Goal: Task Accomplishment & Management: Manage account settings

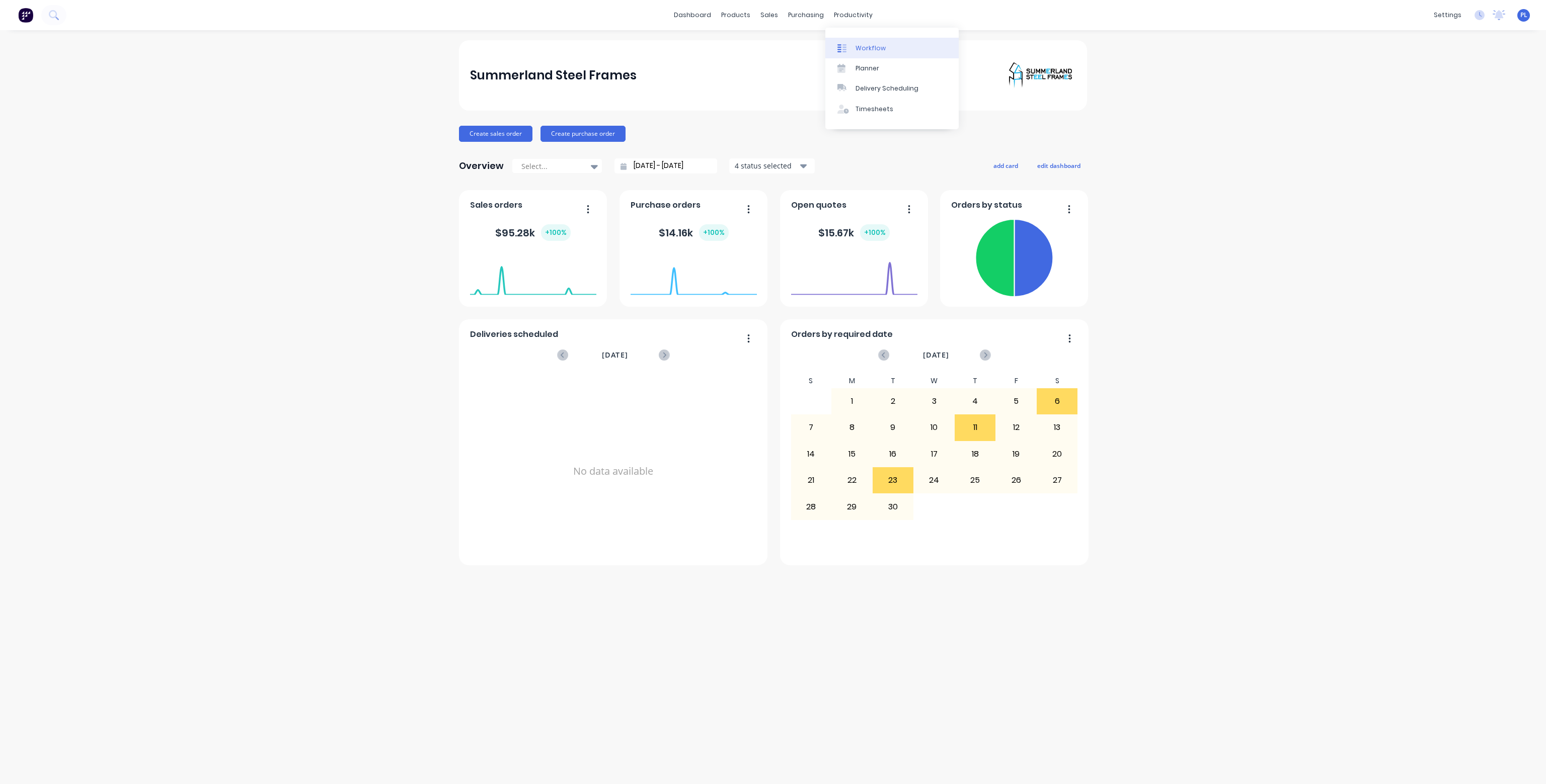
click at [874, 48] on div "Workflow" at bounding box center [871, 48] width 30 height 9
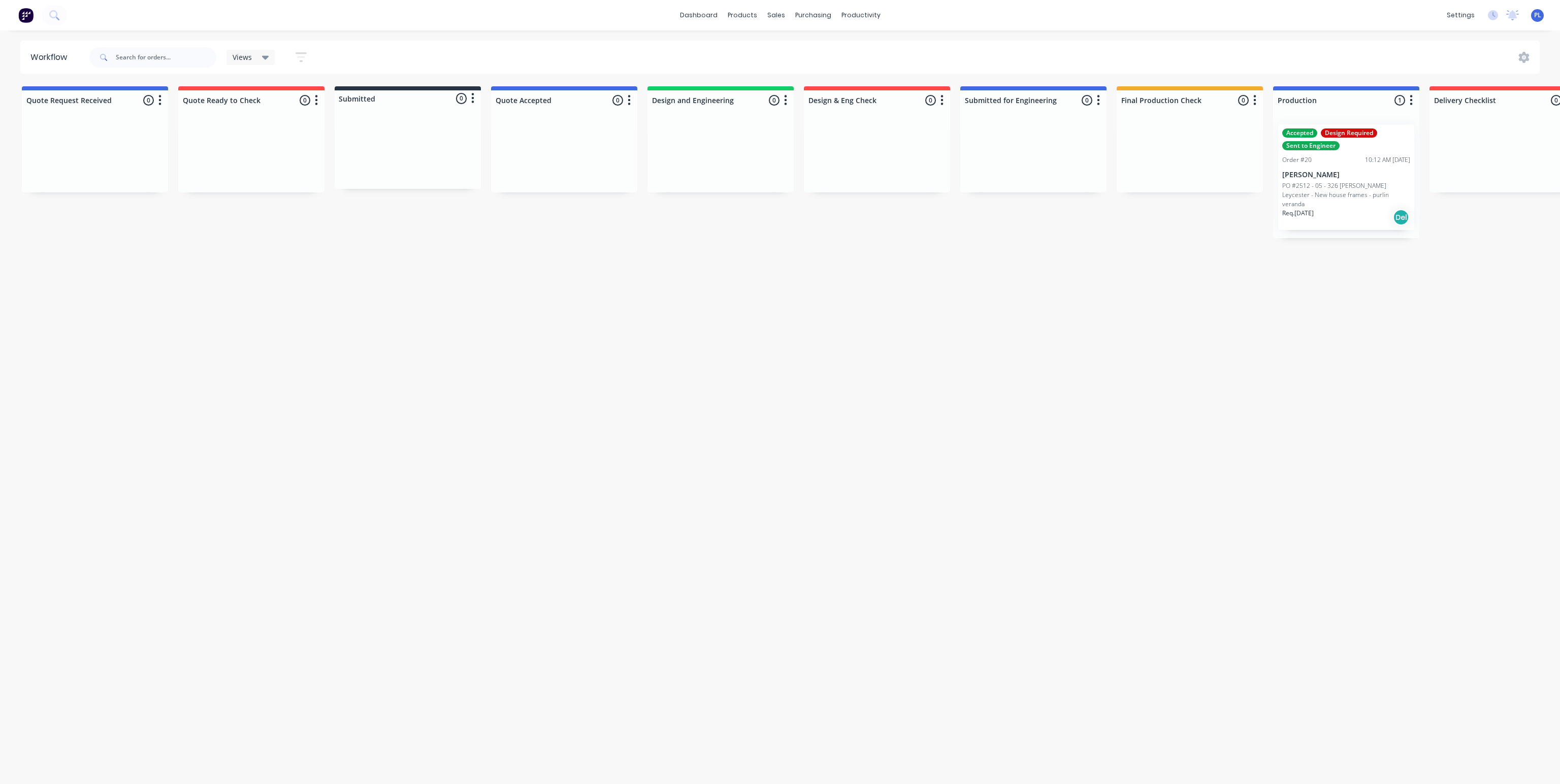
click at [1337, 177] on p "[PERSON_NAME]" at bounding box center [1346, 175] width 128 height 8
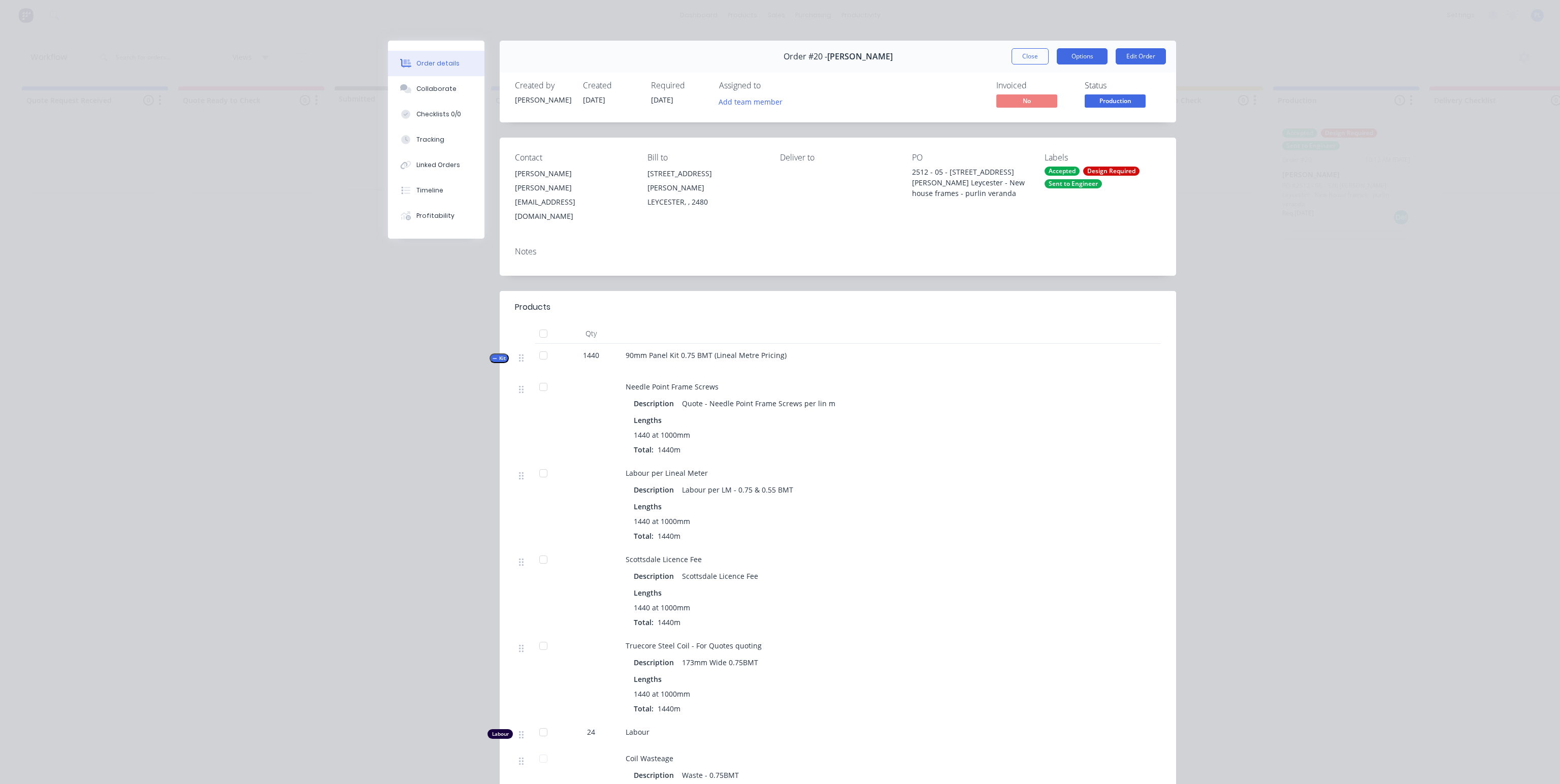
click at [1079, 54] on button "Options" at bounding box center [1082, 56] width 51 height 16
click at [1059, 98] on div "Work Order" at bounding box center [1054, 103] width 88 height 15
click at [1050, 140] on div "Custom" at bounding box center [1054, 143] width 88 height 15
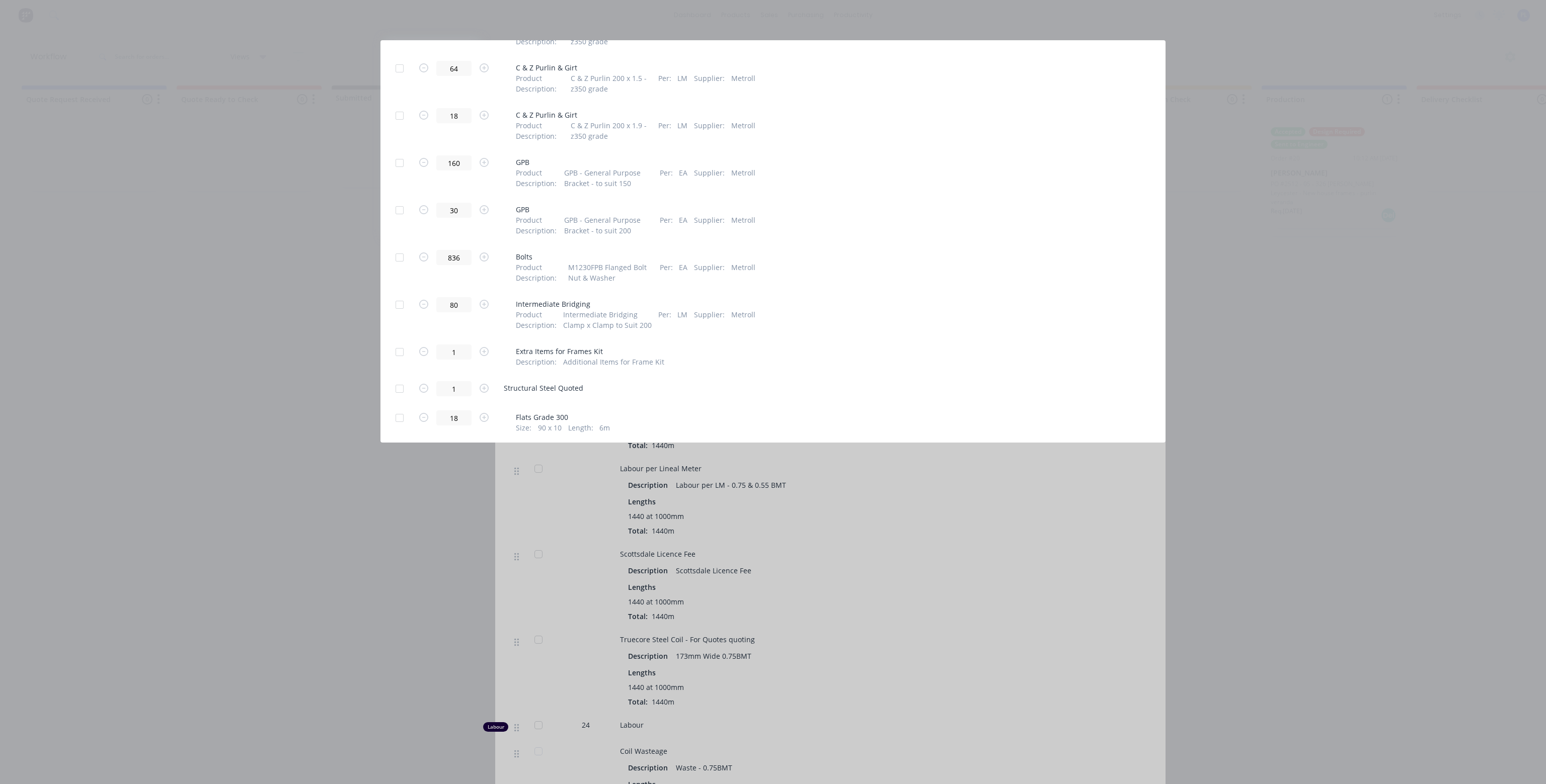
scroll to position [1429, 0]
click at [402, 278] on div at bounding box center [400, 289] width 20 height 20
click at [546, 218] on span "Channels Grade 300" at bounding box center [600, 223] width 167 height 11
click at [584, 218] on span "Channels Grade 300" at bounding box center [600, 223] width 167 height 11
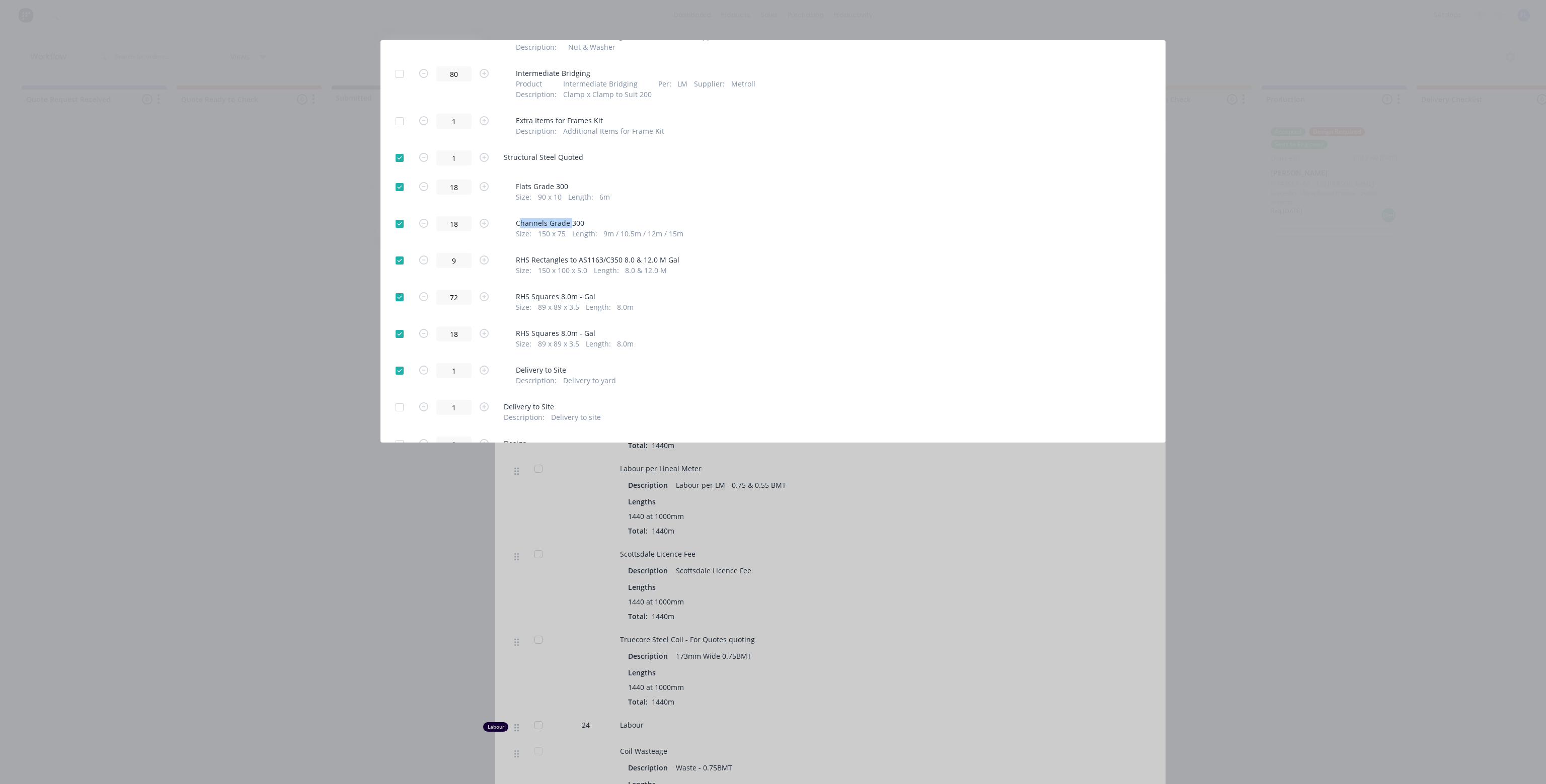
drag, startPoint x: 571, startPoint y: 213, endPoint x: 523, endPoint y: 217, distance: 48.2
click at [522, 218] on span "Channels Grade 300" at bounding box center [600, 223] width 167 height 11
click at [590, 218] on span "Channels Grade 300" at bounding box center [600, 223] width 167 height 11
drag, startPoint x: 690, startPoint y: 220, endPoint x: 525, endPoint y: 175, distance: 171.0
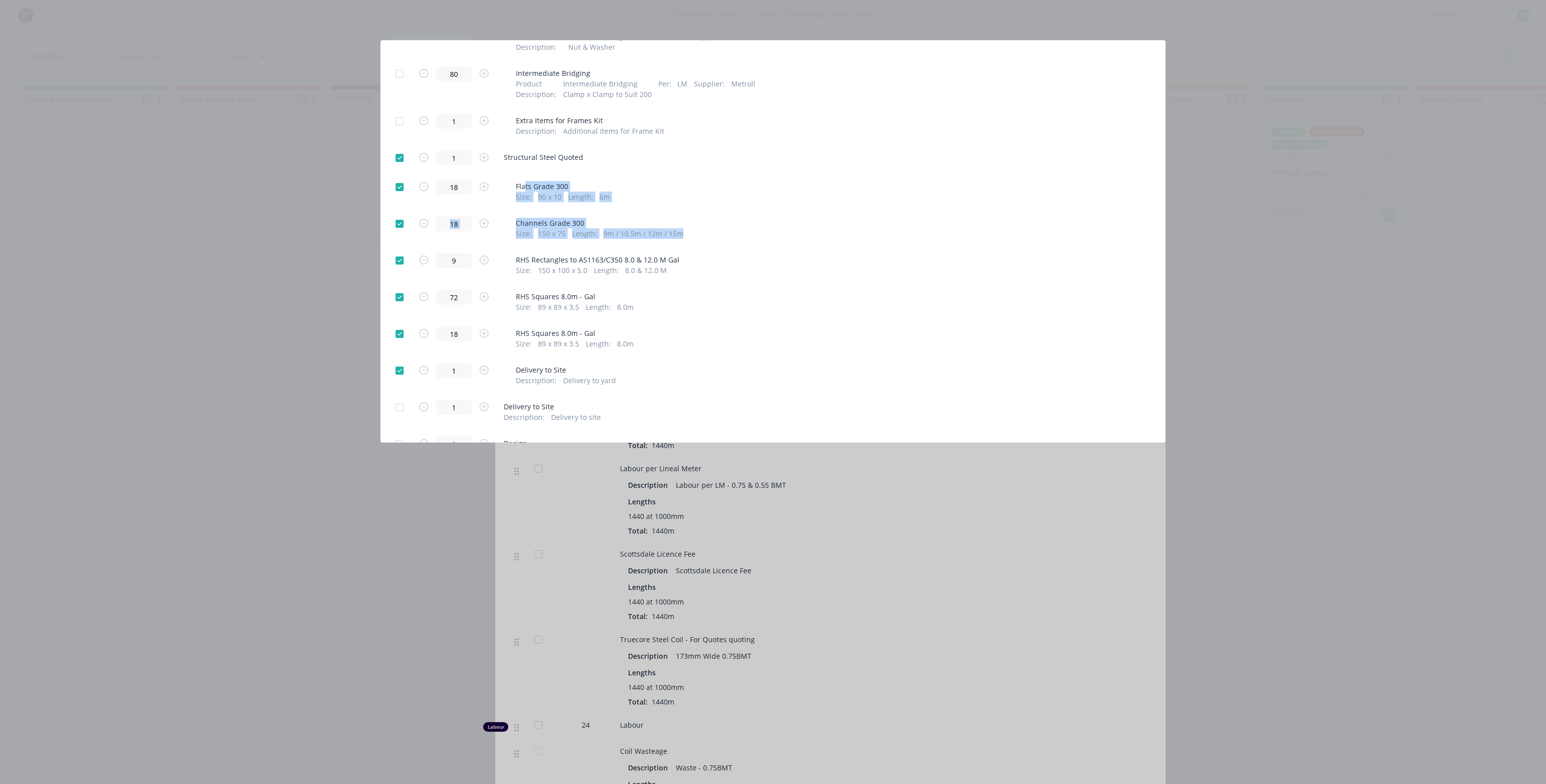
click at [768, 179] on div "18 Flats Grade 300 Size : 90 x 10 Length : 6m" at bounding box center [773, 191] width 755 height 23
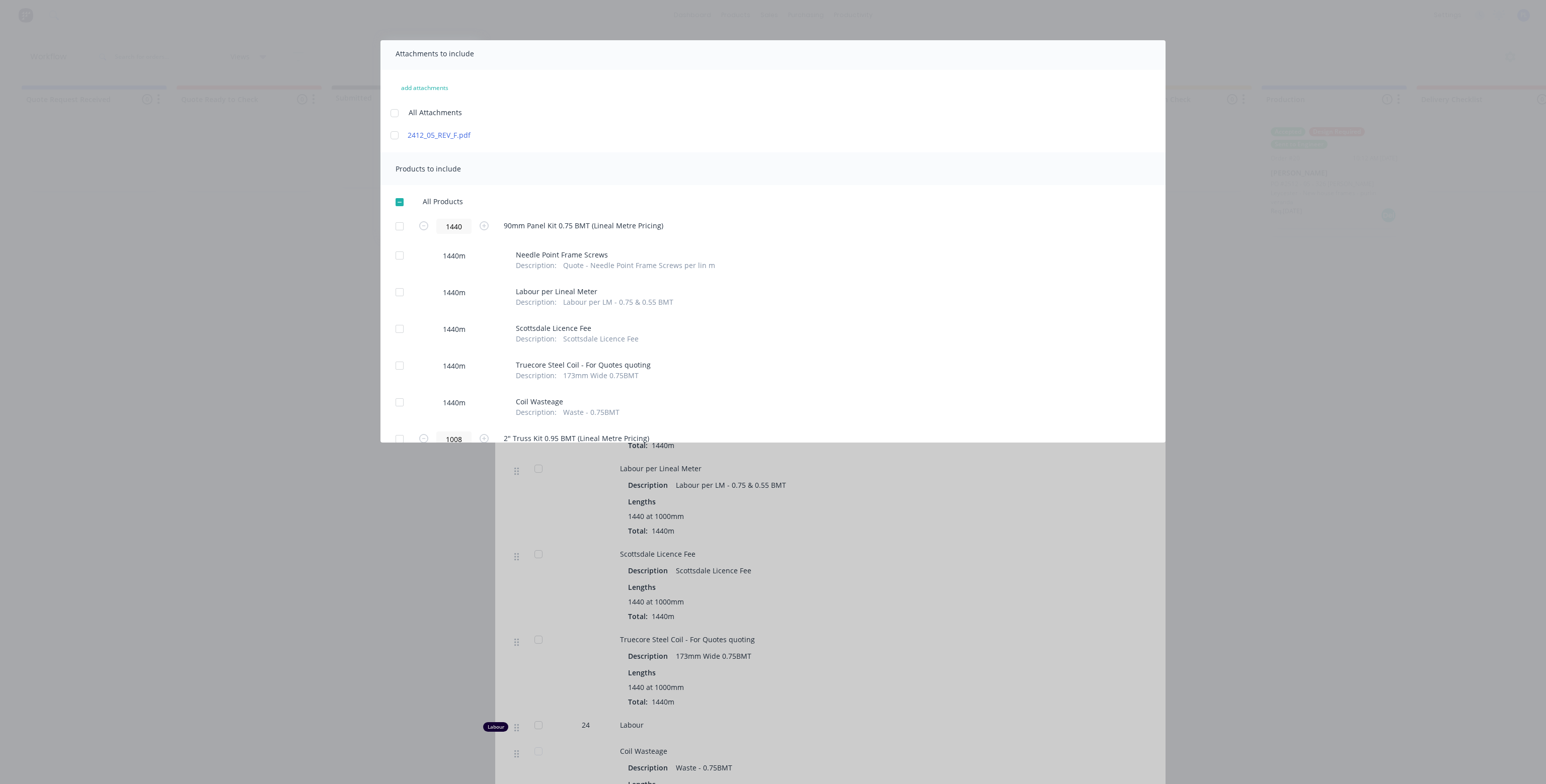
scroll to position [0, 0]
click at [1051, 56] on button "Cancel" at bounding box center [1050, 56] width 61 height 16
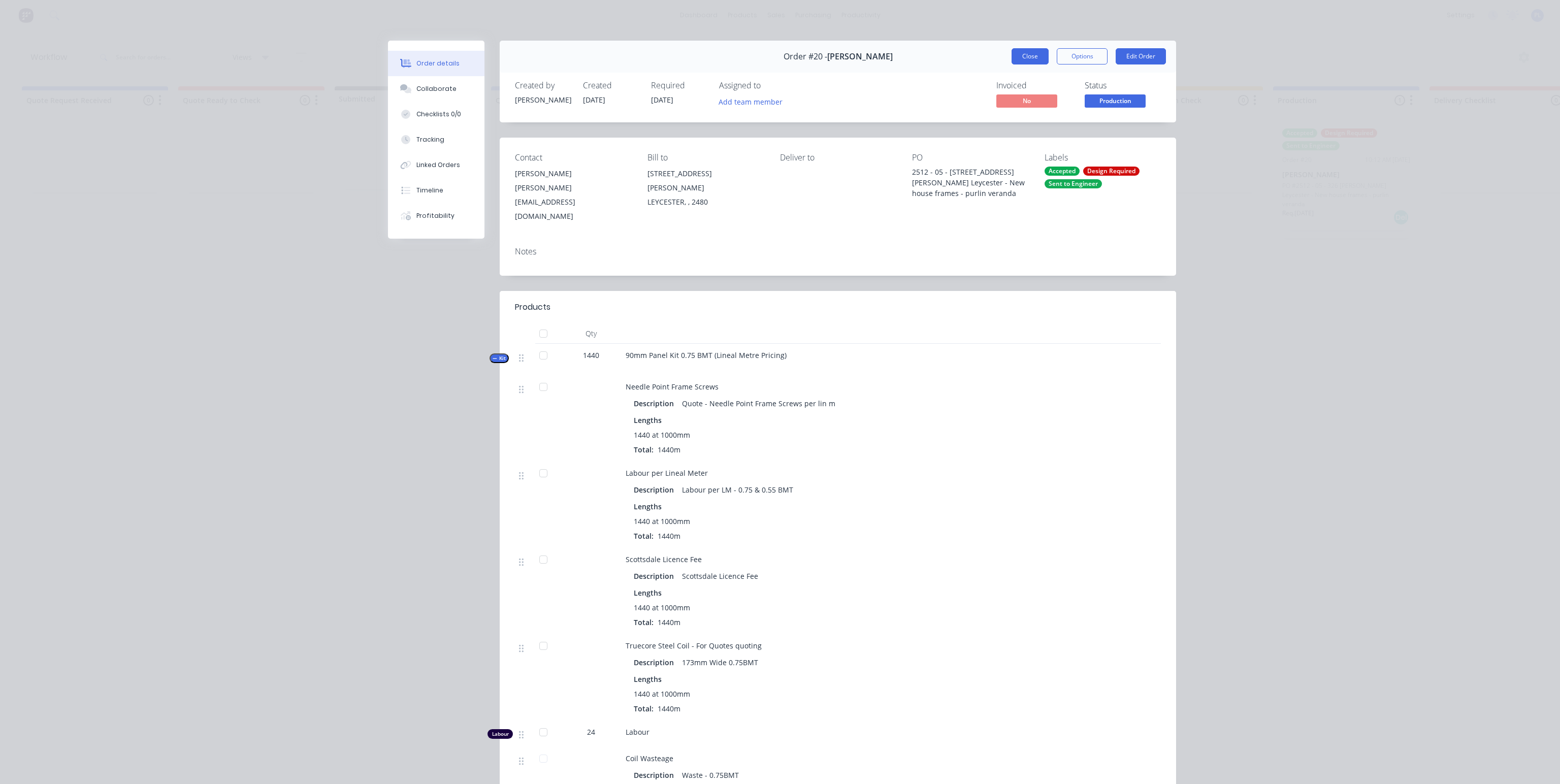
click at [1014, 59] on button "Close" at bounding box center [1030, 56] width 37 height 16
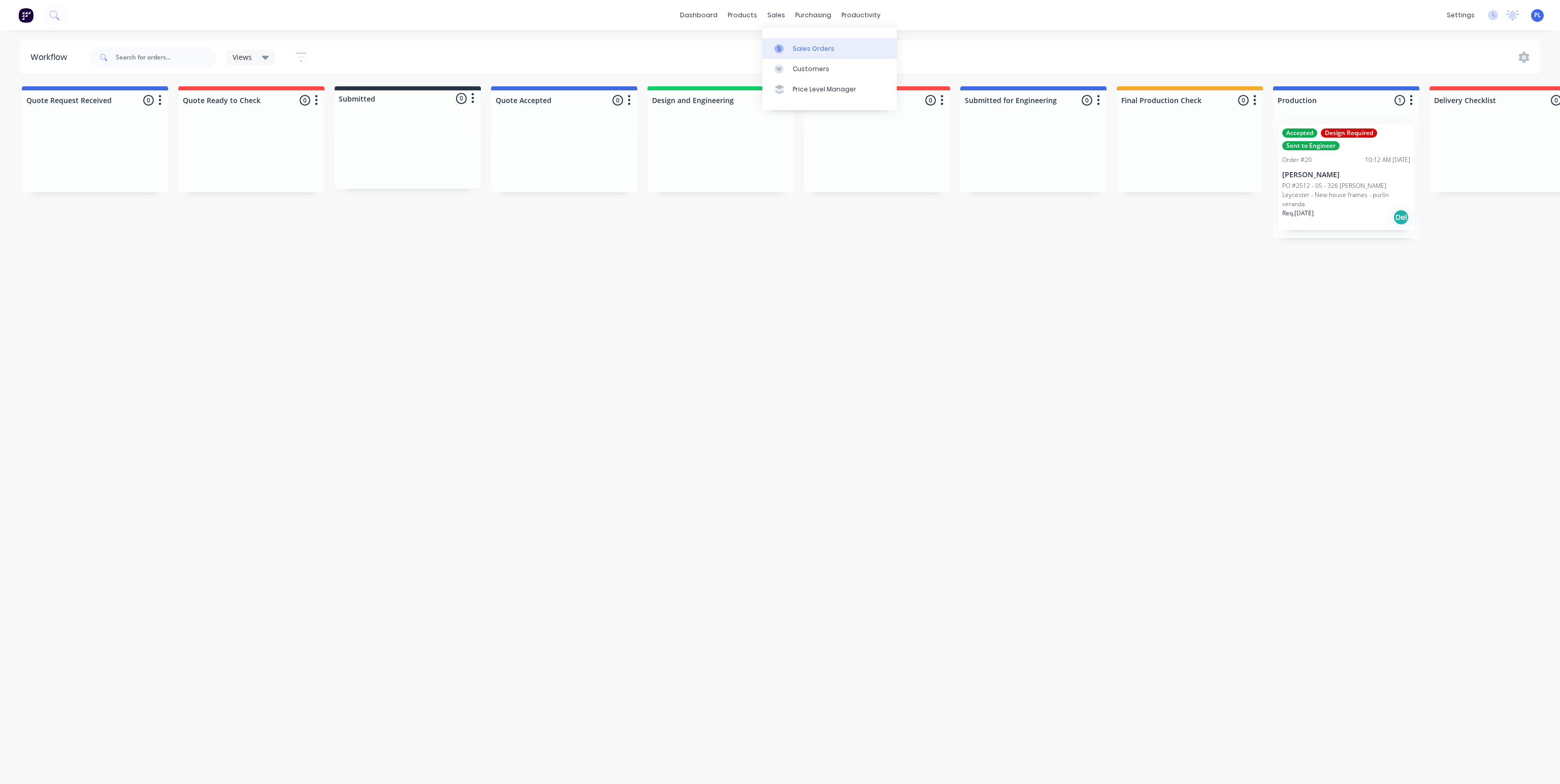
click at [788, 48] on div at bounding box center [782, 48] width 15 height 9
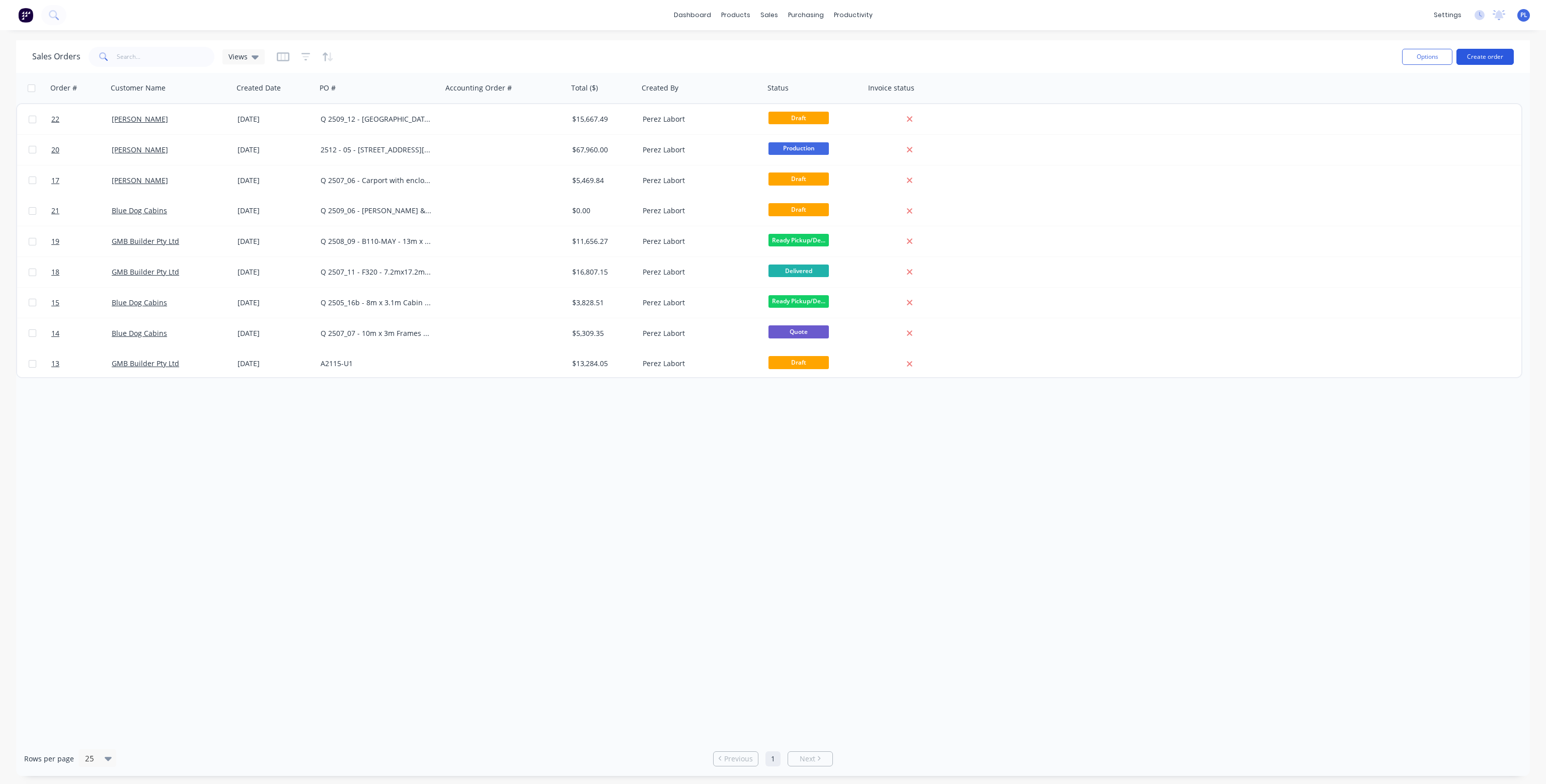
click at [1471, 55] on button "Create order" at bounding box center [1485, 56] width 58 height 16
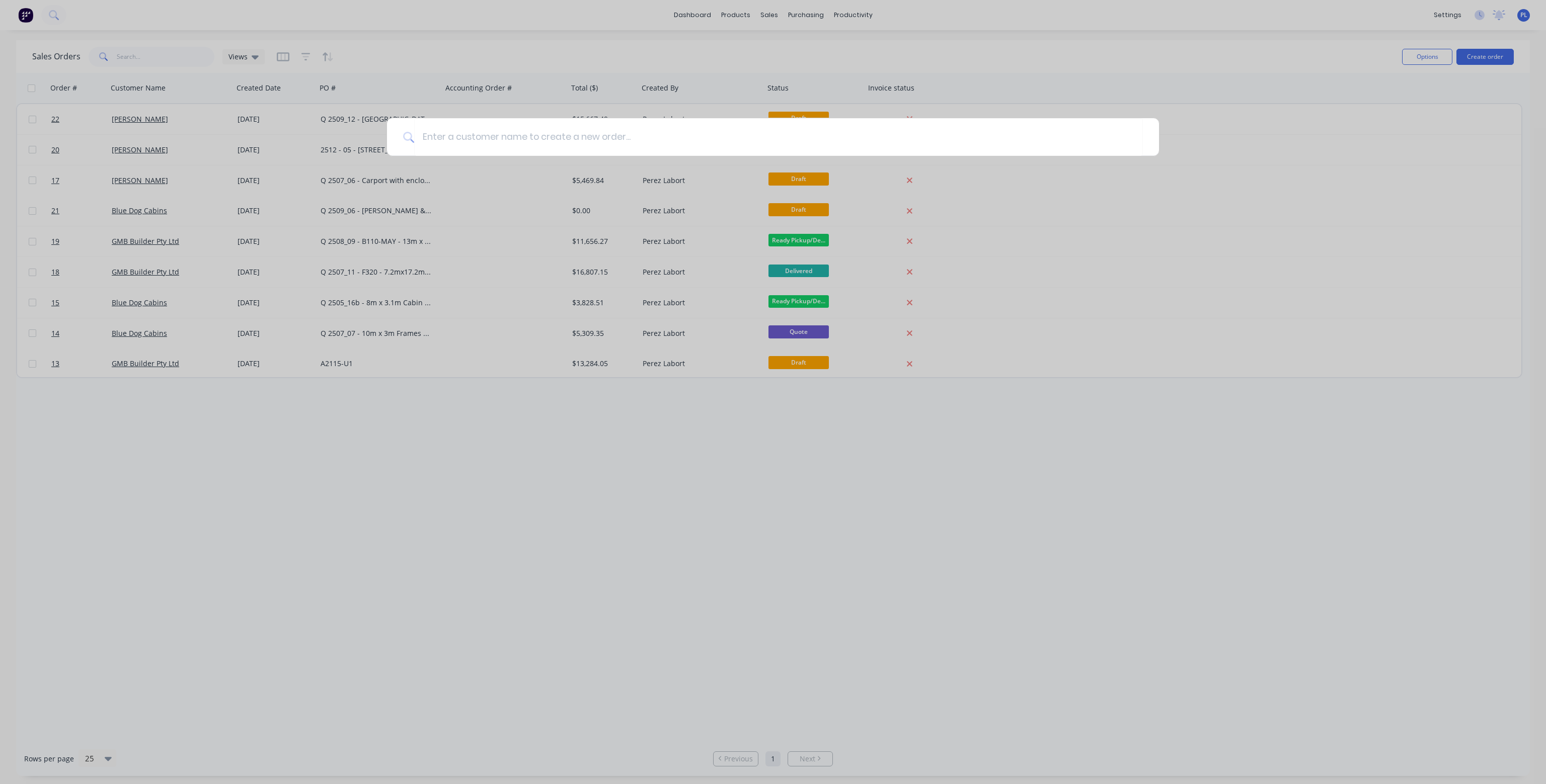
click at [892, 479] on div at bounding box center [773, 392] width 1546 height 784
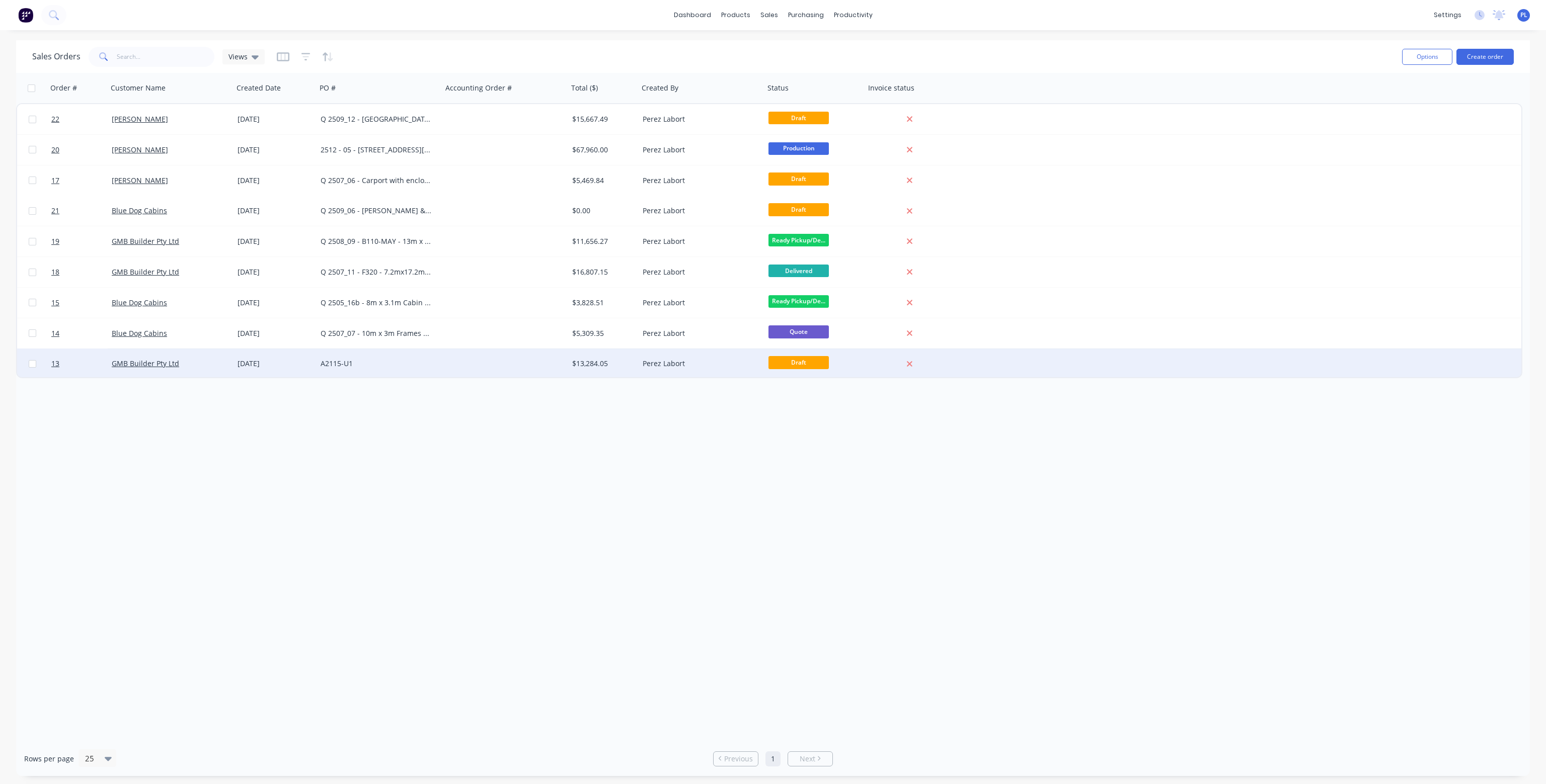
click at [513, 362] on div at bounding box center [505, 364] width 126 height 30
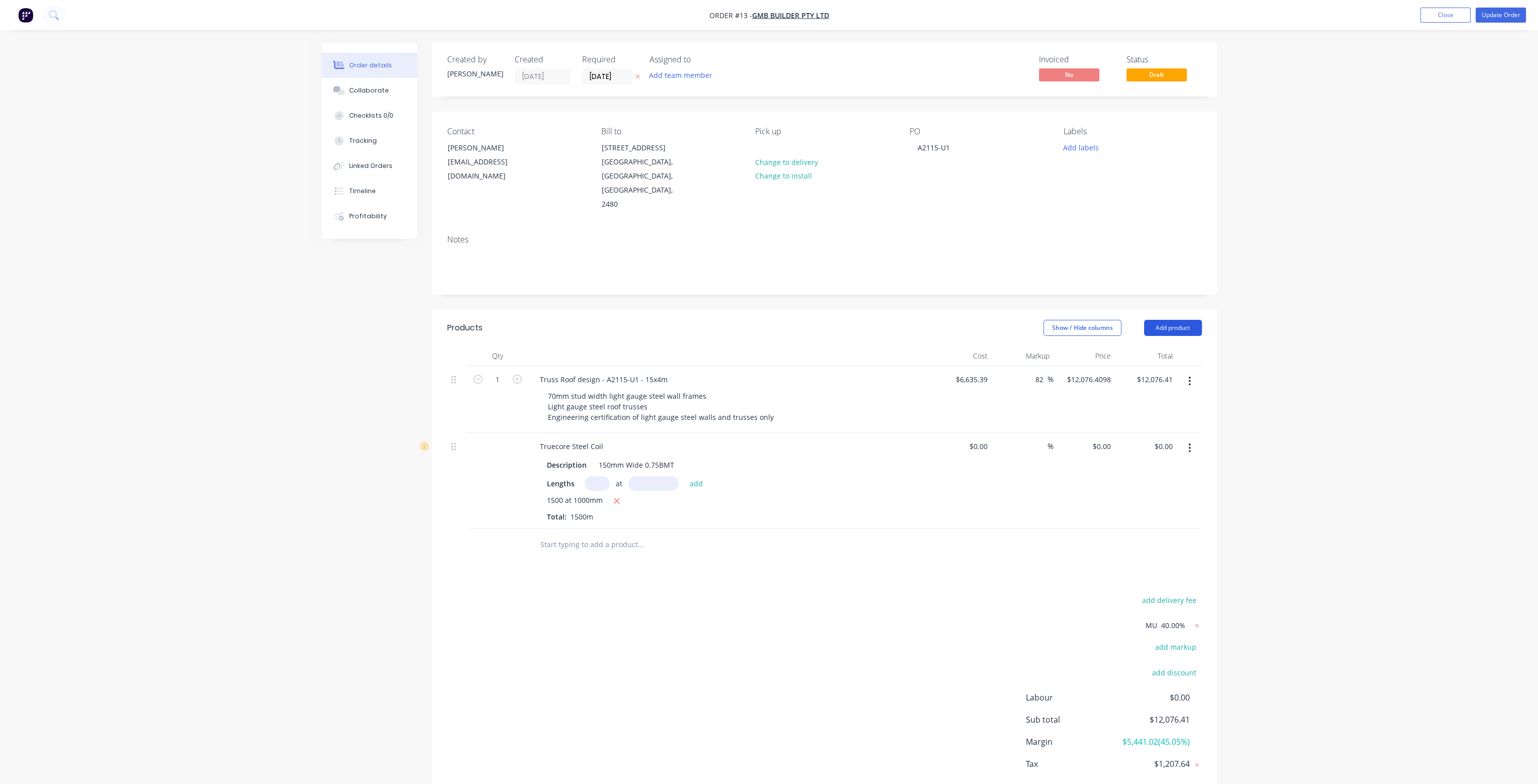
click at [1160, 320] on button "Add product" at bounding box center [1173, 328] width 58 height 16
click at [1170, 407] on div "Lineal metre product" at bounding box center [1154, 414] width 77 height 14
click at [548, 534] on div at bounding box center [574, 542] width 84 height 14
click at [576, 551] on div at bounding box center [591, 558] width 103 height 14
click at [572, 534] on div "Example" at bounding box center [554, 542] width 45 height 14
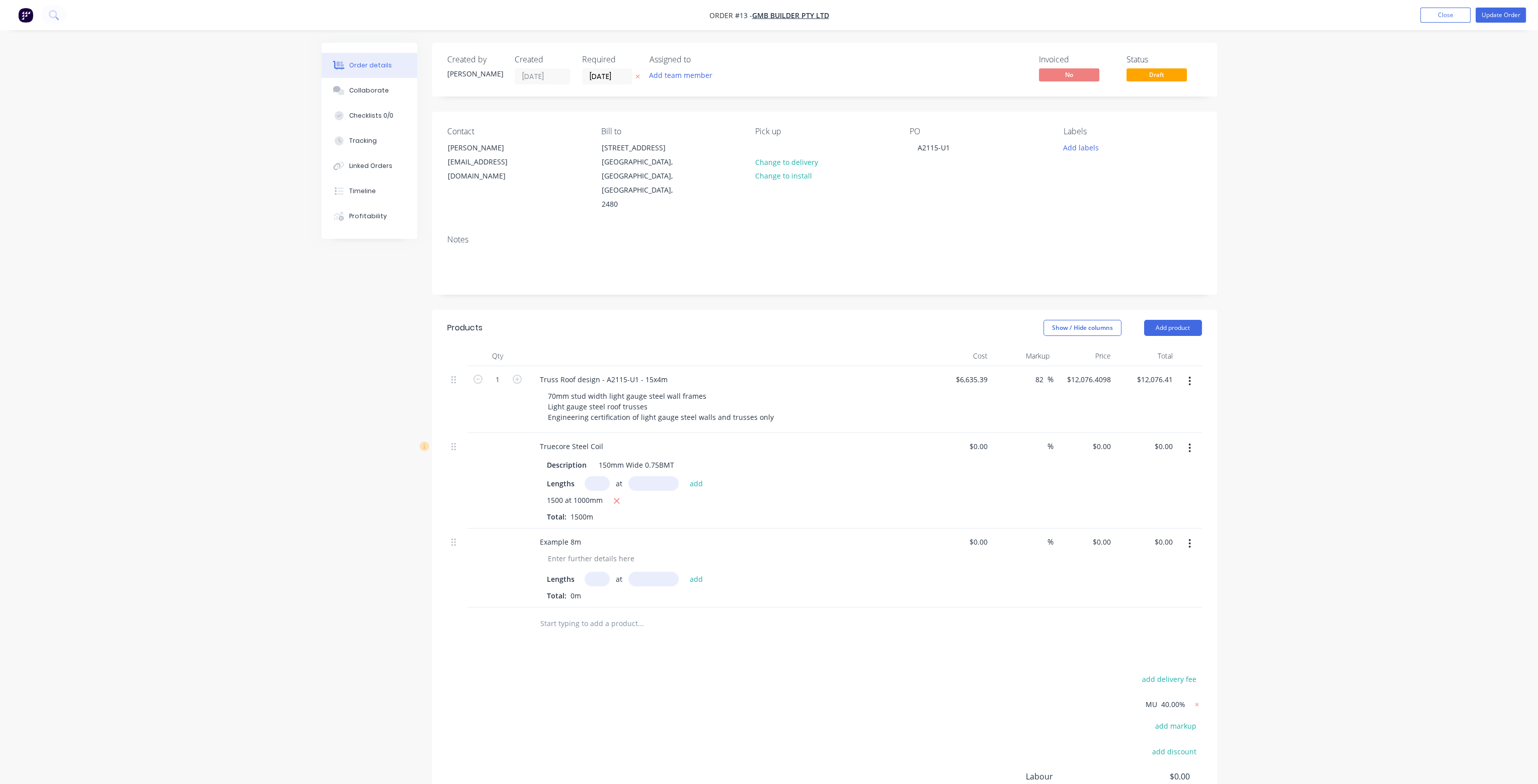
click at [598, 572] on input "text" at bounding box center [597, 579] width 25 height 14
drag, startPoint x: 601, startPoint y: 551, endPoint x: 586, endPoint y: 550, distance: 15.0
click at [587, 572] on input "1" at bounding box center [597, 579] width 25 height 14
type input "2"
type input "1000mm"
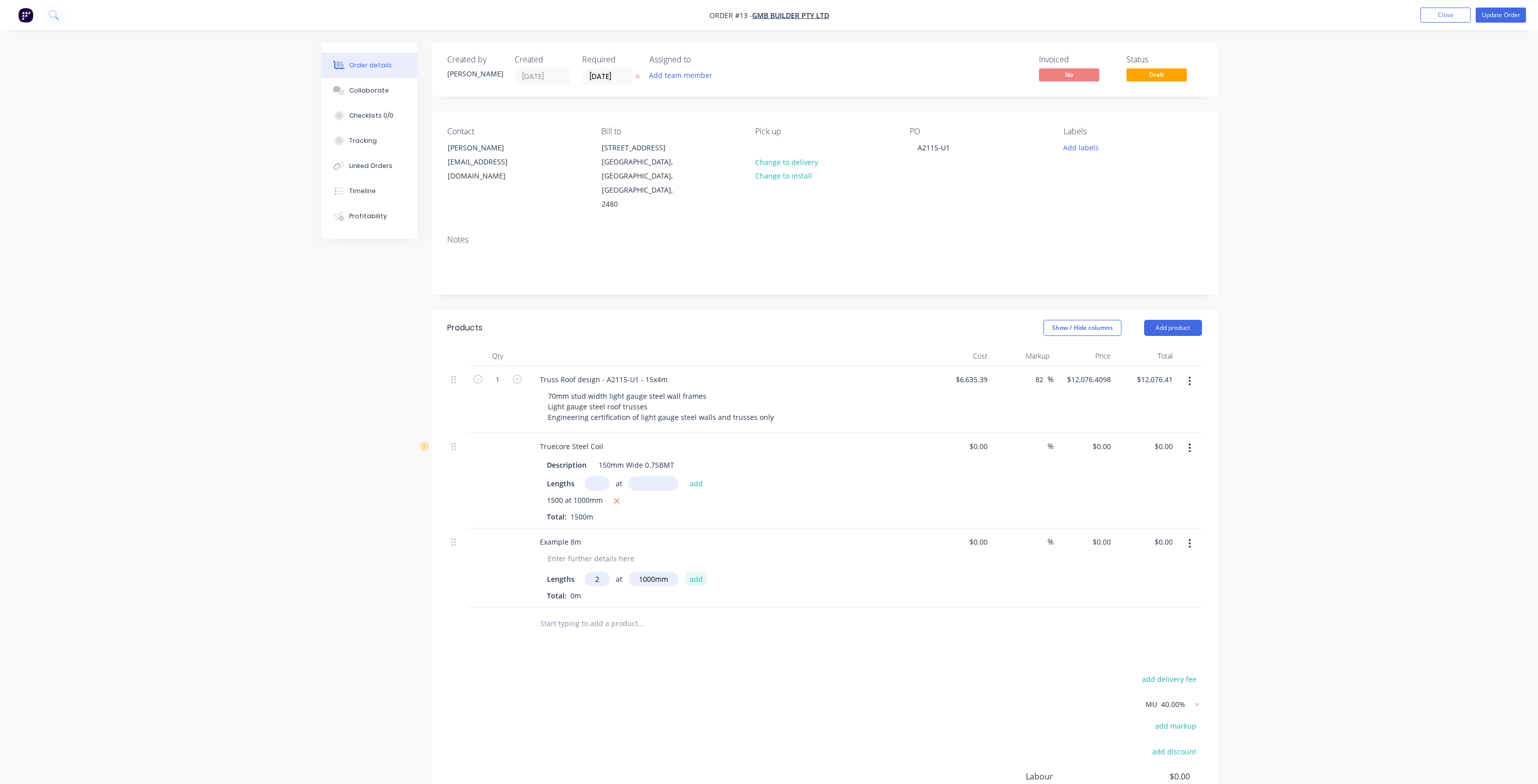
click at [700, 572] on button "add" at bounding box center [696, 578] width 23 height 14
type input "1"
click at [658, 572] on input "text" at bounding box center [653, 579] width 50 height 14
type input "500mm"
click at [698, 572] on button "add" at bounding box center [696, 578] width 23 height 14
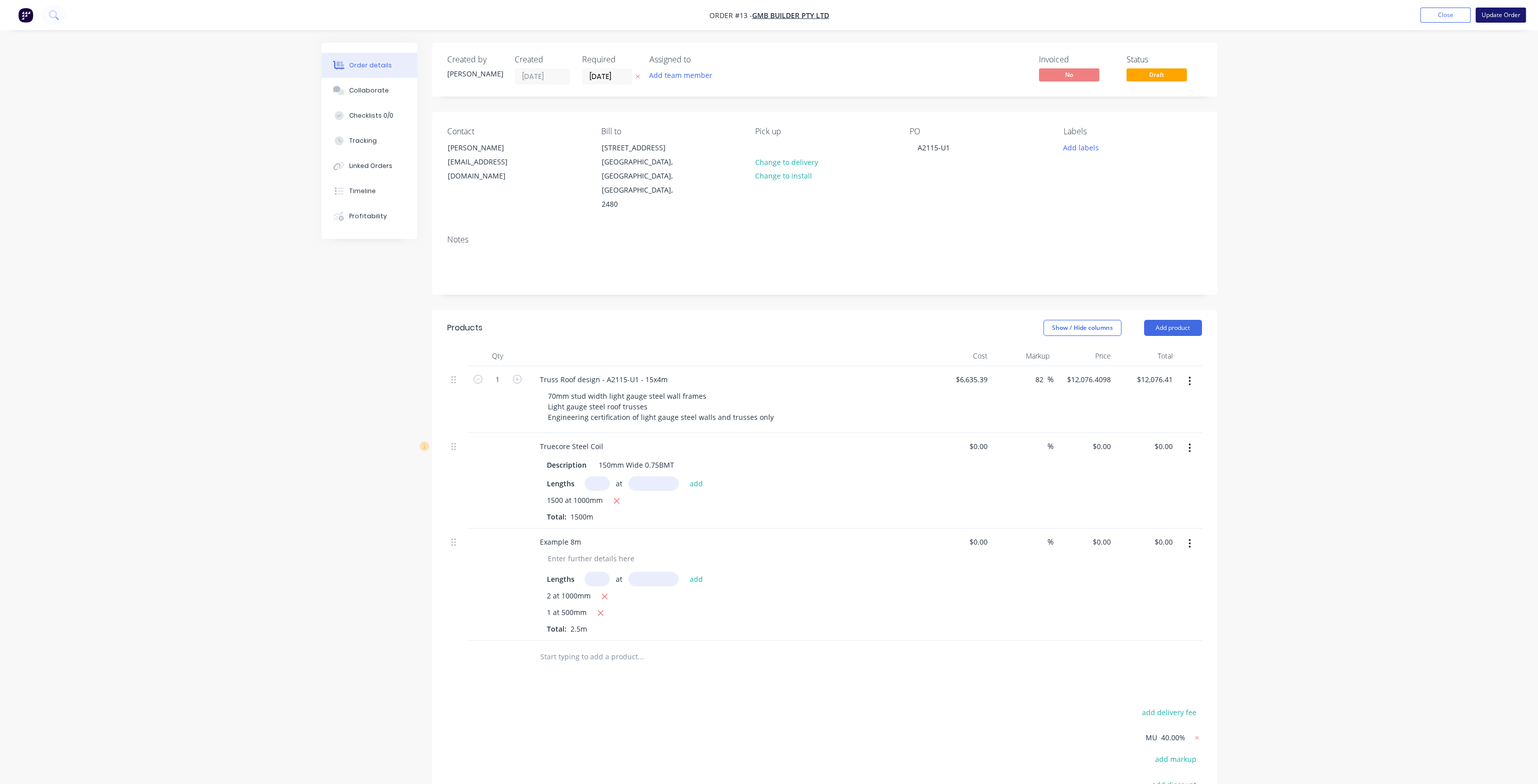
click at [1501, 17] on button "Update Order" at bounding box center [1501, 15] width 50 height 15
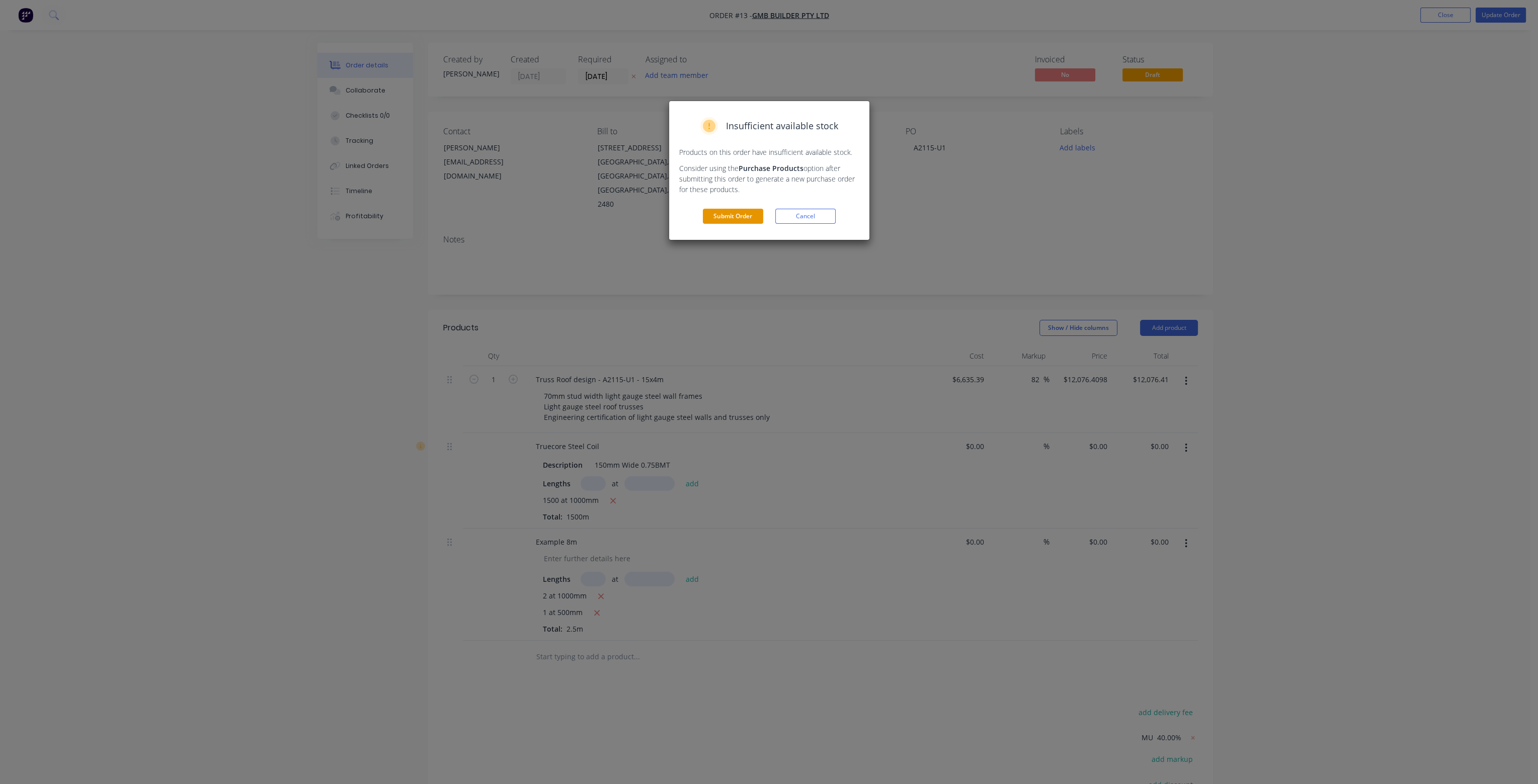
click at [746, 219] on button "Submit Order" at bounding box center [733, 216] width 61 height 15
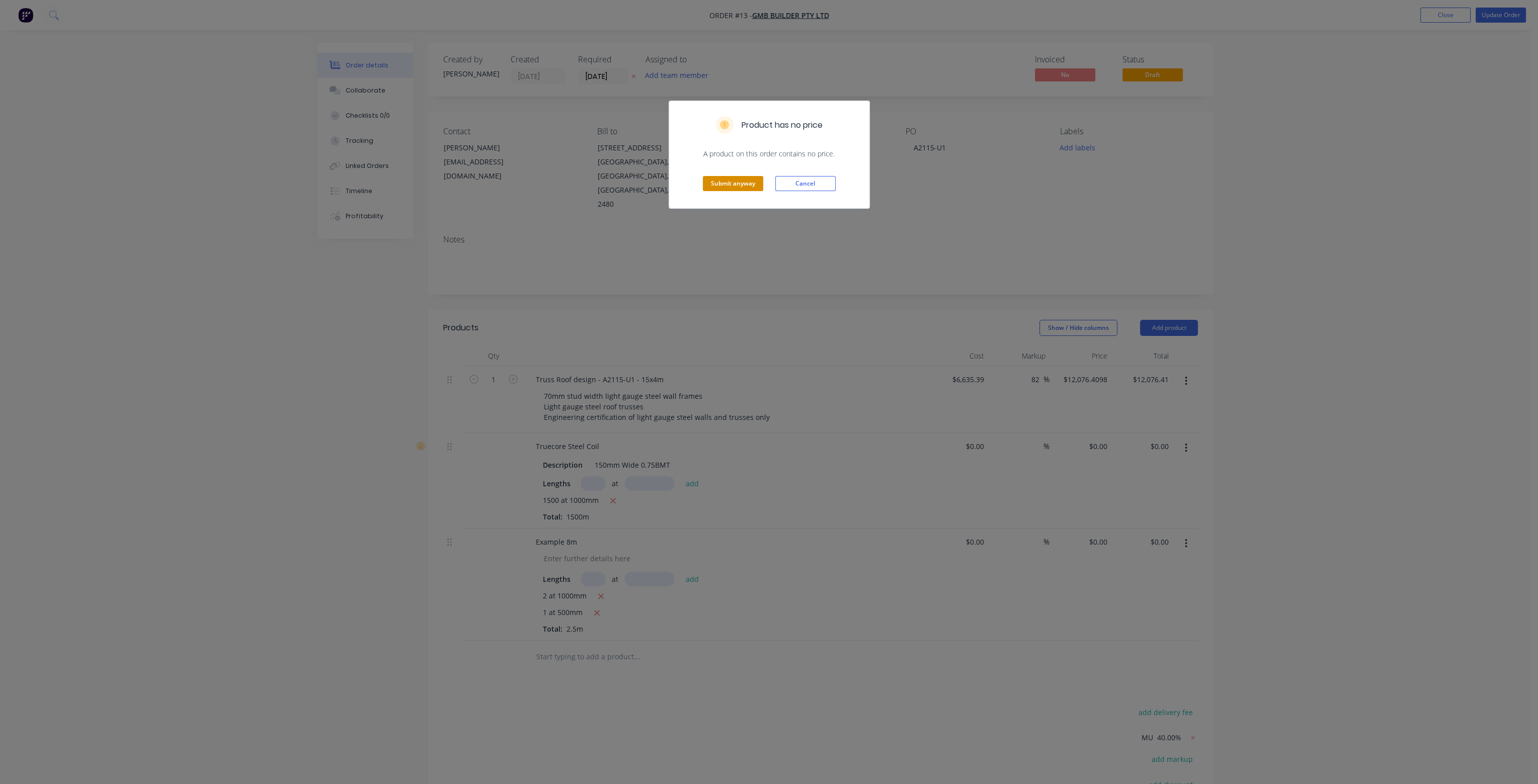
click at [746, 184] on button "Submit anyway" at bounding box center [733, 183] width 61 height 15
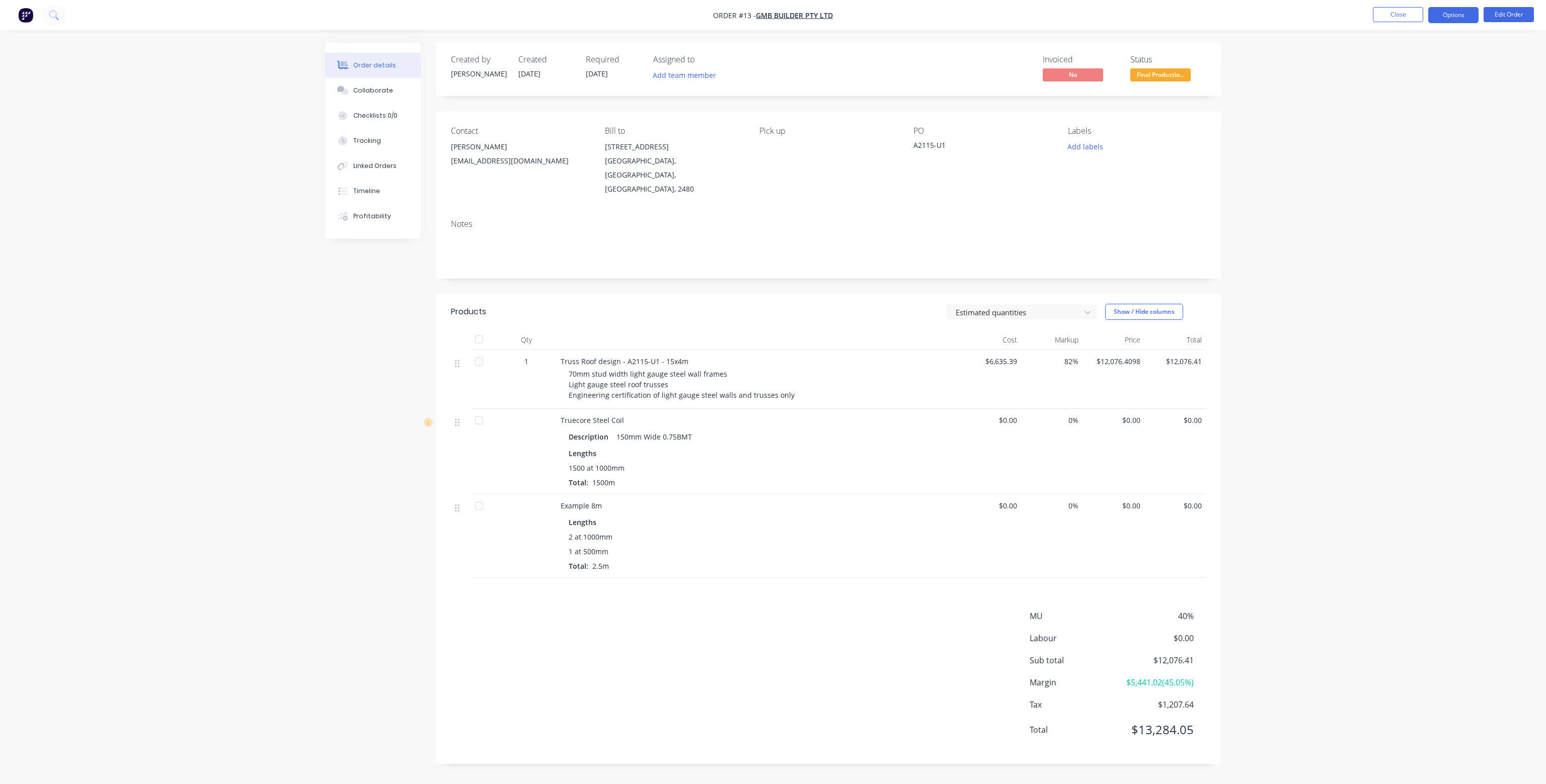
click at [1461, 15] on button "Options" at bounding box center [1454, 15] width 50 height 16
click at [1410, 178] on div "Purchase Products" at bounding box center [1423, 182] width 92 height 14
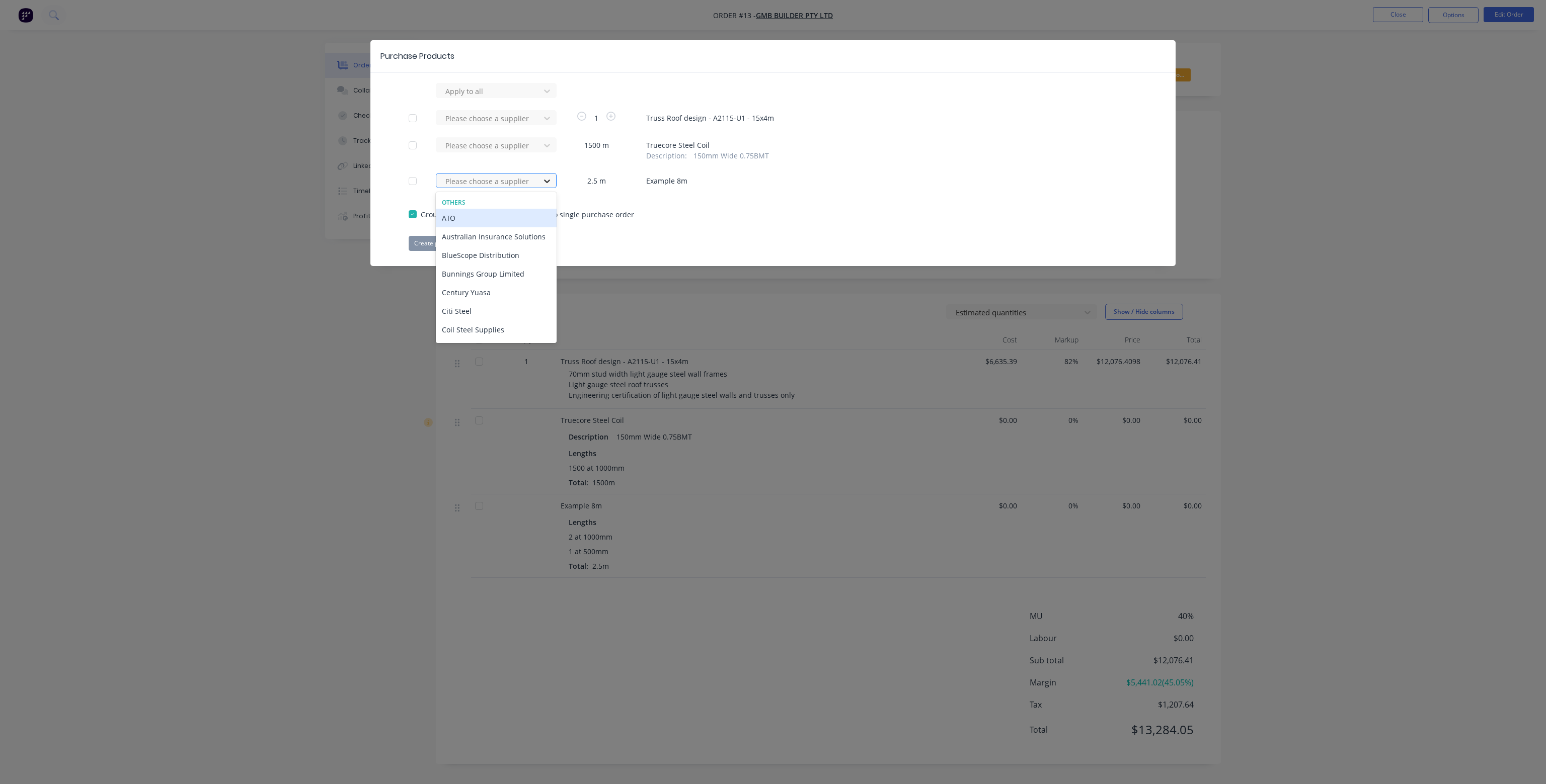
click at [550, 180] on icon at bounding box center [547, 181] width 10 height 10
click at [494, 307] on div "Citi Steel" at bounding box center [496, 311] width 121 height 19
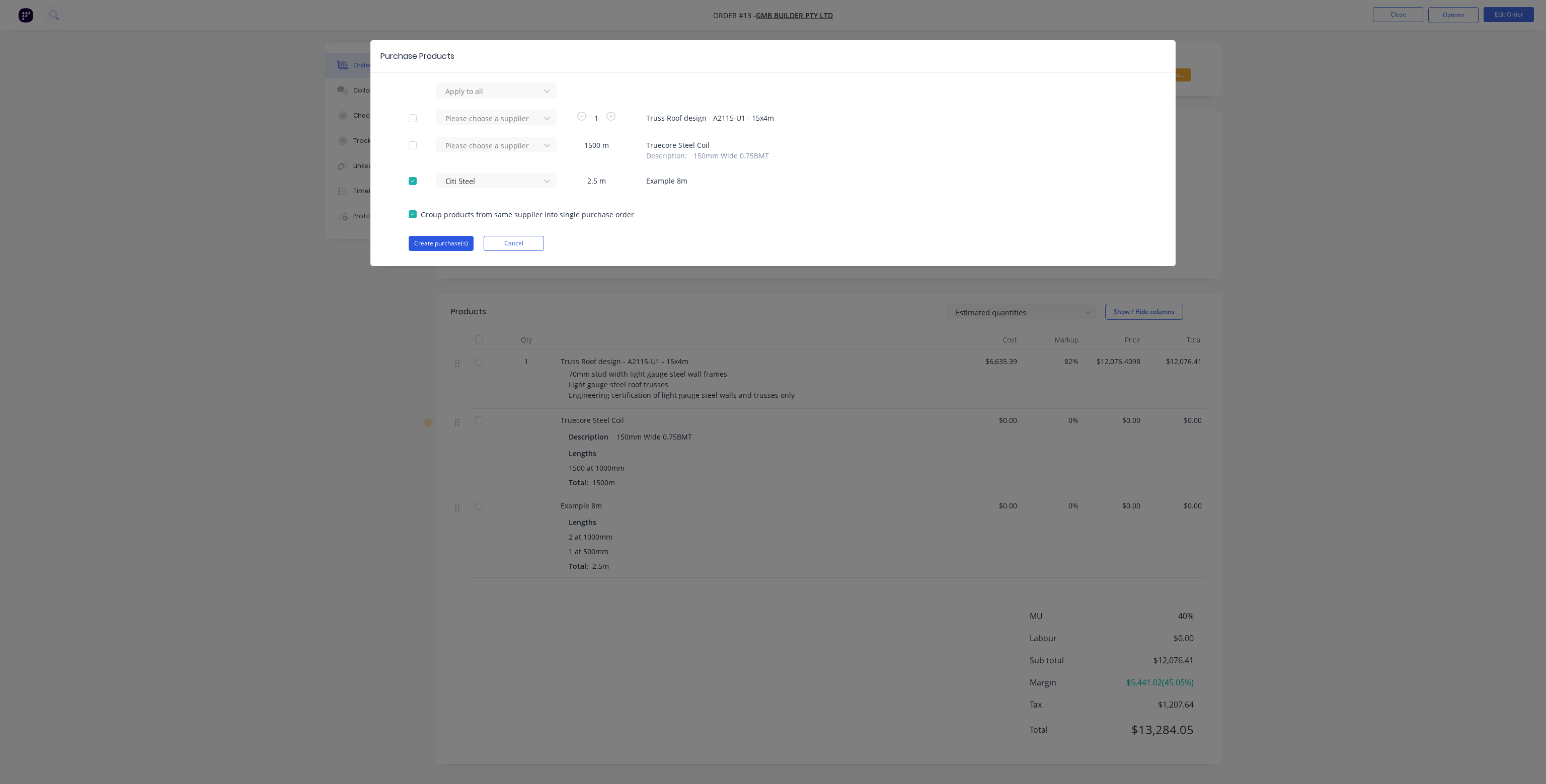
click at [462, 241] on button "Create purchase(s)" at bounding box center [441, 243] width 65 height 15
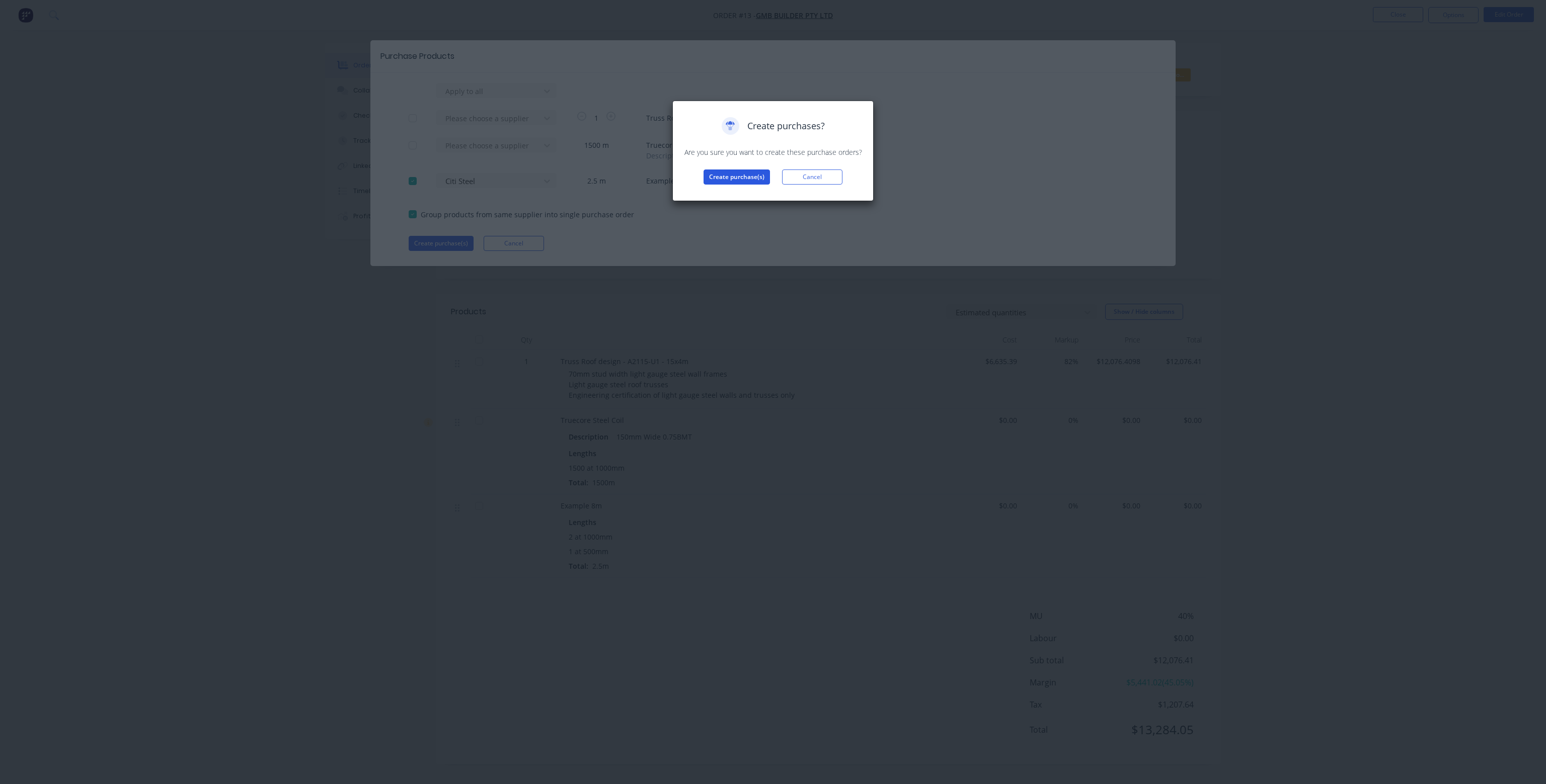
click at [754, 178] on button "Create purchase(s)" at bounding box center [736, 177] width 67 height 15
click at [733, 193] on button "View purchase(s)" at bounding box center [736, 193] width 61 height 15
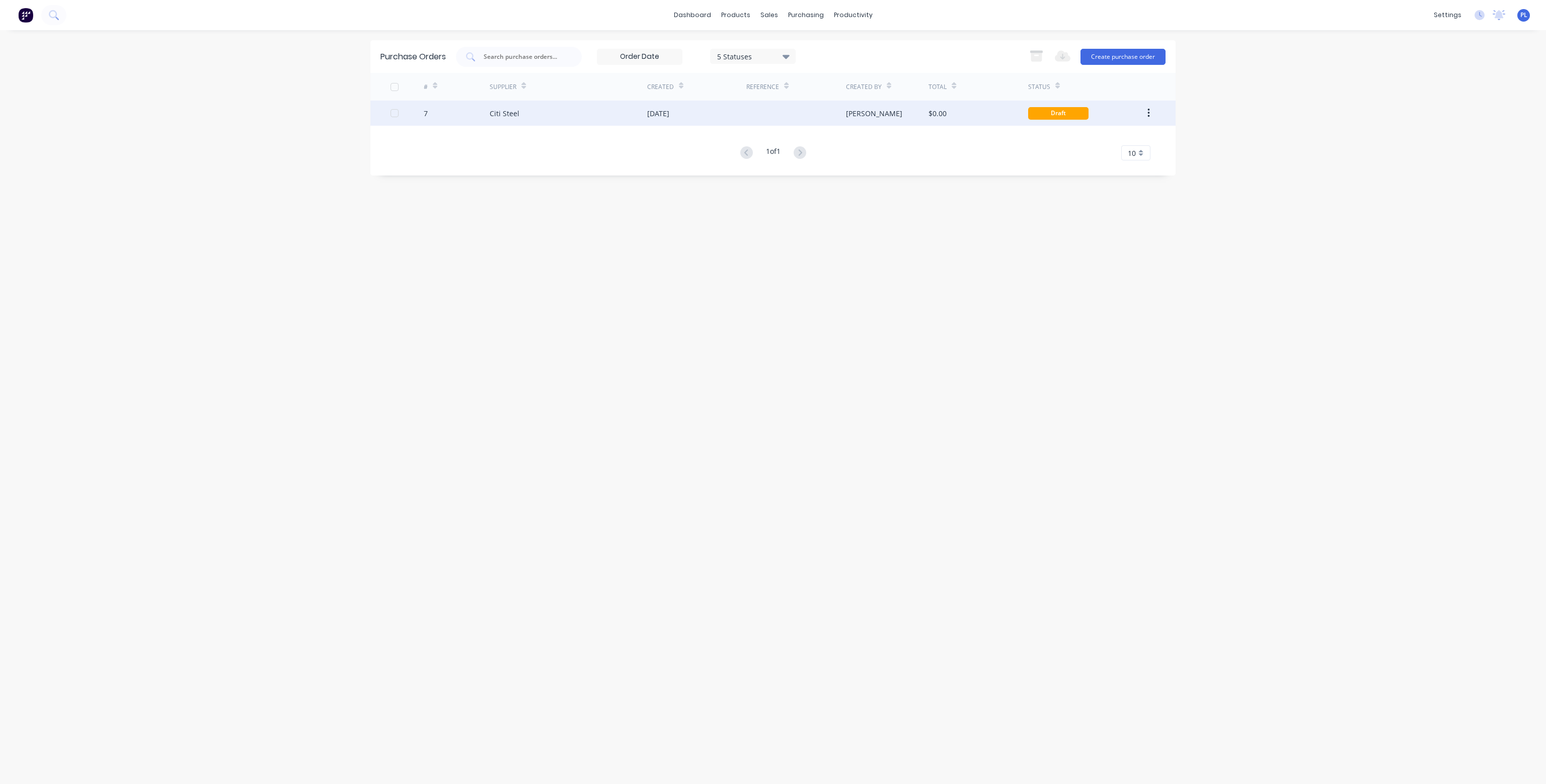
click at [966, 114] on div "$0.00" at bounding box center [978, 113] width 99 height 25
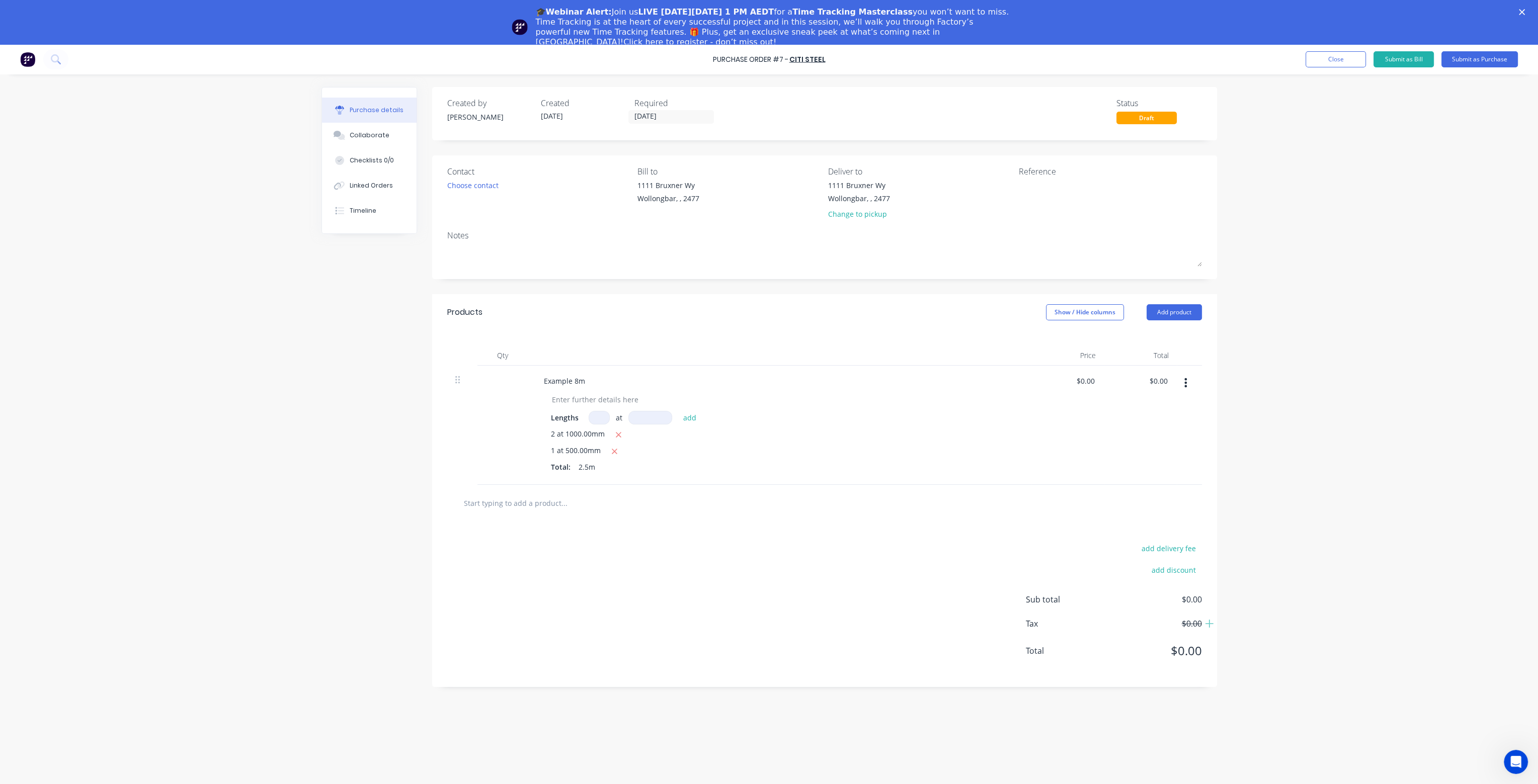
click at [943, 239] on div "Notes" at bounding box center [825, 235] width 755 height 12
click at [1513, 759] on icon "Open Intercom Messenger" at bounding box center [1515, 761] width 17 height 17
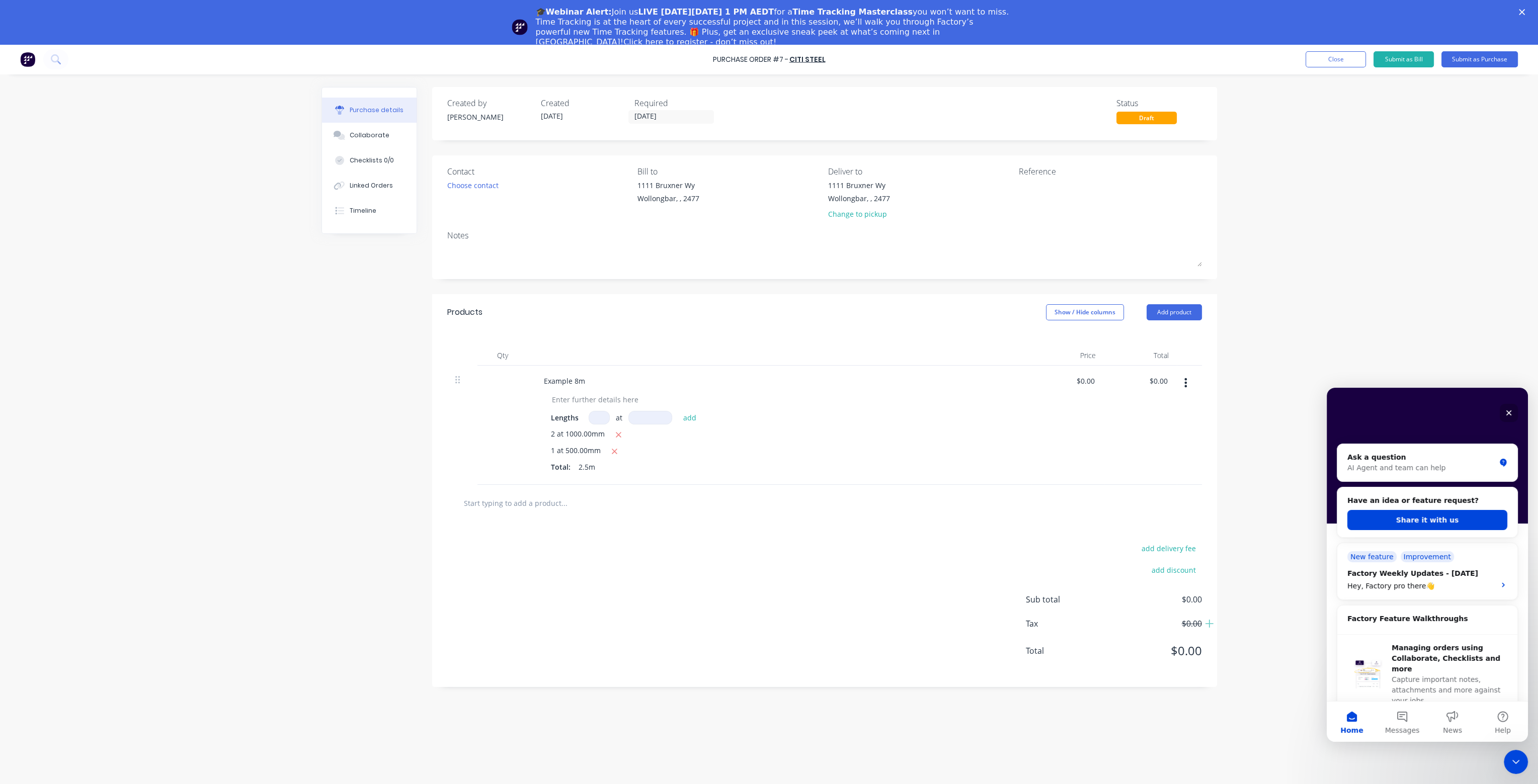
scroll to position [101, 0]
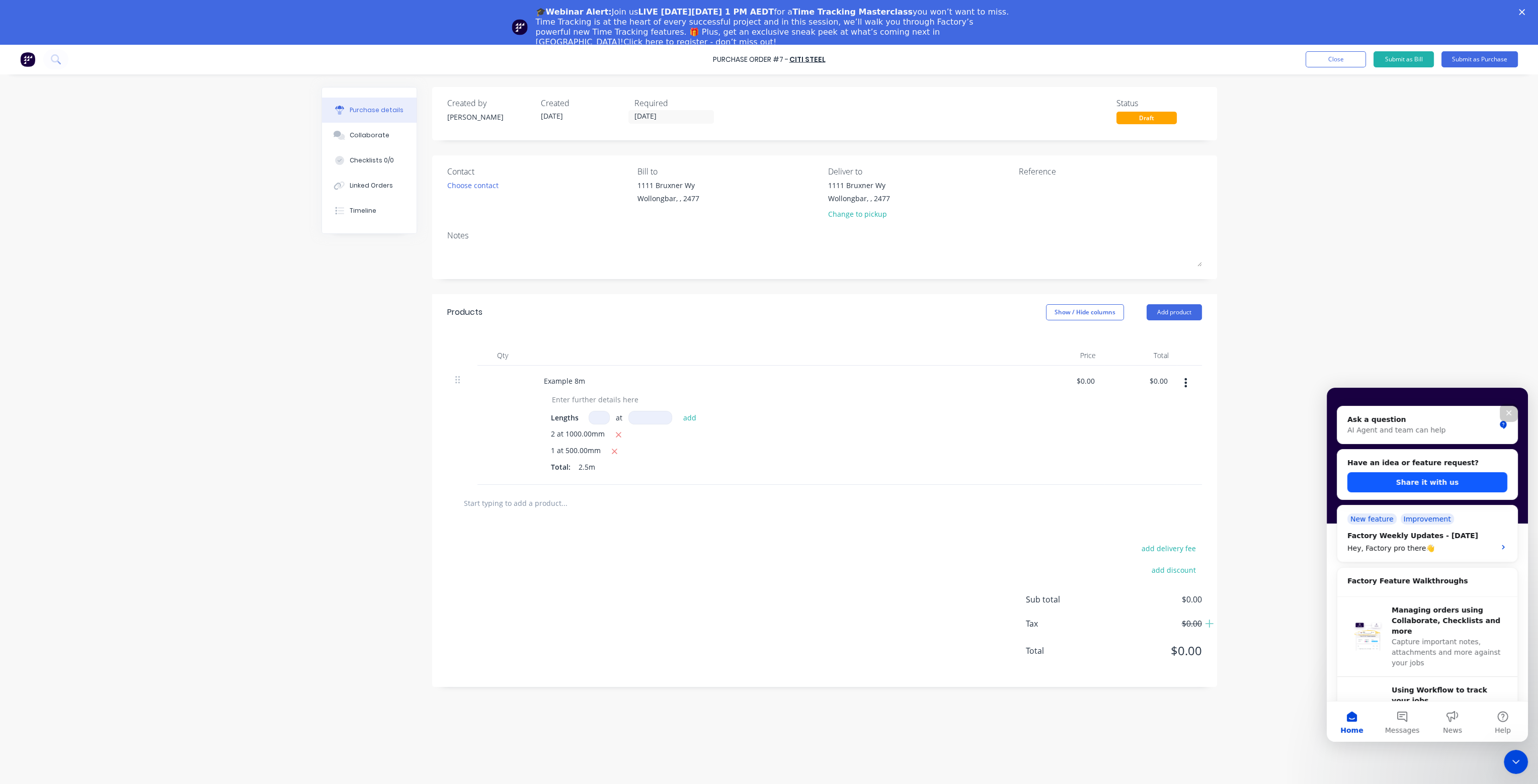
click at [1420, 482] on button "Share it with us" at bounding box center [1428, 482] width 160 height 20
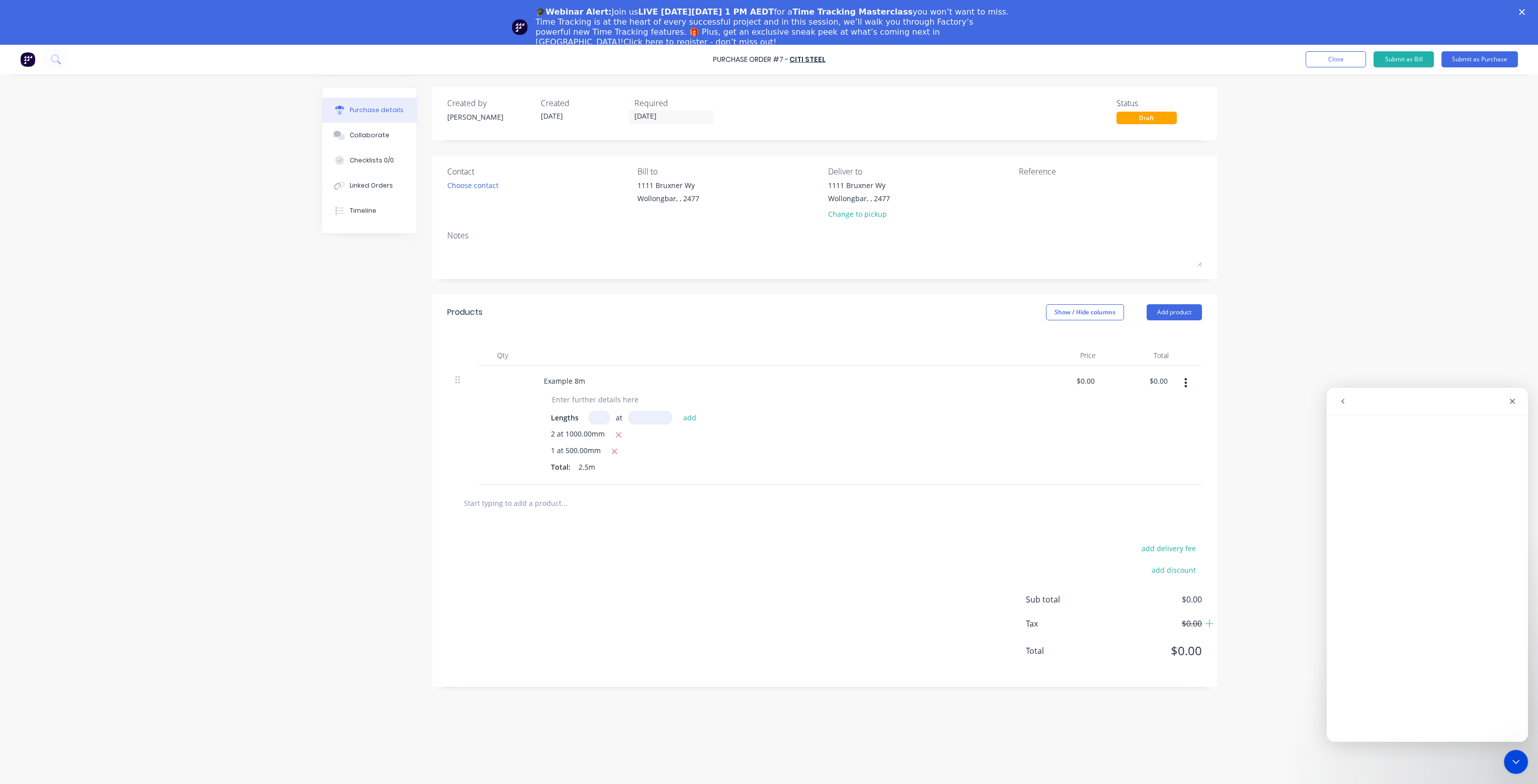
click at [1351, 399] on button "go back" at bounding box center [1343, 401] width 19 height 19
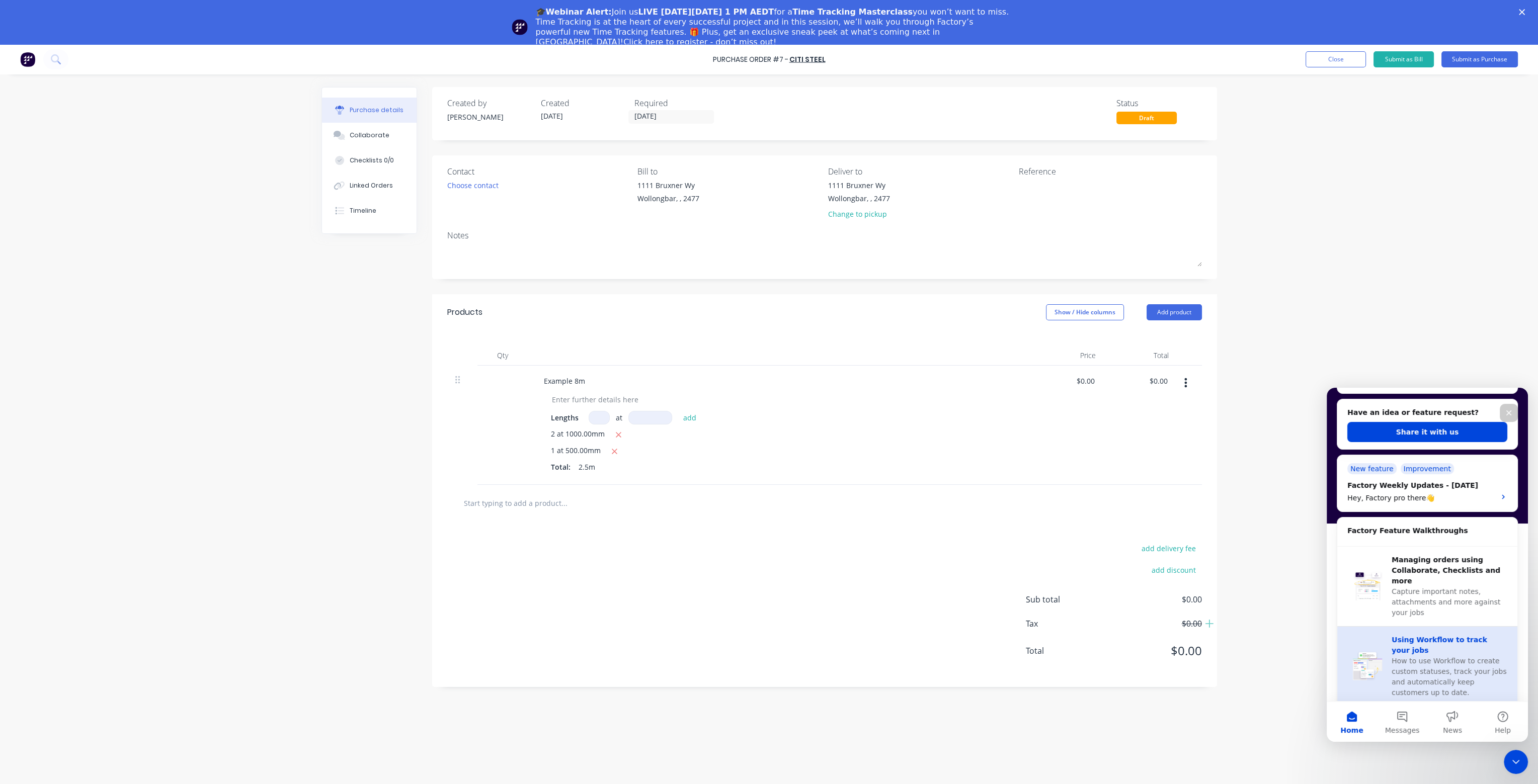
scroll to position [201, 0]
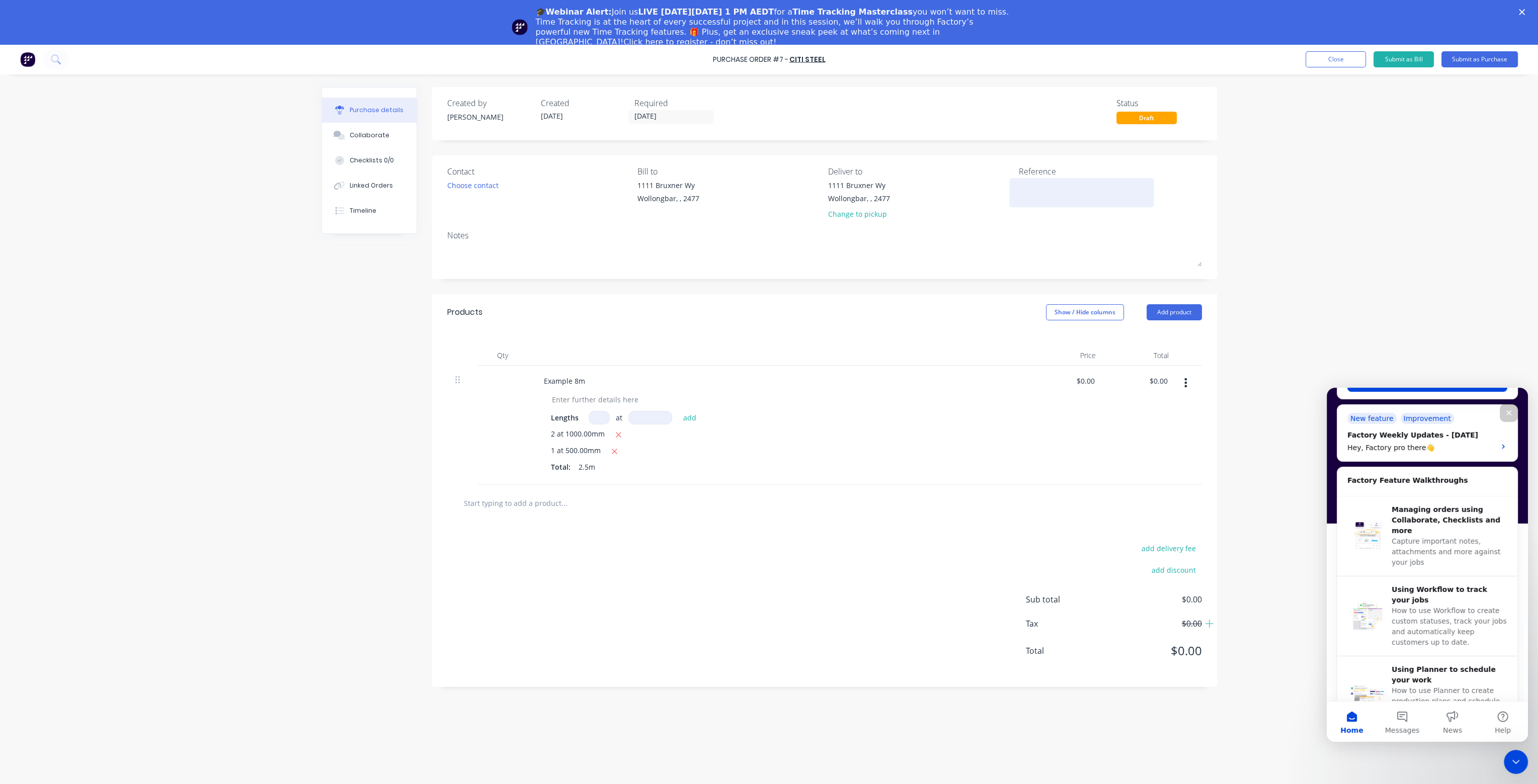
click at [1139, 195] on textarea at bounding box center [1082, 191] width 126 height 23
click at [1185, 211] on div "Reference" at bounding box center [1110, 195] width 183 height 59
click at [1510, 412] on icon "Close" at bounding box center [1509, 413] width 5 height 5
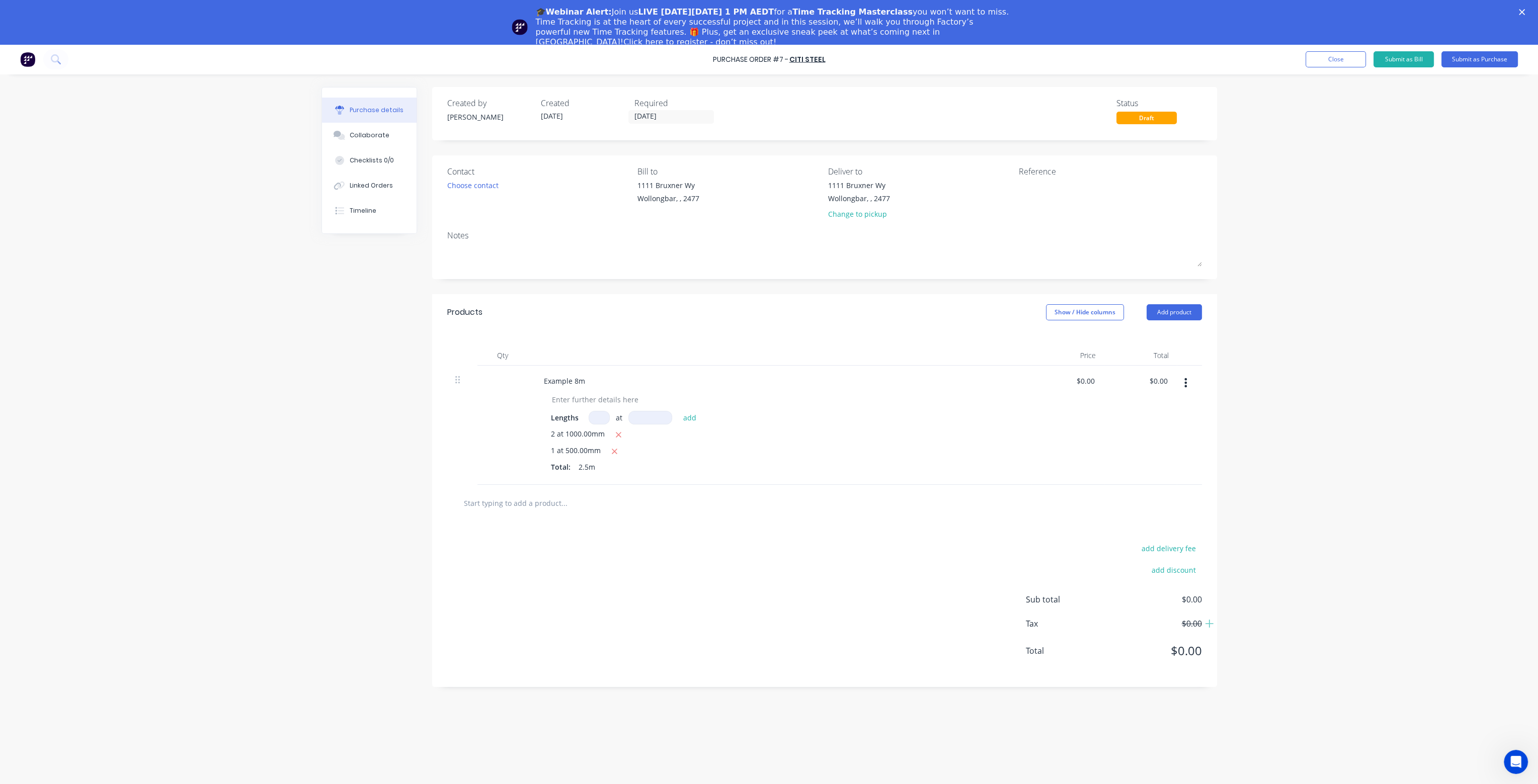
scroll to position [0, 0]
click at [383, 187] on div "Linked Orders" at bounding box center [371, 185] width 43 height 9
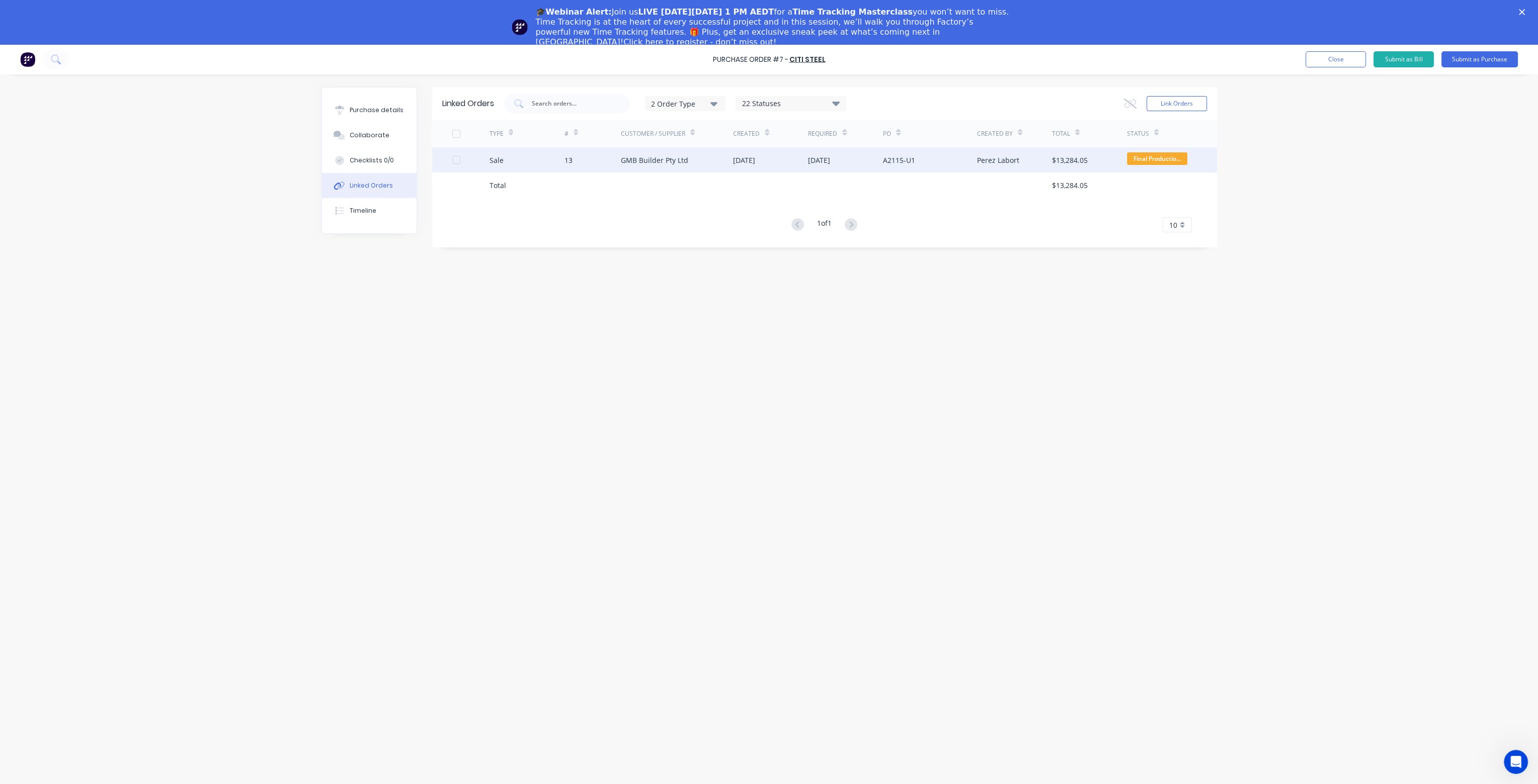
click at [775, 160] on div "[DATE]" at bounding box center [771, 160] width 75 height 25
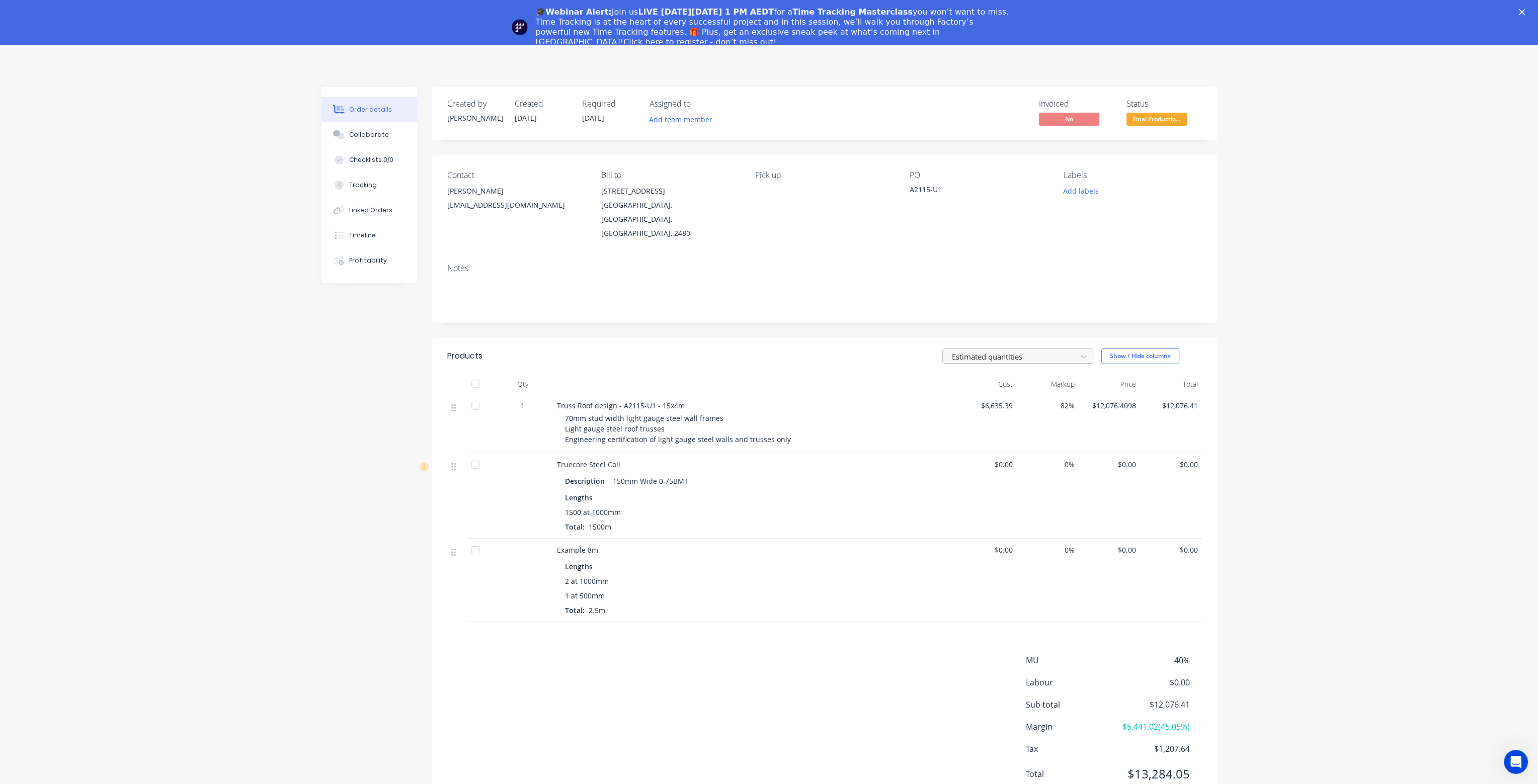
click at [999, 350] on div at bounding box center [1011, 356] width 121 height 13
click at [999, 388] on div "Actual quantities" at bounding box center [1022, 397] width 159 height 19
click at [619, 567] on input "text" at bounding box center [616, 575] width 25 height 14
type input "1"
type input "5500mm"
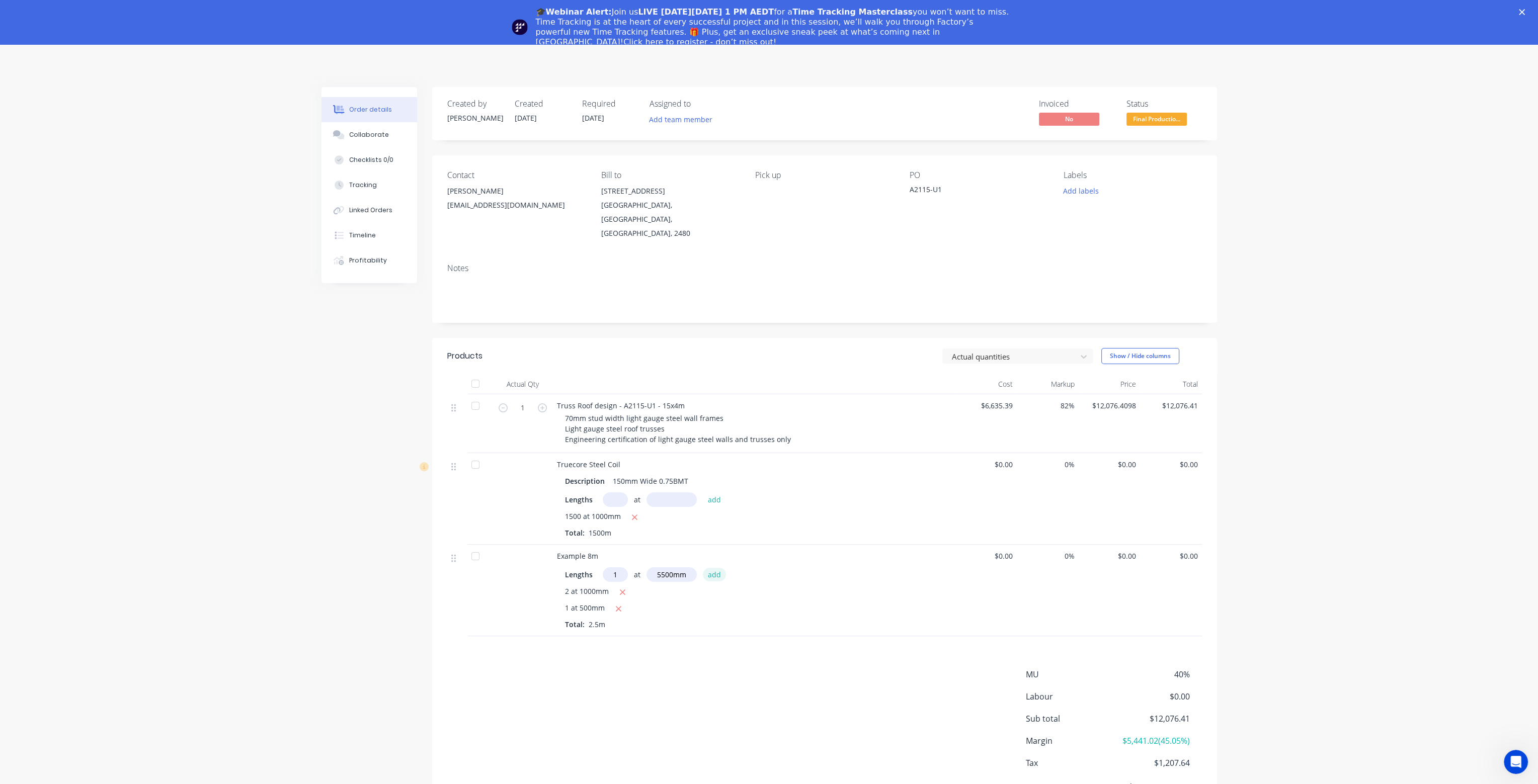
click at [716, 568] on button "add" at bounding box center [714, 575] width 23 height 14
click at [1006, 350] on div at bounding box center [1011, 356] width 121 height 13
click at [997, 370] on div "Estimated quantities" at bounding box center [1022, 379] width 159 height 19
click at [1525, 12] on icon "Close" at bounding box center [1522, 12] width 6 height 6
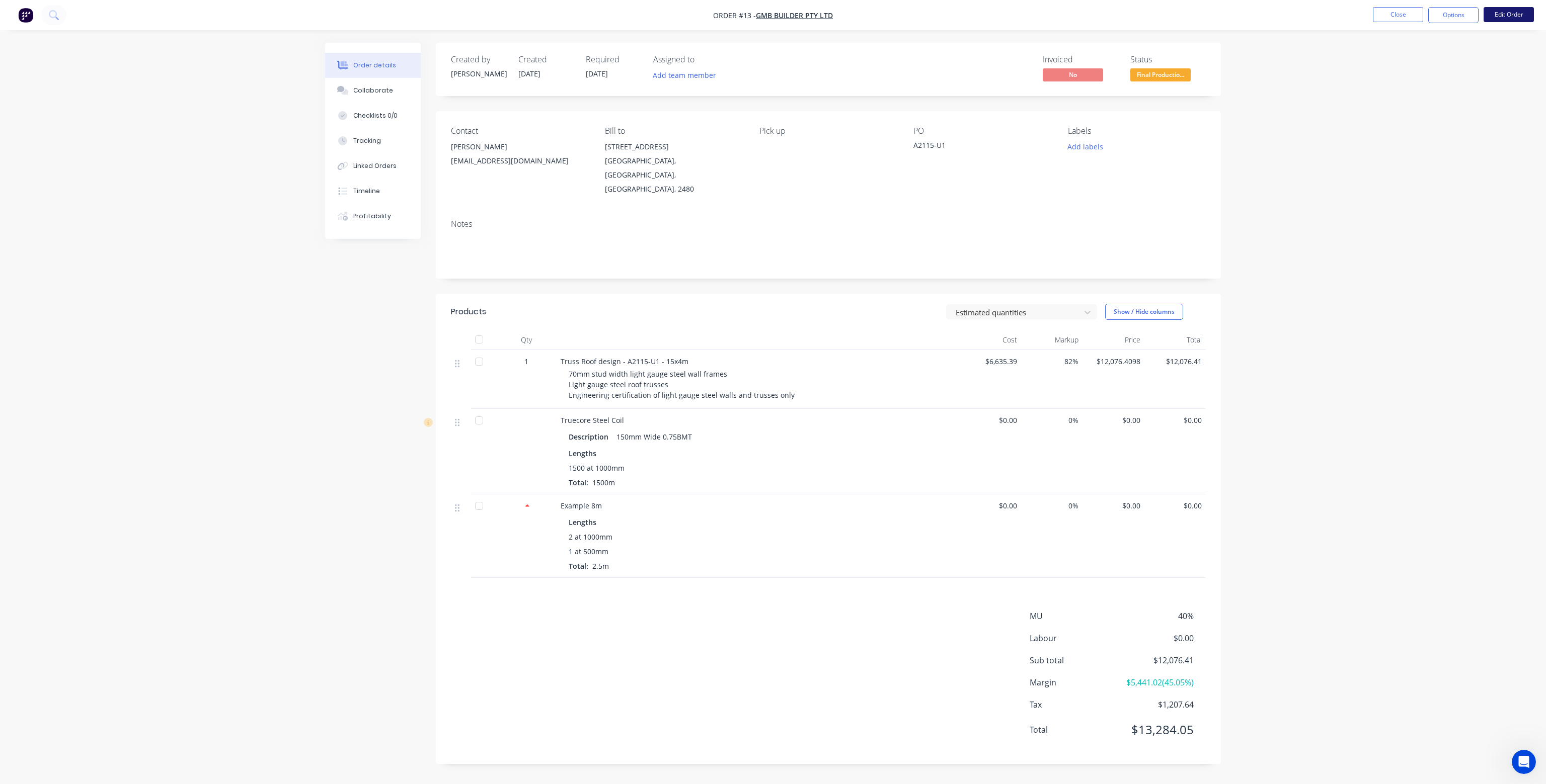
click at [1502, 11] on button "Edit Order" at bounding box center [1509, 14] width 50 height 15
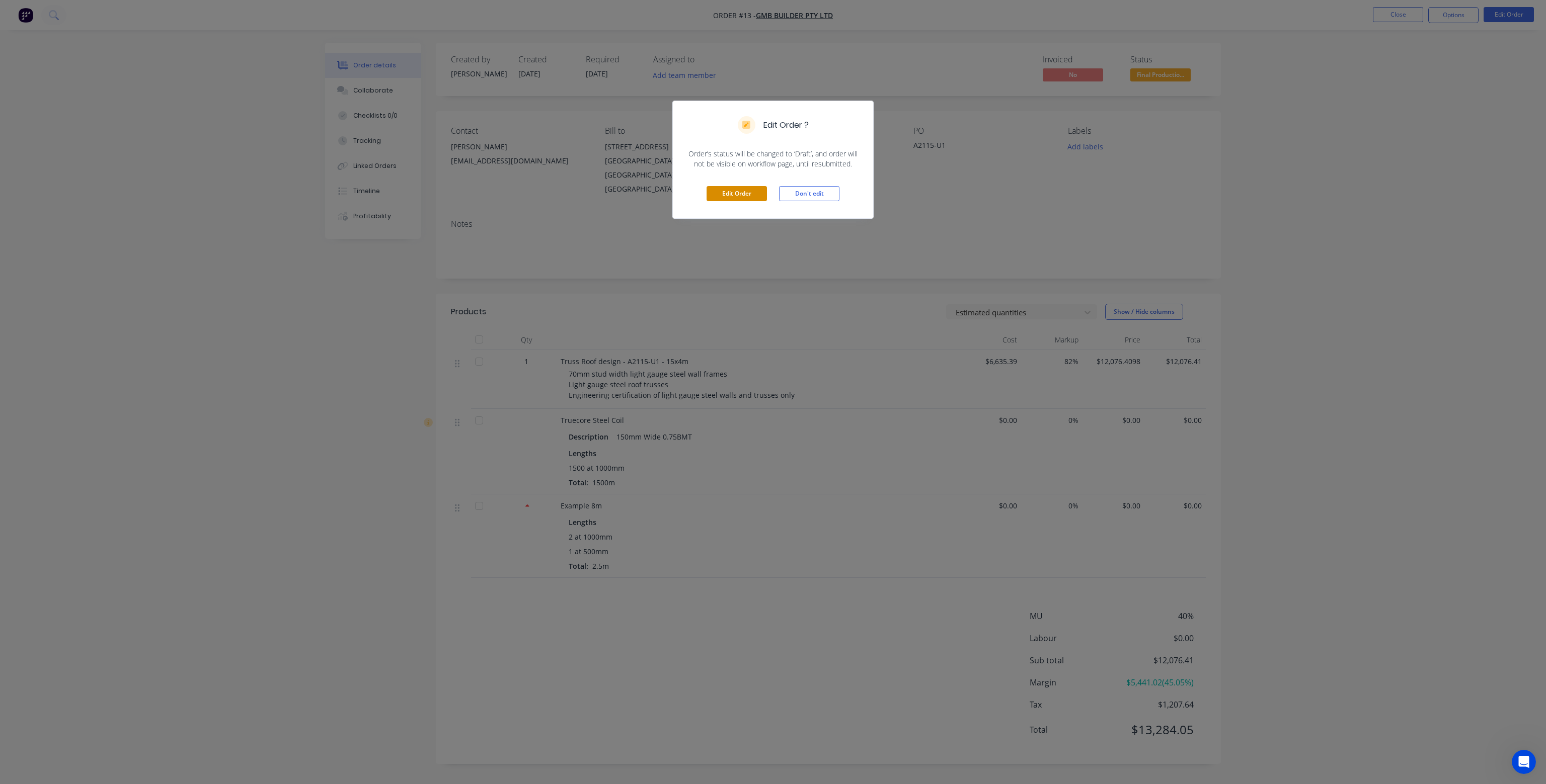
click at [745, 191] on button "Edit Order" at bounding box center [736, 193] width 61 height 15
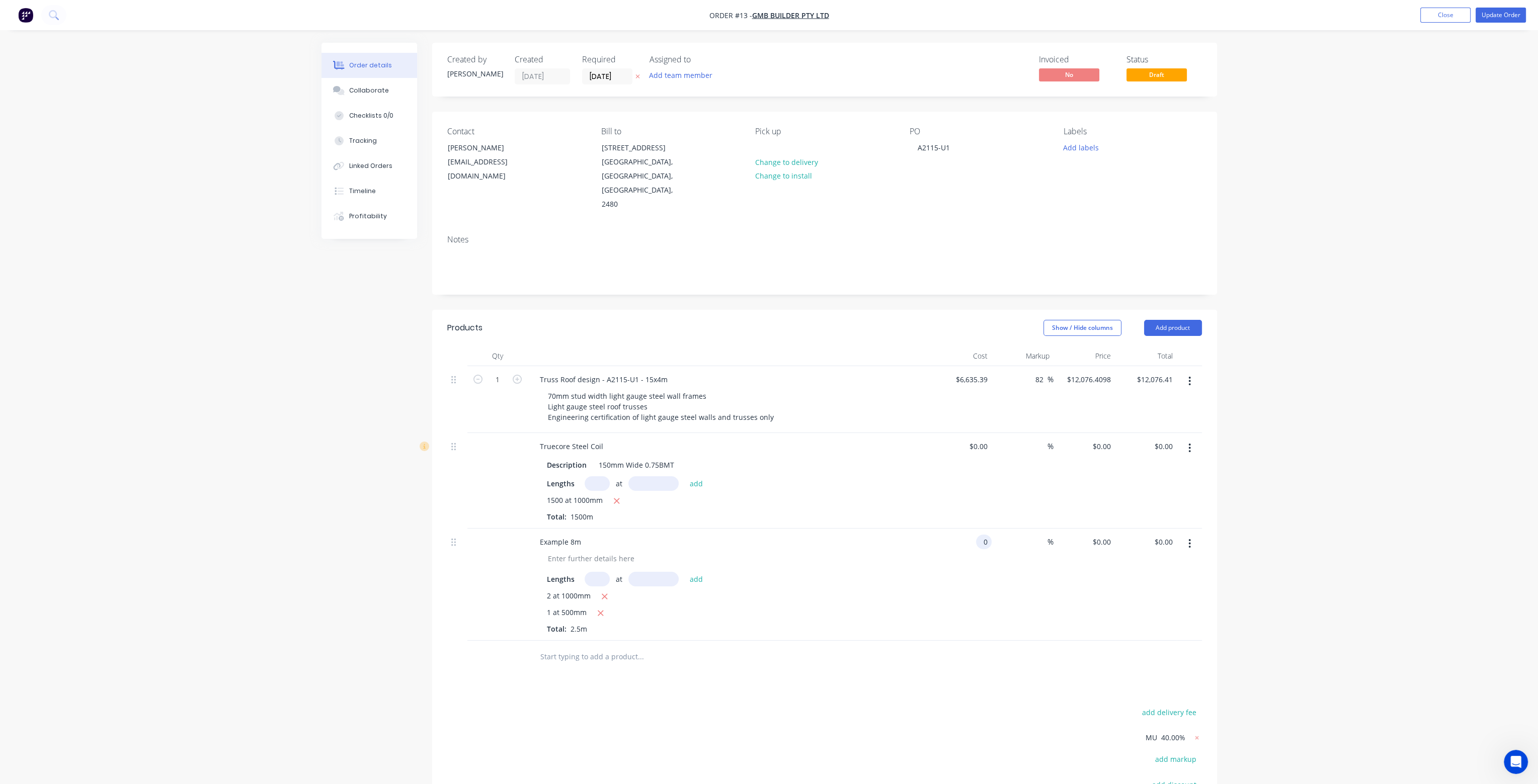
click at [979, 534] on div "0 0" at bounding box center [984, 542] width 16 height 14
type input "$10.00"
type input "$25.00"
click at [1036, 572] on div "%" at bounding box center [1023, 584] width 62 height 112
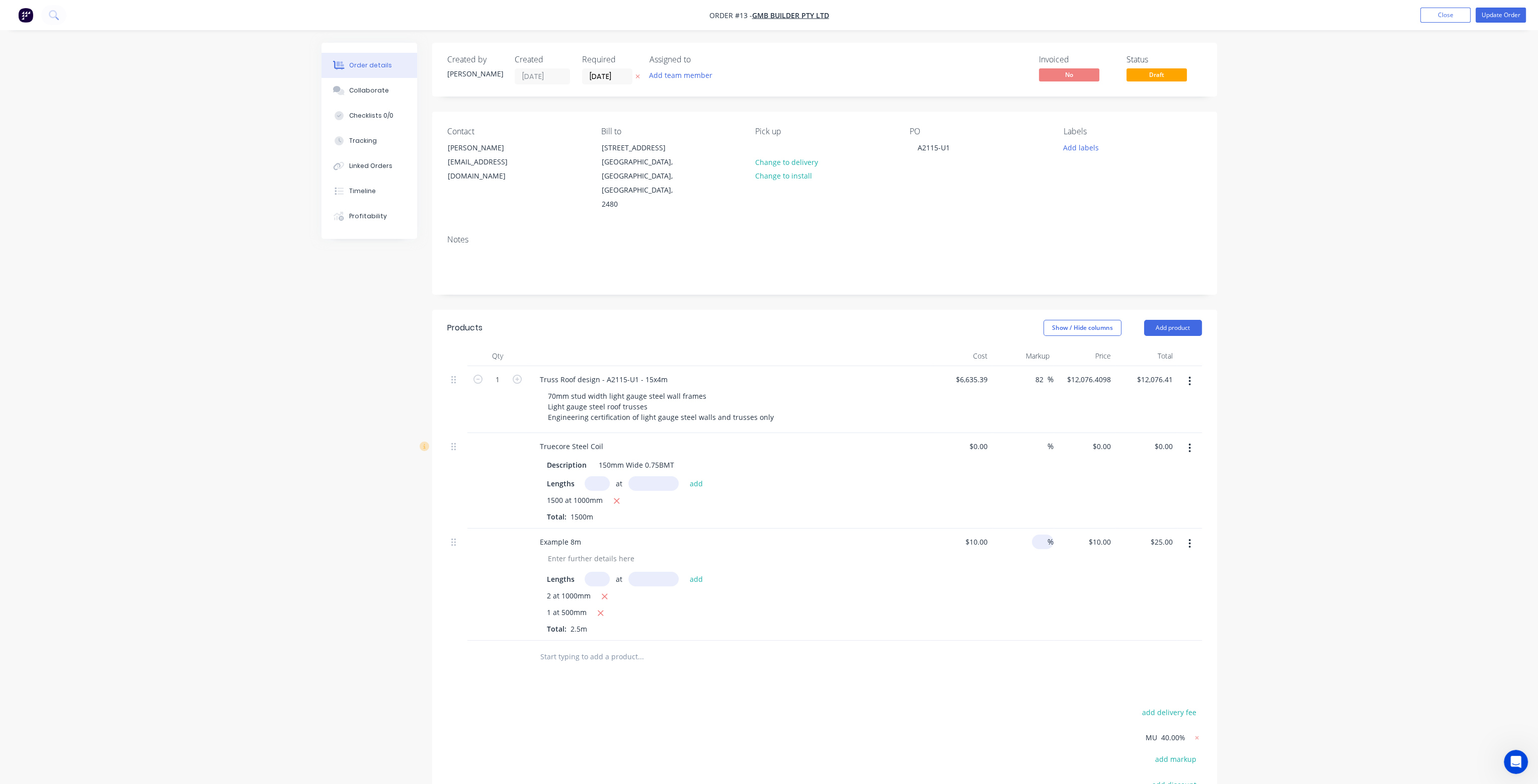
click at [1045, 534] on input at bounding box center [1042, 542] width 11 height 14
type input "20"
type input "$12.00"
type input "$30.00"
click at [1056, 550] on div "$12.00 $12.00" at bounding box center [1084, 584] width 62 height 112
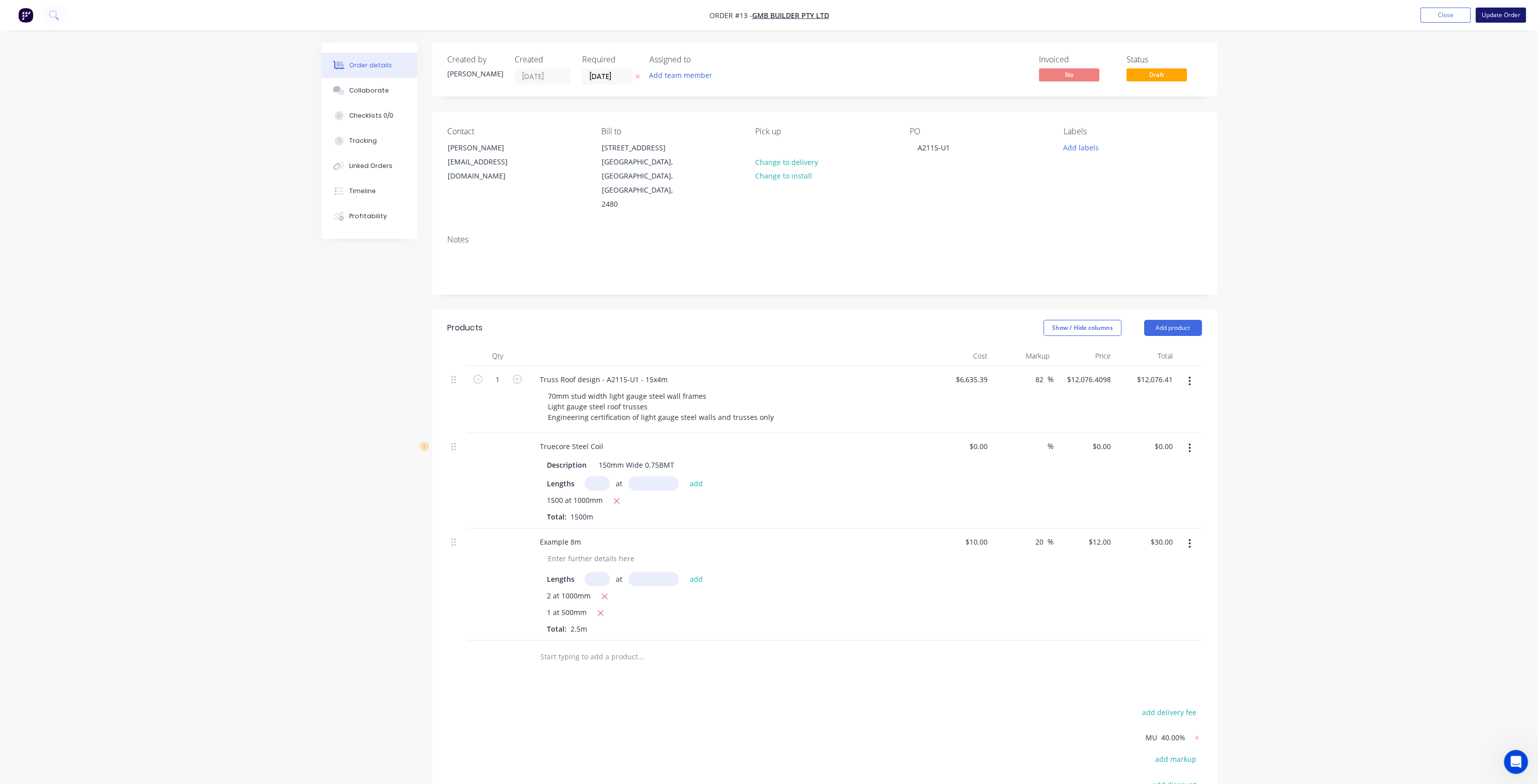
click at [1506, 15] on button "Update Order" at bounding box center [1501, 15] width 50 height 15
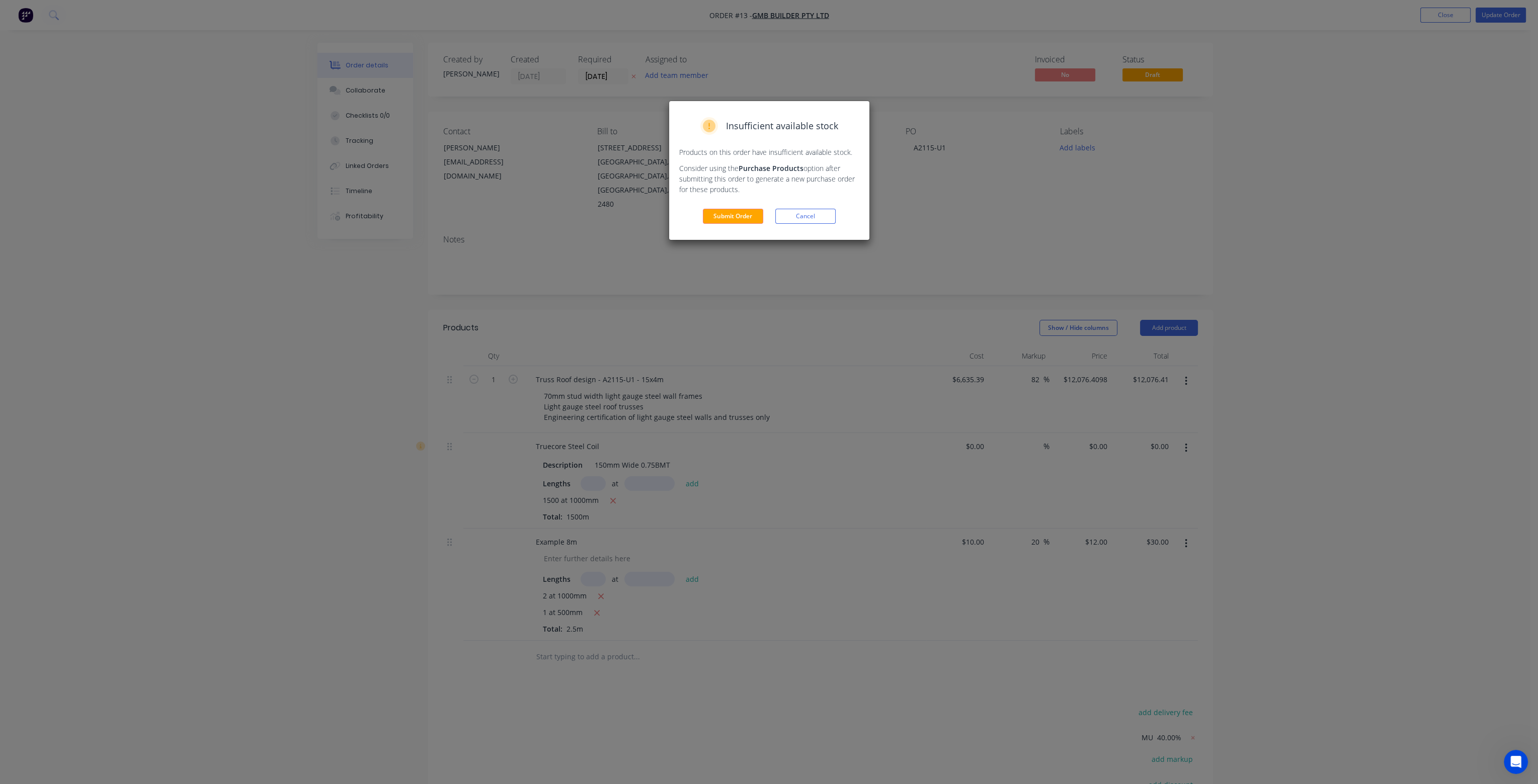
click at [728, 206] on div "Insufficient available stock Products on this order have insufficient available…" at bounding box center [769, 170] width 200 height 139
click at [732, 214] on button "Submit Order" at bounding box center [733, 216] width 61 height 15
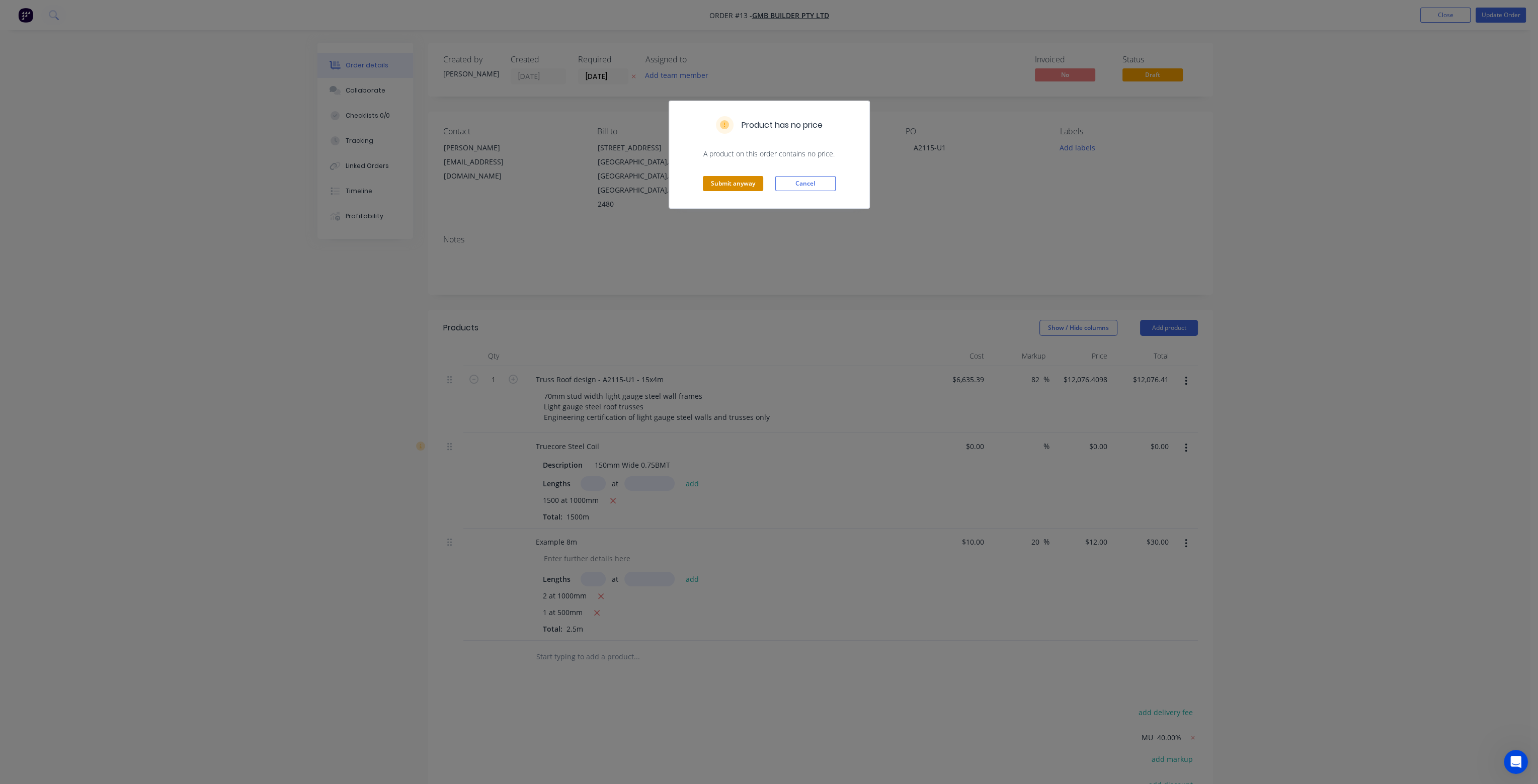
click at [728, 184] on button "Submit anyway" at bounding box center [733, 183] width 61 height 15
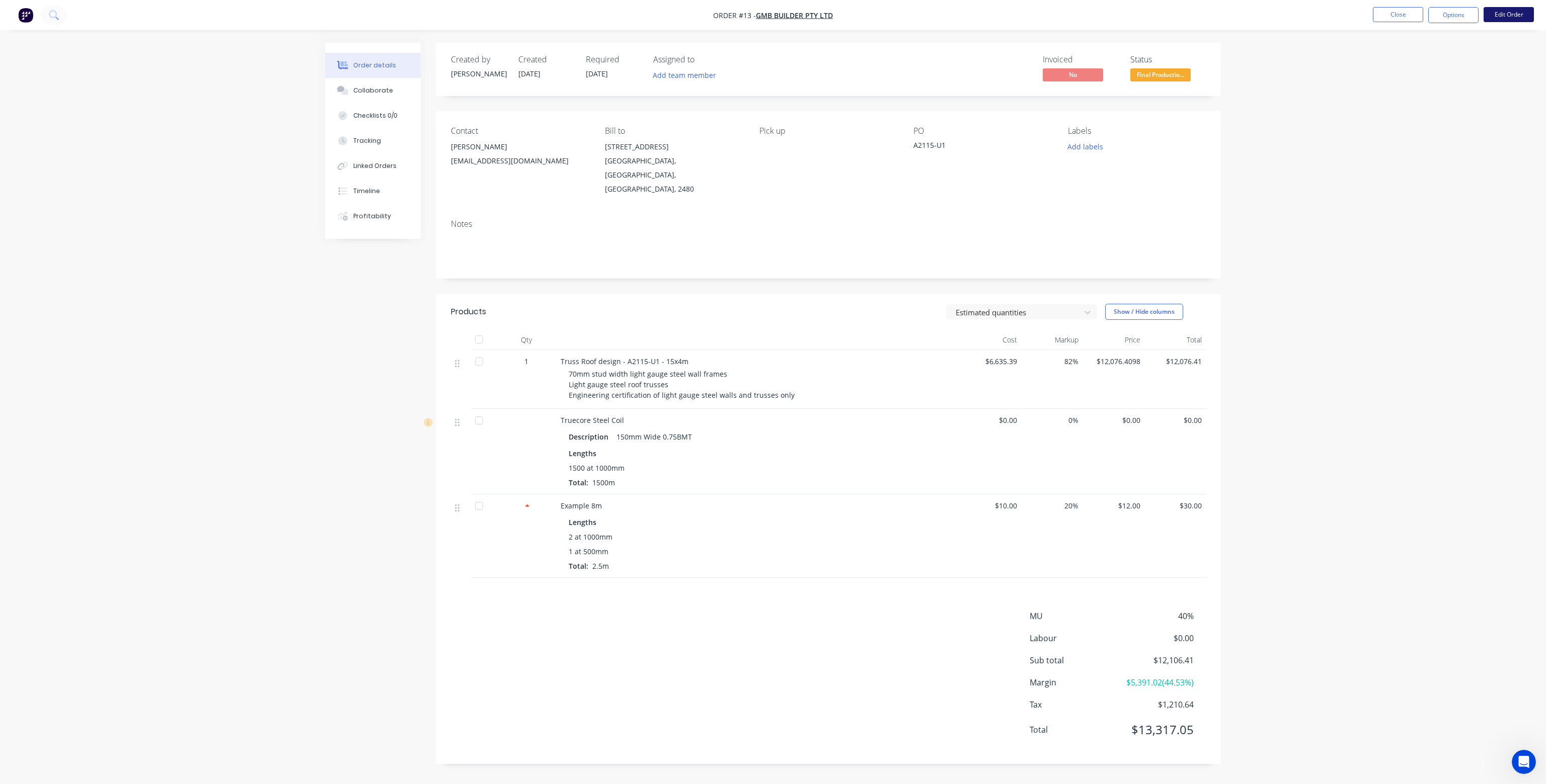
click at [1509, 10] on button "Edit Order" at bounding box center [1509, 14] width 50 height 15
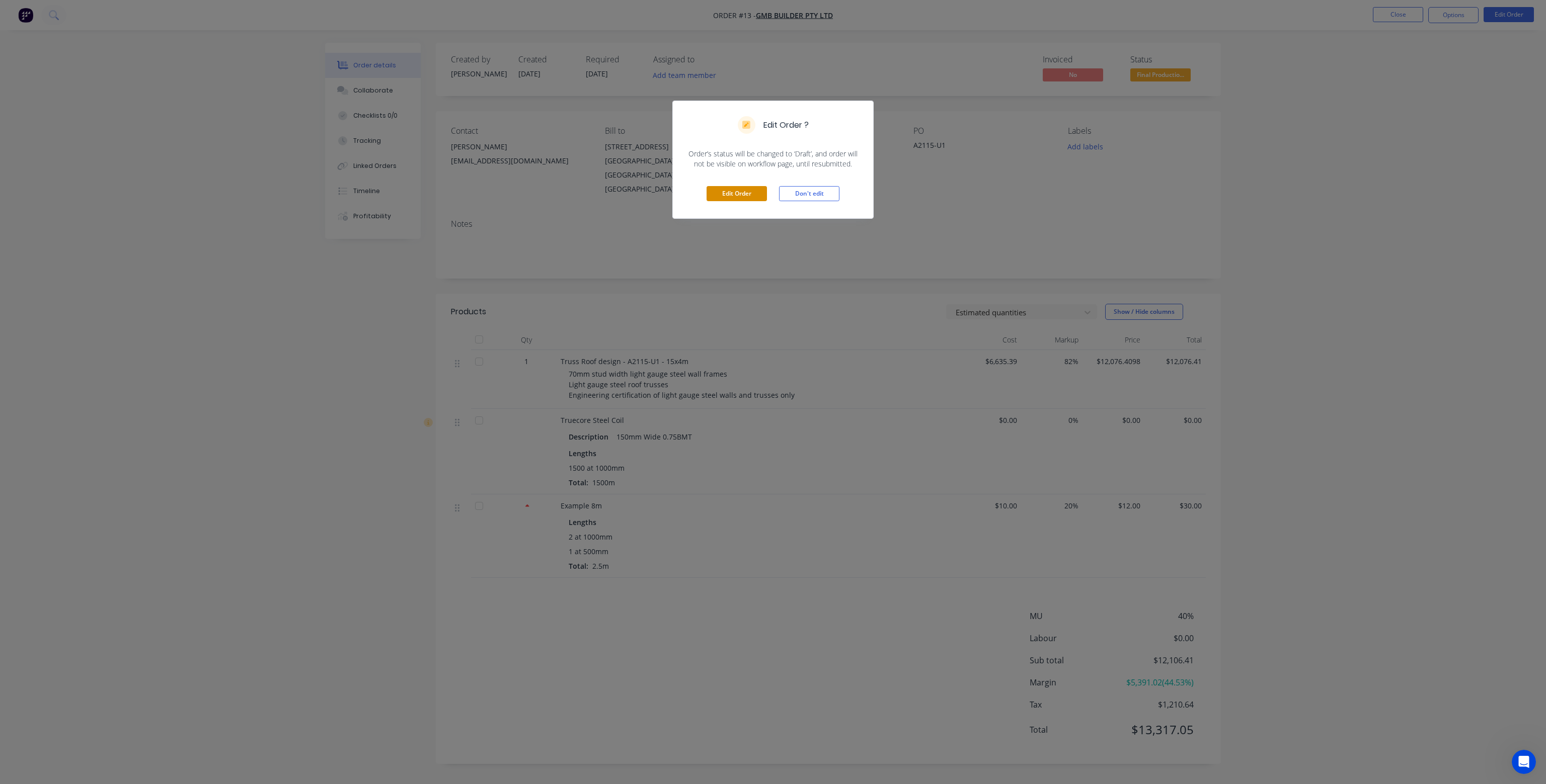
click at [749, 195] on button "Edit Order" at bounding box center [736, 193] width 61 height 15
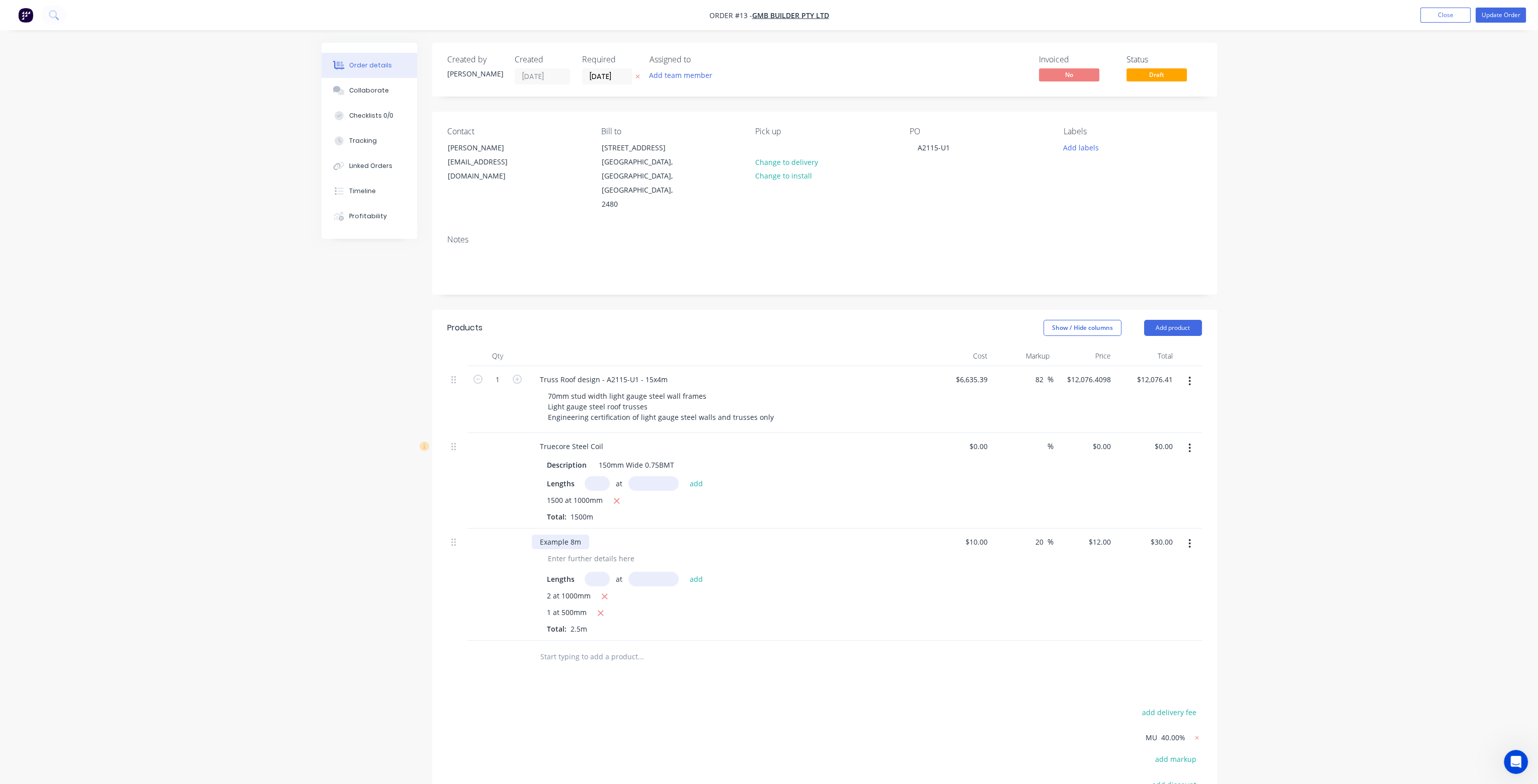
click at [580, 534] on div "Example 8m" at bounding box center [560, 542] width 58 height 14
click at [1450, 13] on button "Close" at bounding box center [1446, 15] width 50 height 15
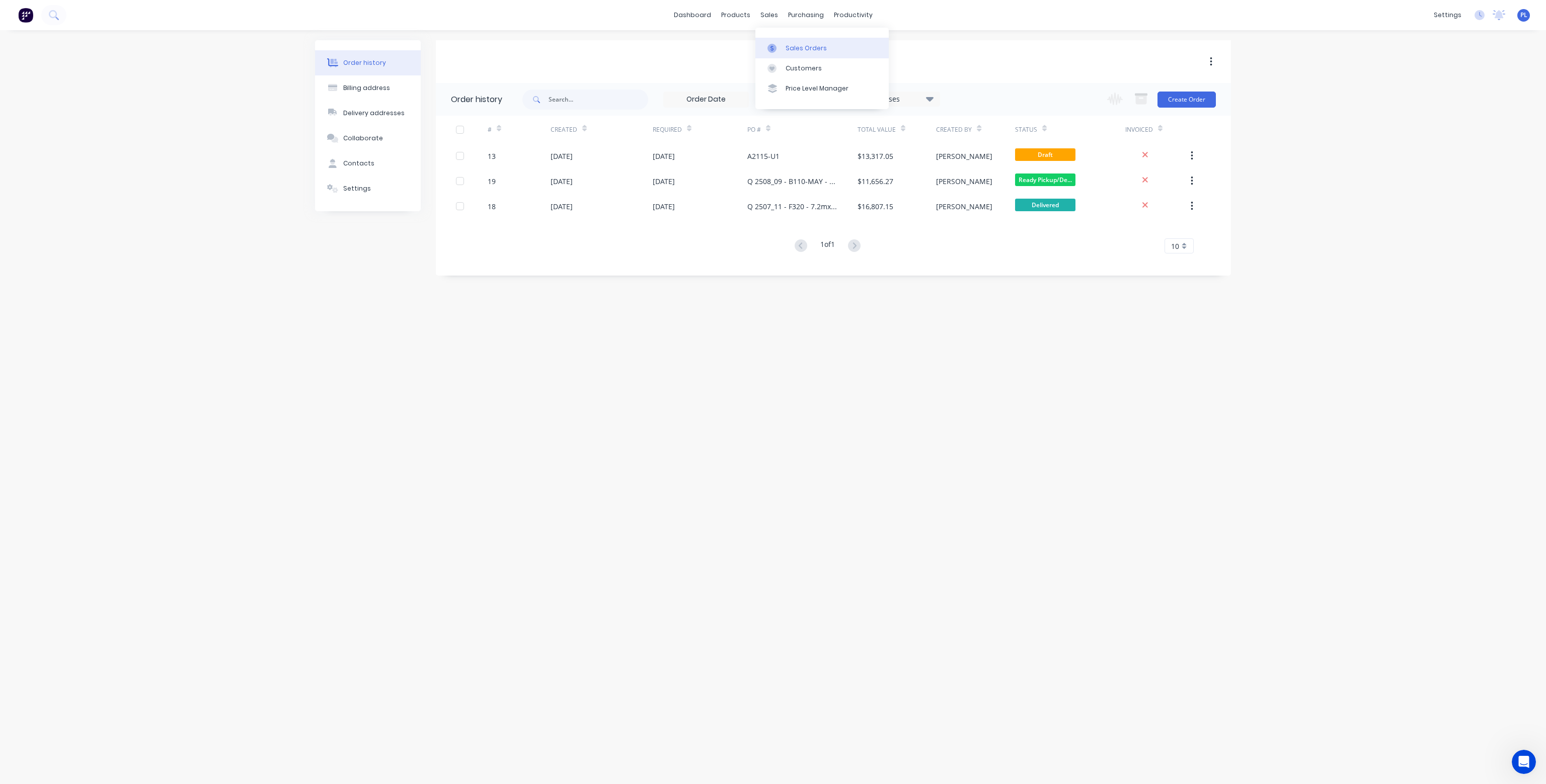
click at [798, 44] on div "Sales Orders" at bounding box center [806, 48] width 41 height 9
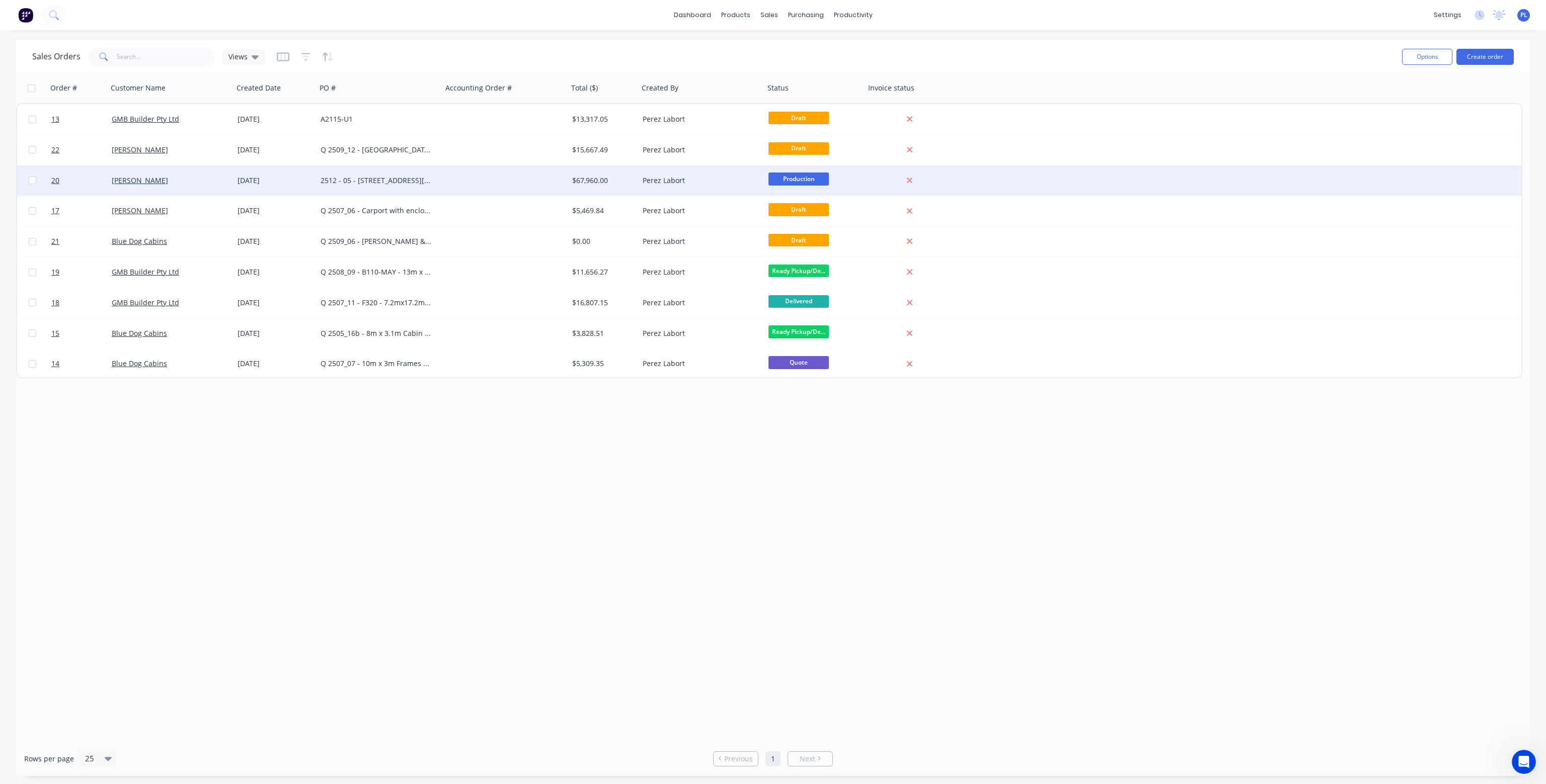
click at [475, 180] on div at bounding box center [505, 181] width 126 height 30
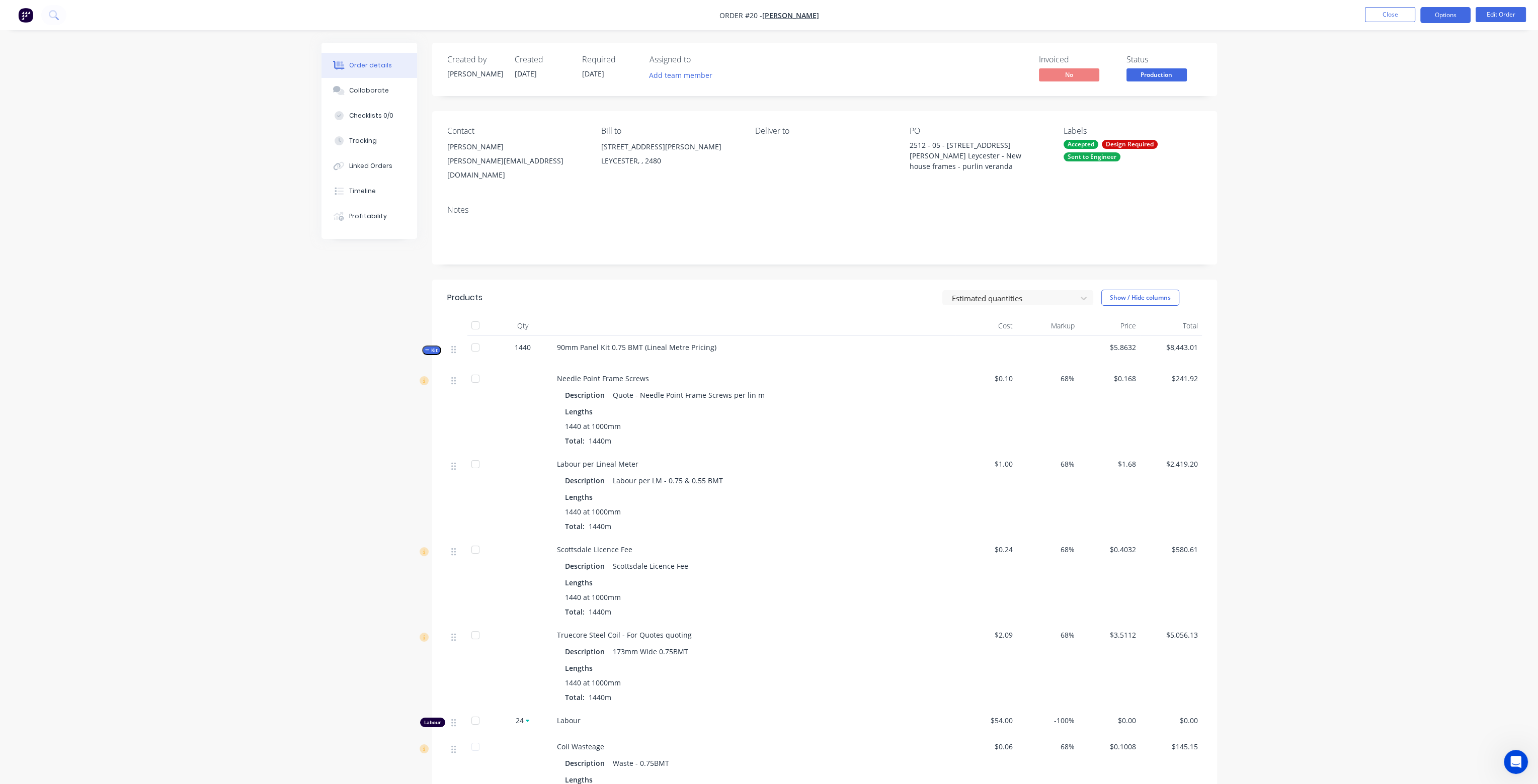
click at [1445, 16] on button "Options" at bounding box center [1446, 15] width 50 height 16
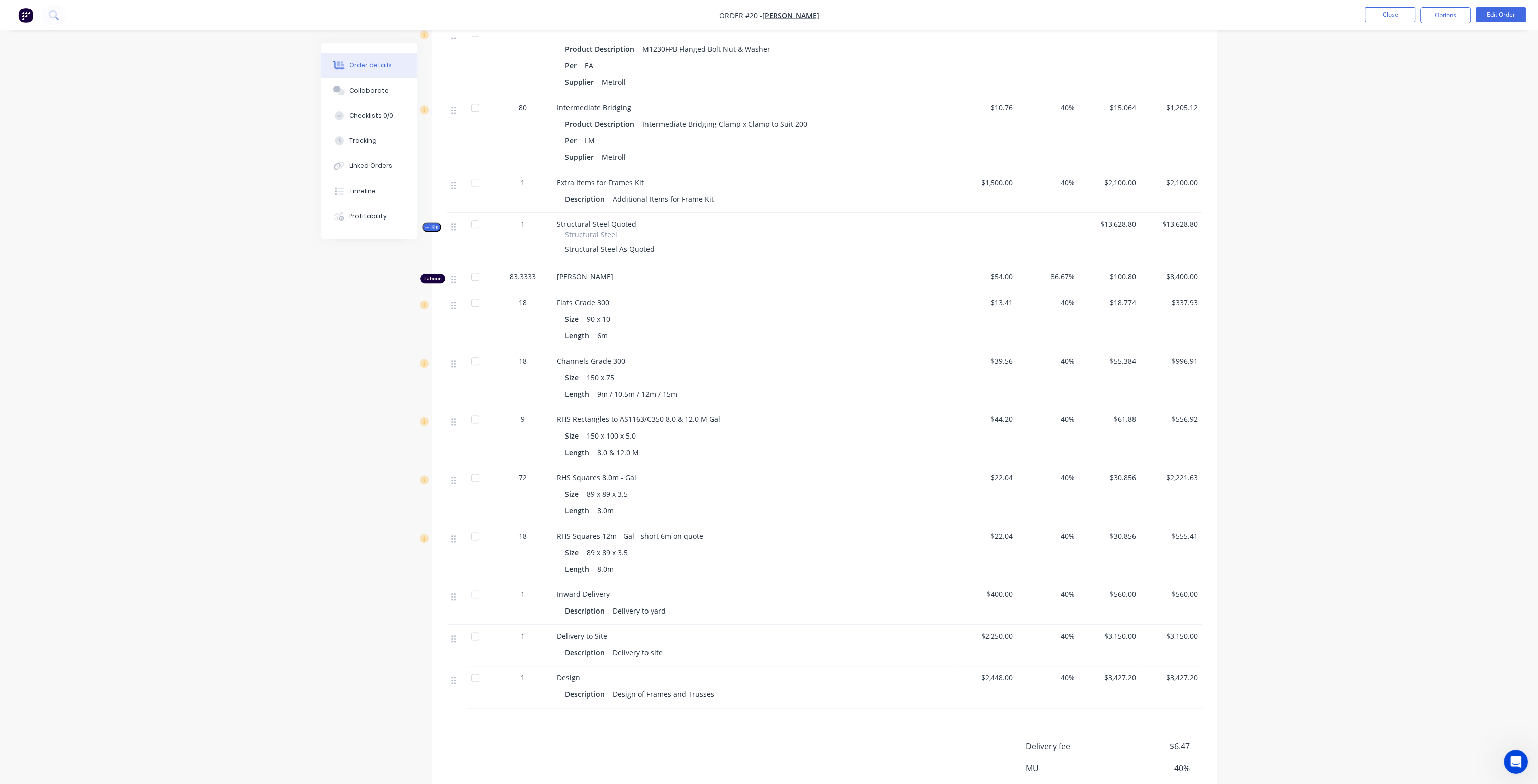
scroll to position [2515, 0]
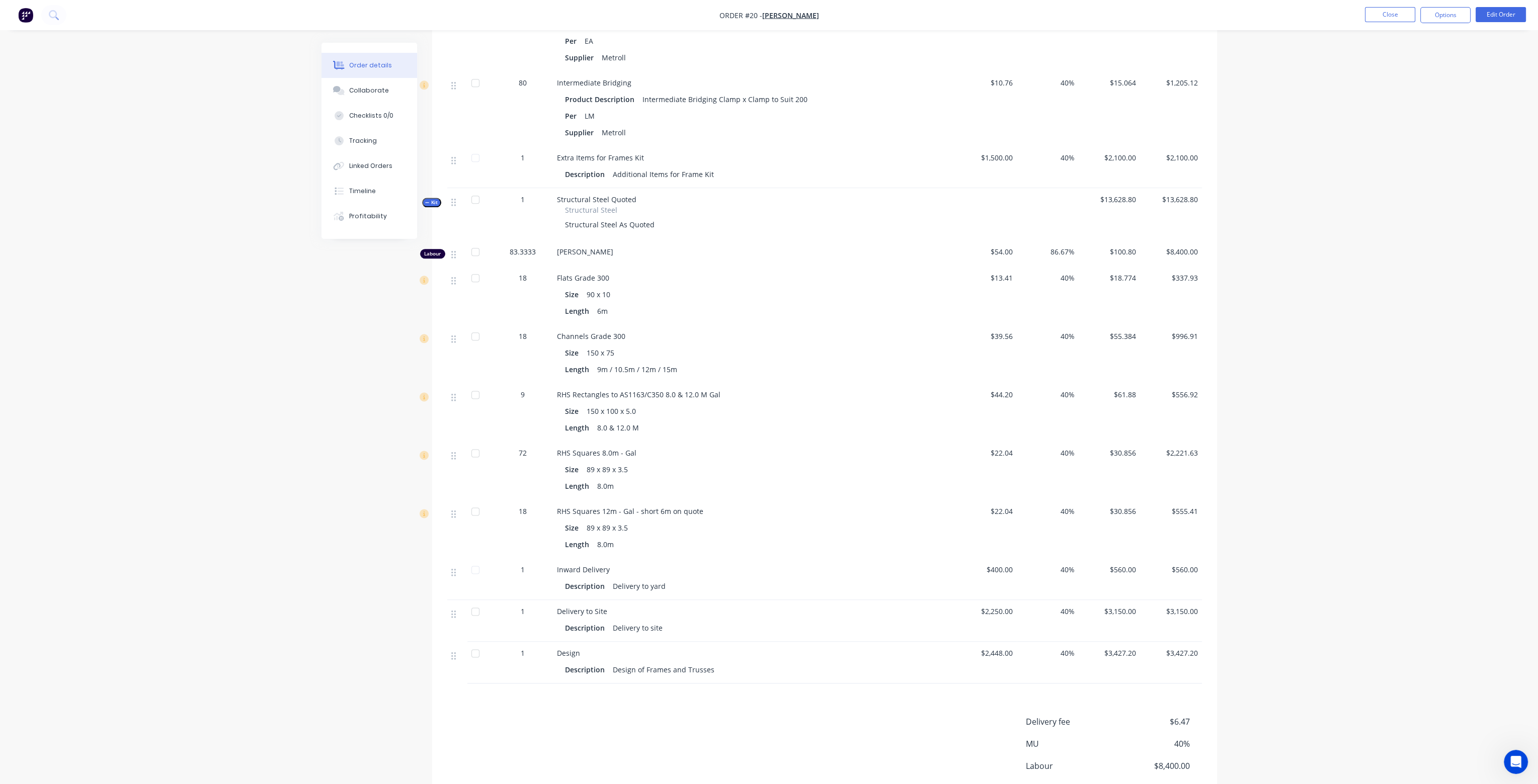
click at [606, 273] on span "Flats Grade 300" at bounding box center [583, 278] width 52 height 10
click at [1515, 17] on button "Edit Order" at bounding box center [1501, 14] width 50 height 15
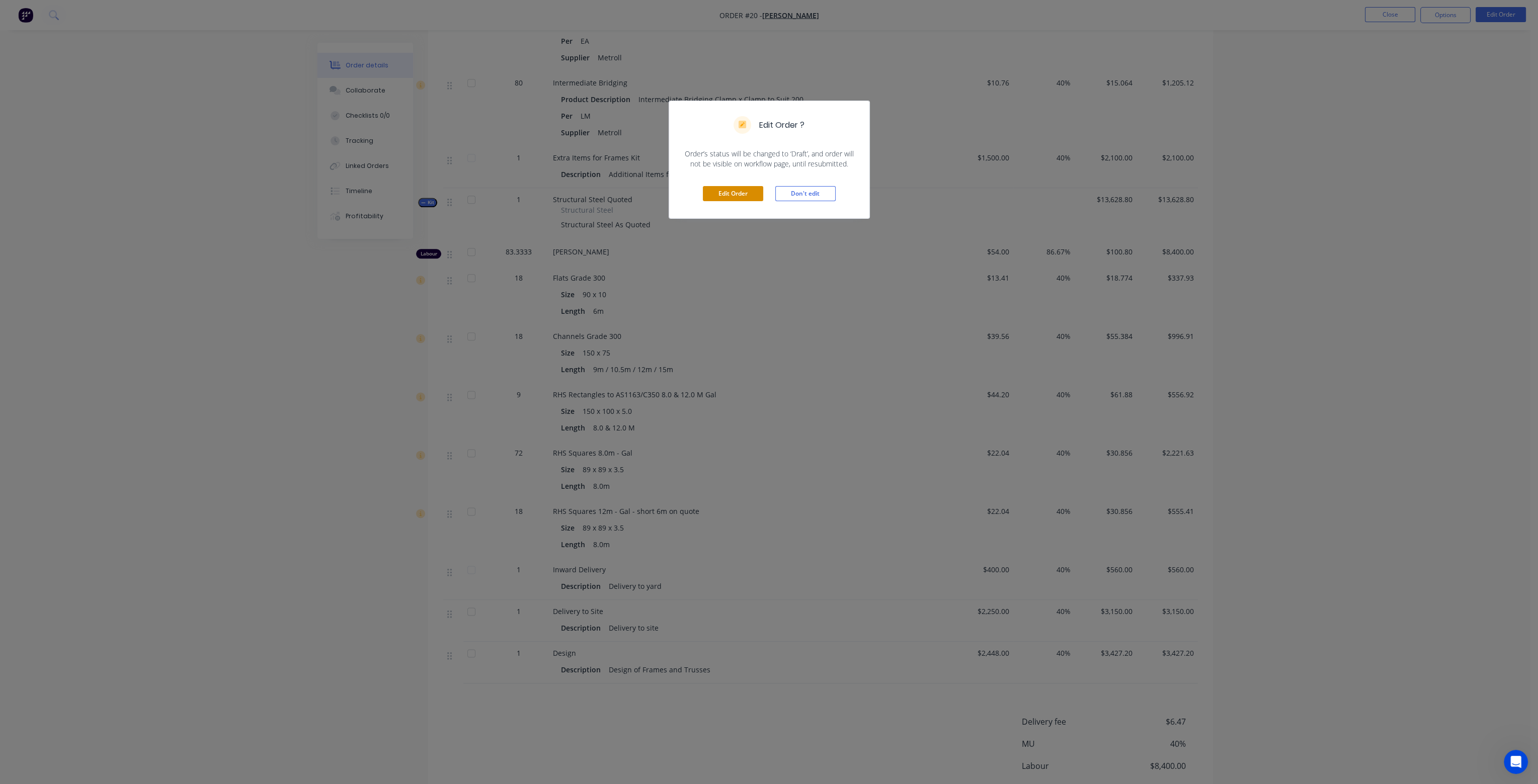
click at [749, 196] on button "Edit Order" at bounding box center [733, 193] width 61 height 15
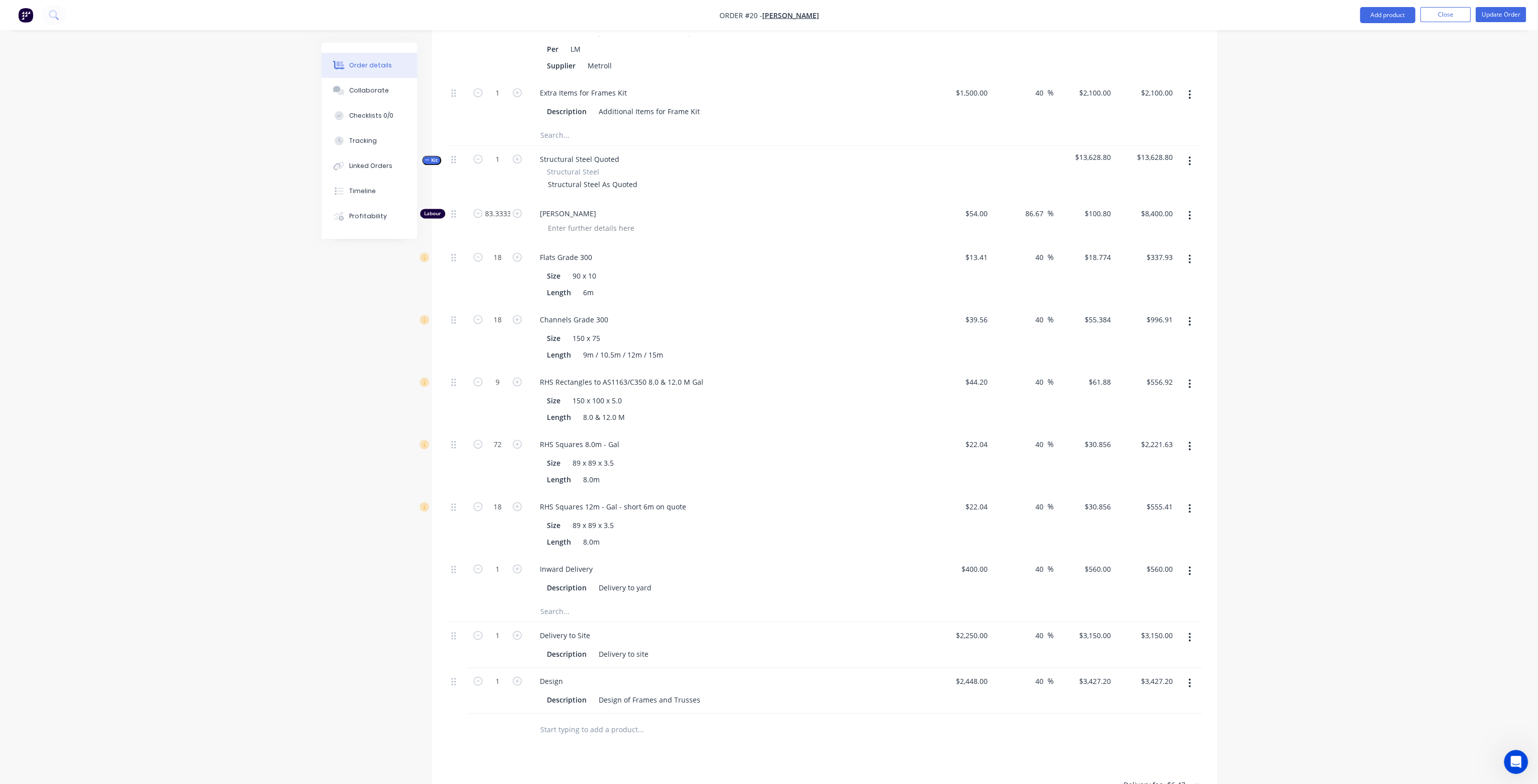
scroll to position [2867, 0]
click at [607, 310] on div "Channels Grade 300" at bounding box center [574, 317] width 85 height 14
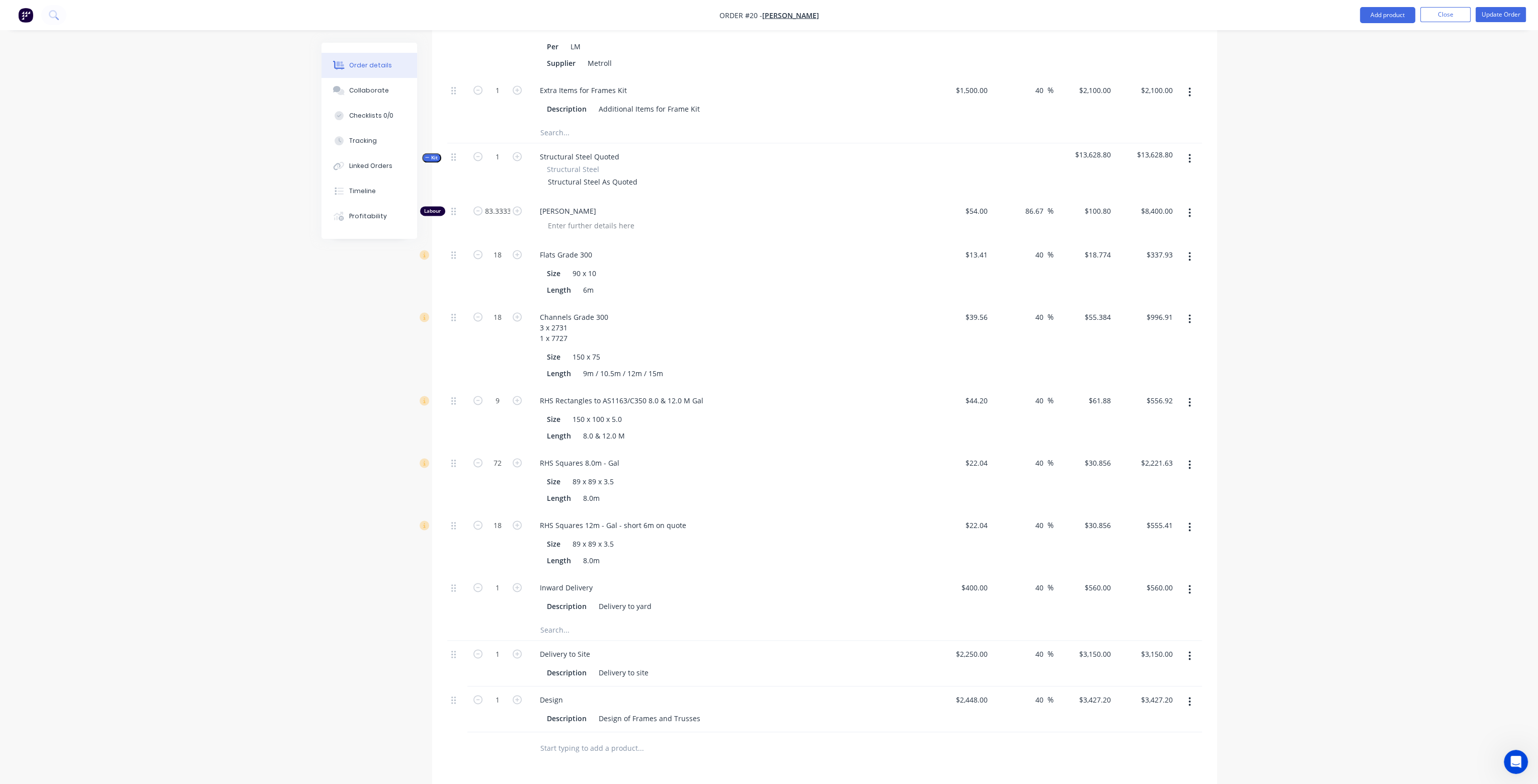
click at [745, 310] on div "Channels Grade 300 3 x 2731 1 x 7727" at bounding box center [728, 328] width 394 height 36
click at [1494, 12] on button "Update Order" at bounding box center [1501, 14] width 50 height 15
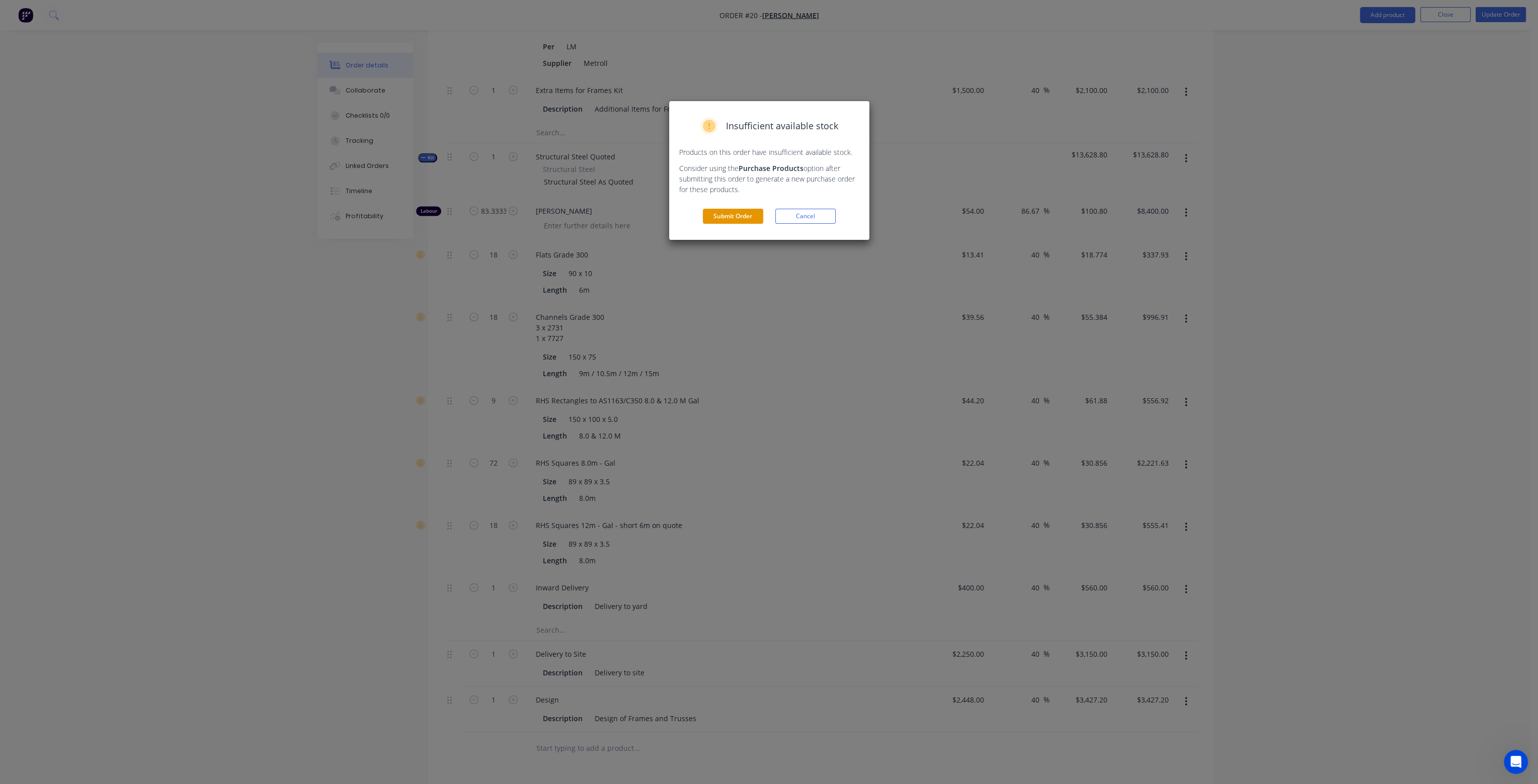
click at [745, 217] on button "Submit Order" at bounding box center [733, 216] width 61 height 15
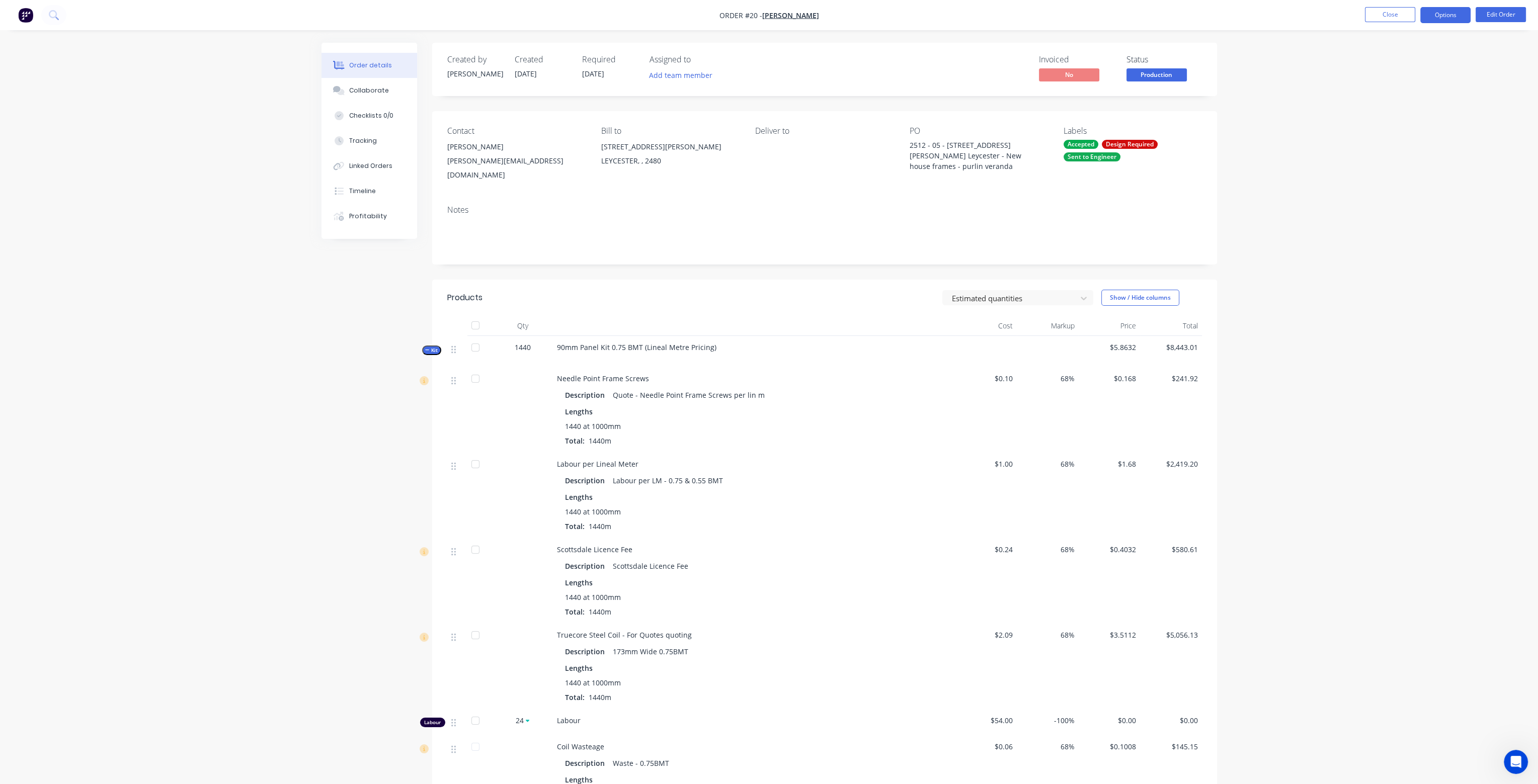
click at [1451, 20] on button "Options" at bounding box center [1446, 15] width 50 height 16
click at [1408, 127] on div "Work Order" at bounding box center [1416, 121] width 92 height 14
click at [1404, 120] on div "Custom" at bounding box center [1416, 121] width 92 height 14
click at [1401, 98] on div "Without pricing" at bounding box center [1416, 101] width 92 height 14
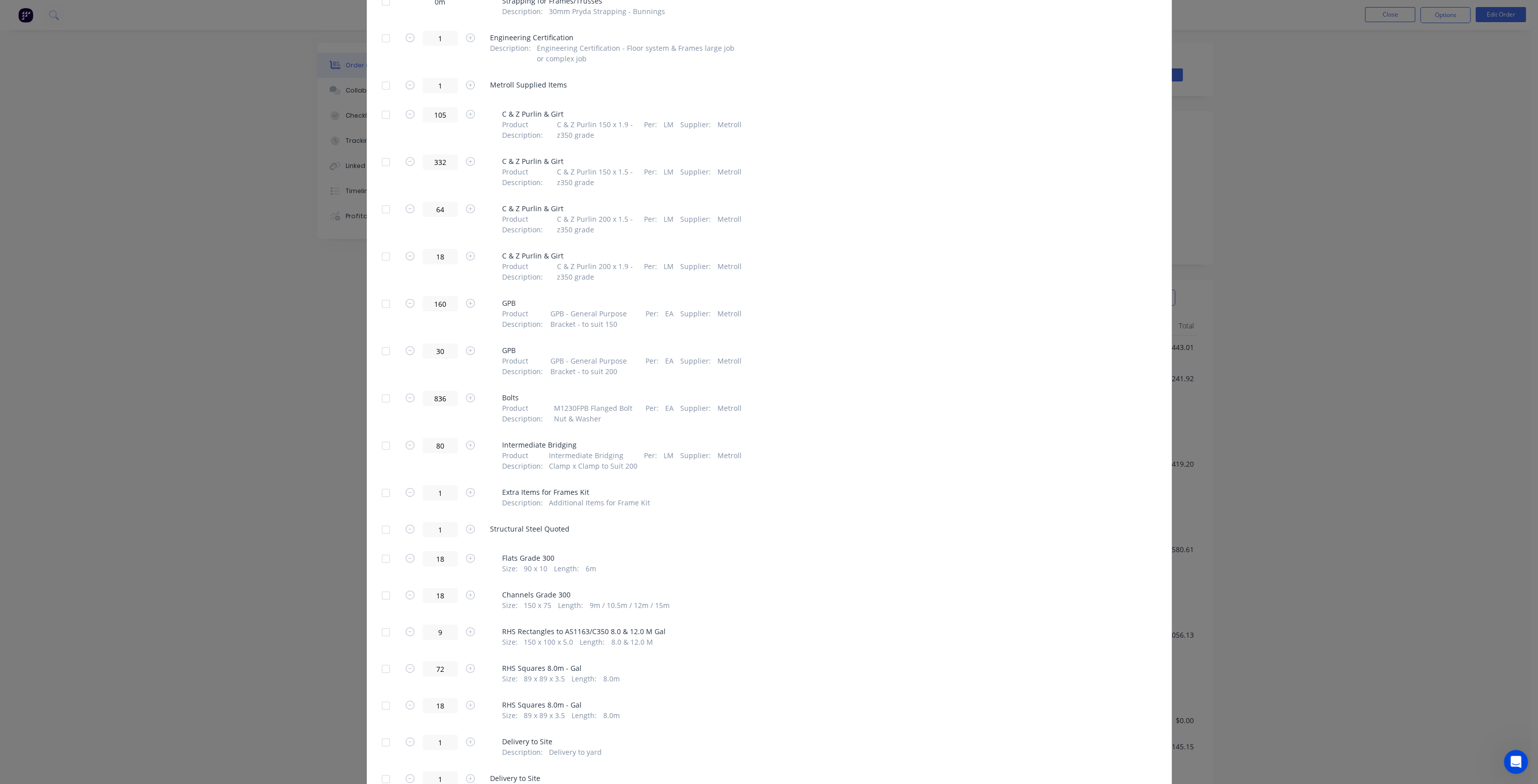
scroll to position [1267, 0]
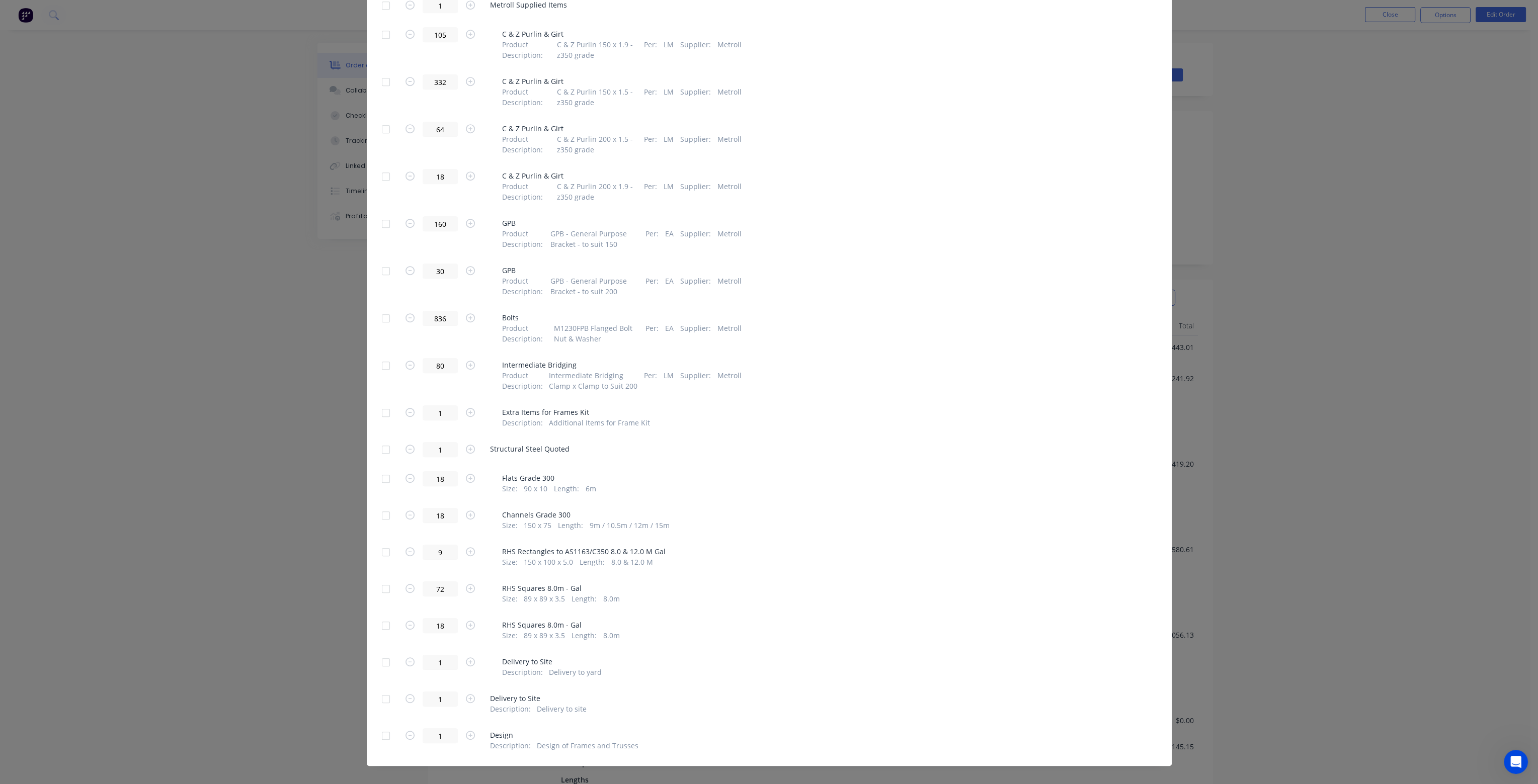
click at [382, 506] on div at bounding box center [386, 516] width 20 height 20
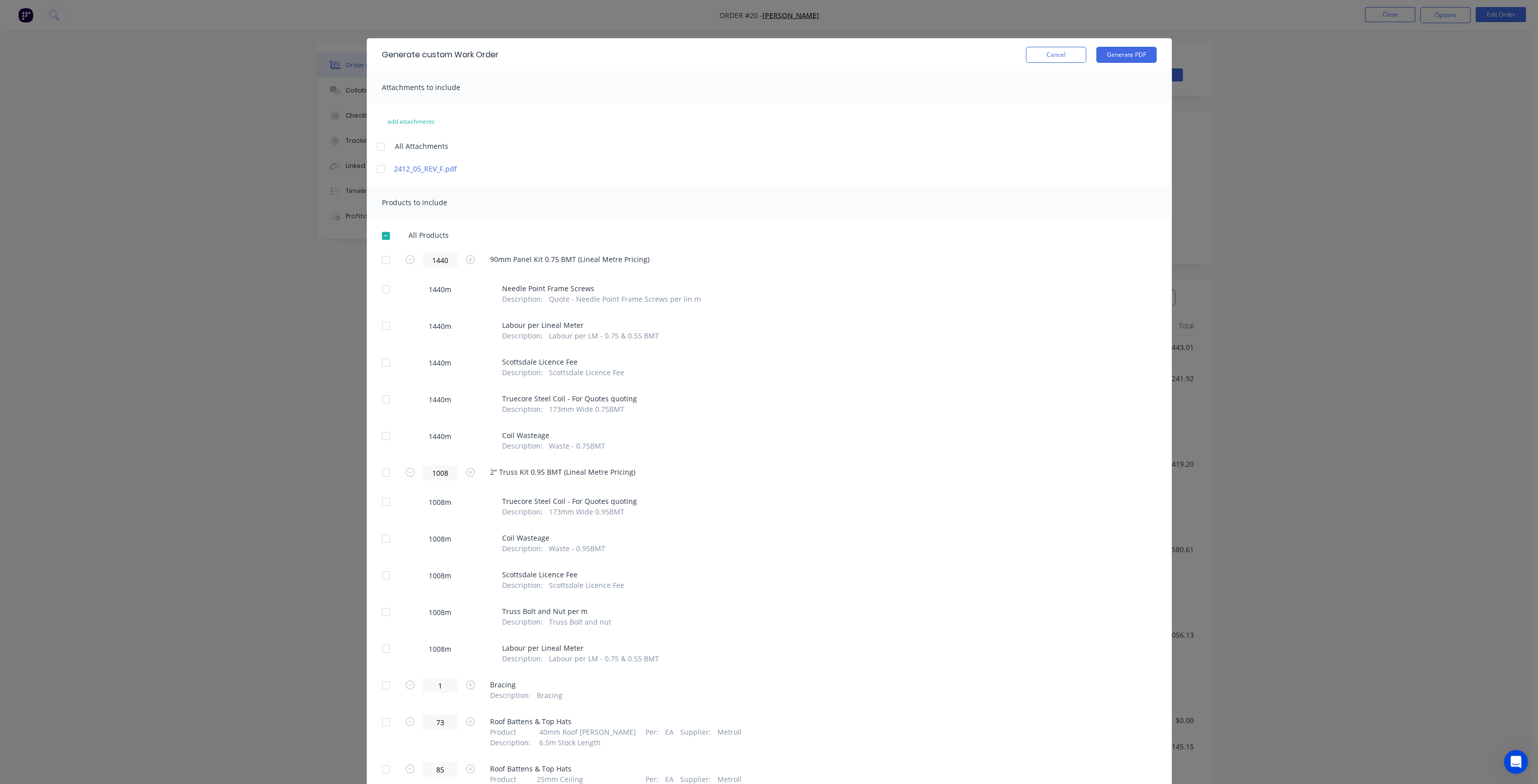
scroll to position [0, 0]
click at [1053, 58] on button "Cancel" at bounding box center [1056, 56] width 61 height 16
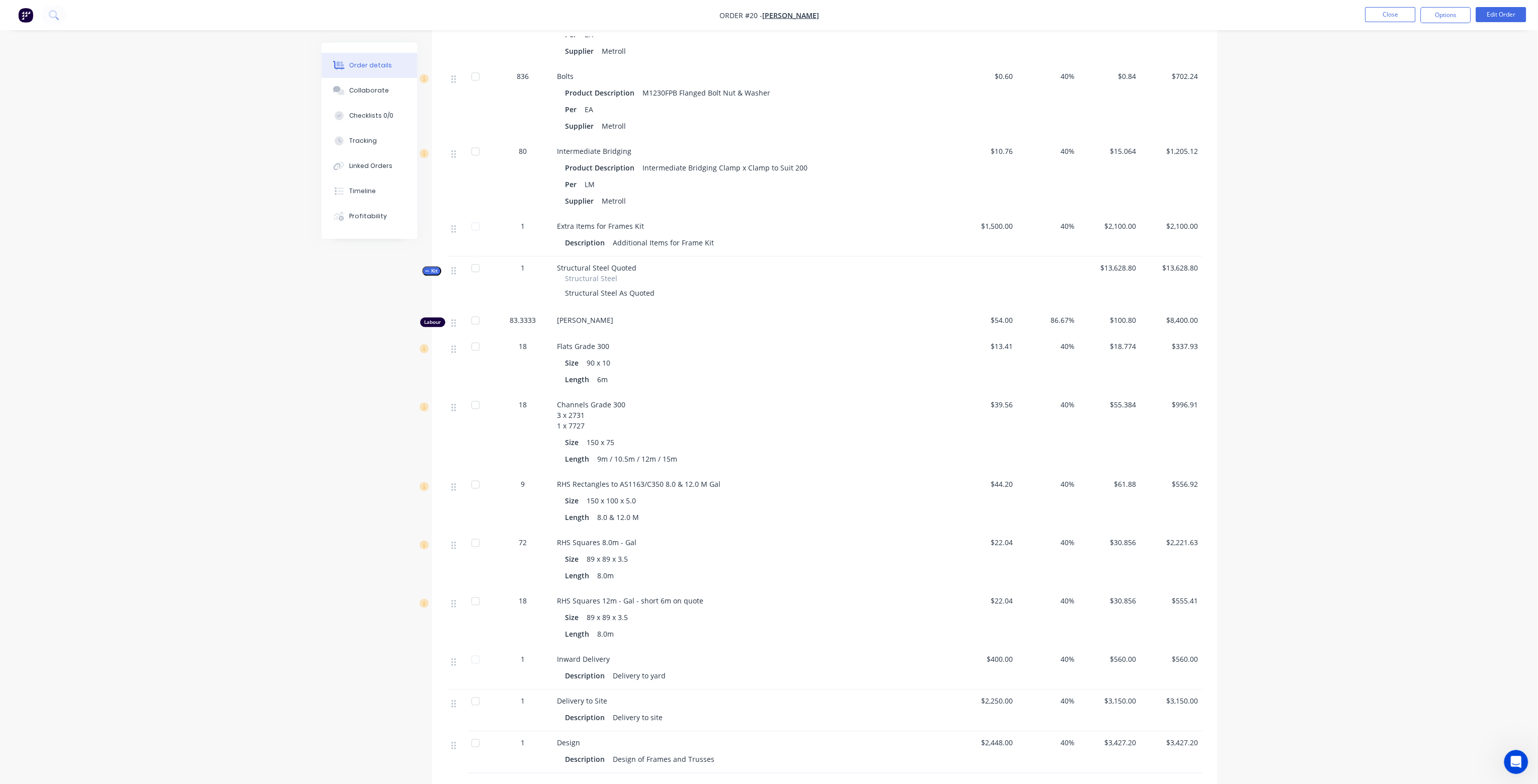
scroll to position [2465, 0]
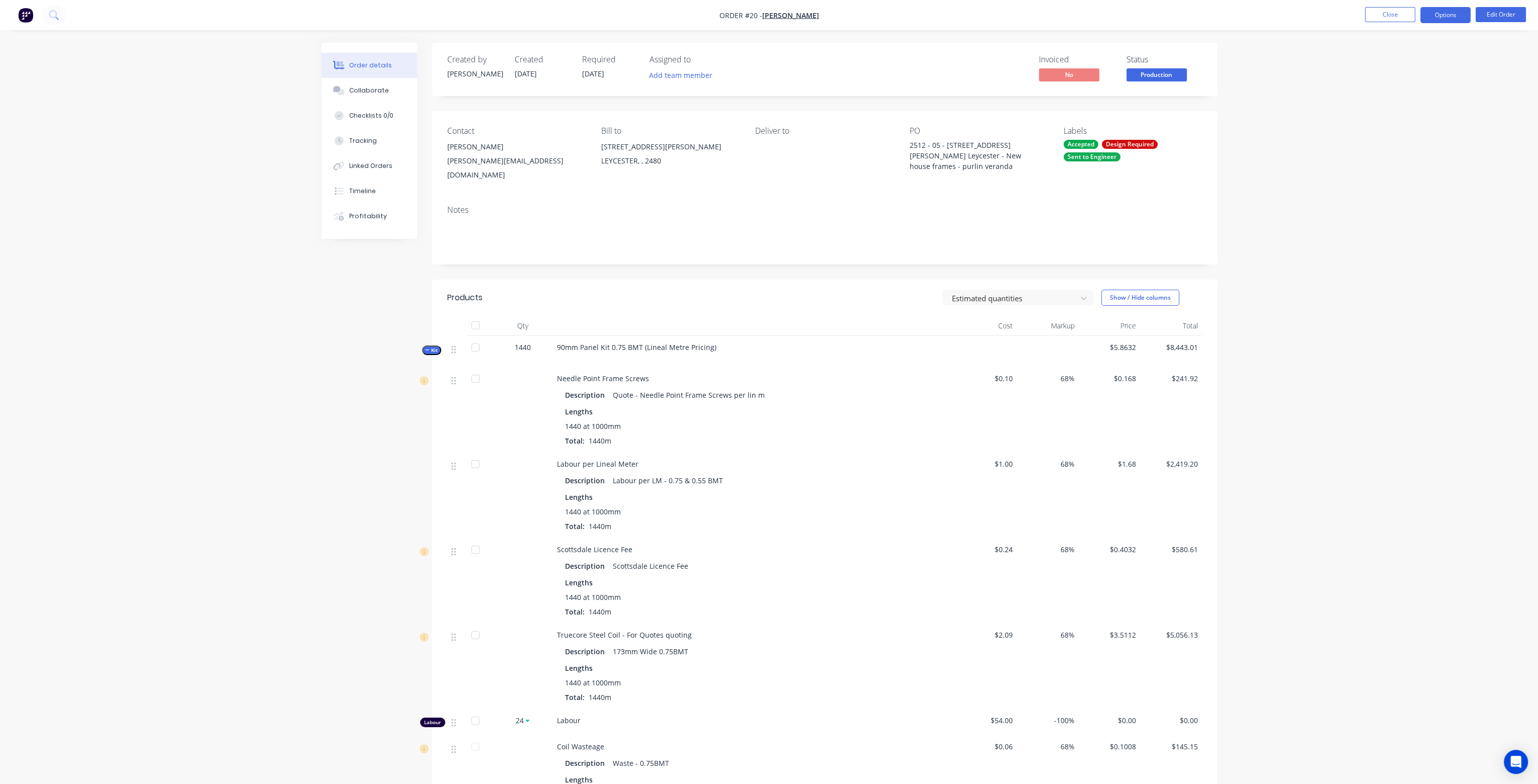
click at [1449, 20] on button "Options" at bounding box center [1446, 15] width 50 height 16
click at [1399, 120] on div "Work Order" at bounding box center [1416, 121] width 92 height 14
click at [1403, 118] on div "Custom" at bounding box center [1416, 121] width 92 height 14
click at [1409, 106] on div "Without pricing" at bounding box center [1416, 101] width 92 height 14
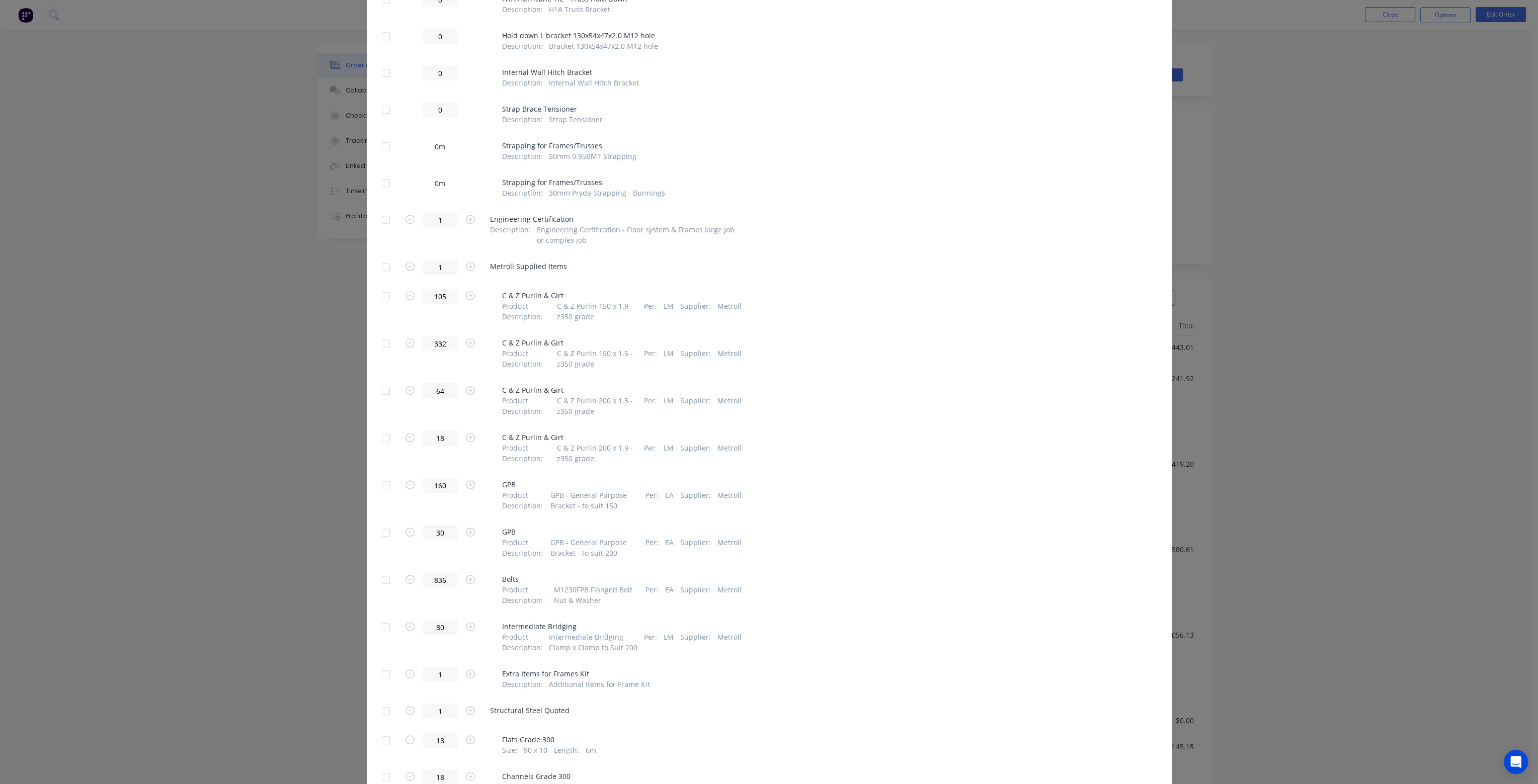
scroll to position [1267, 0]
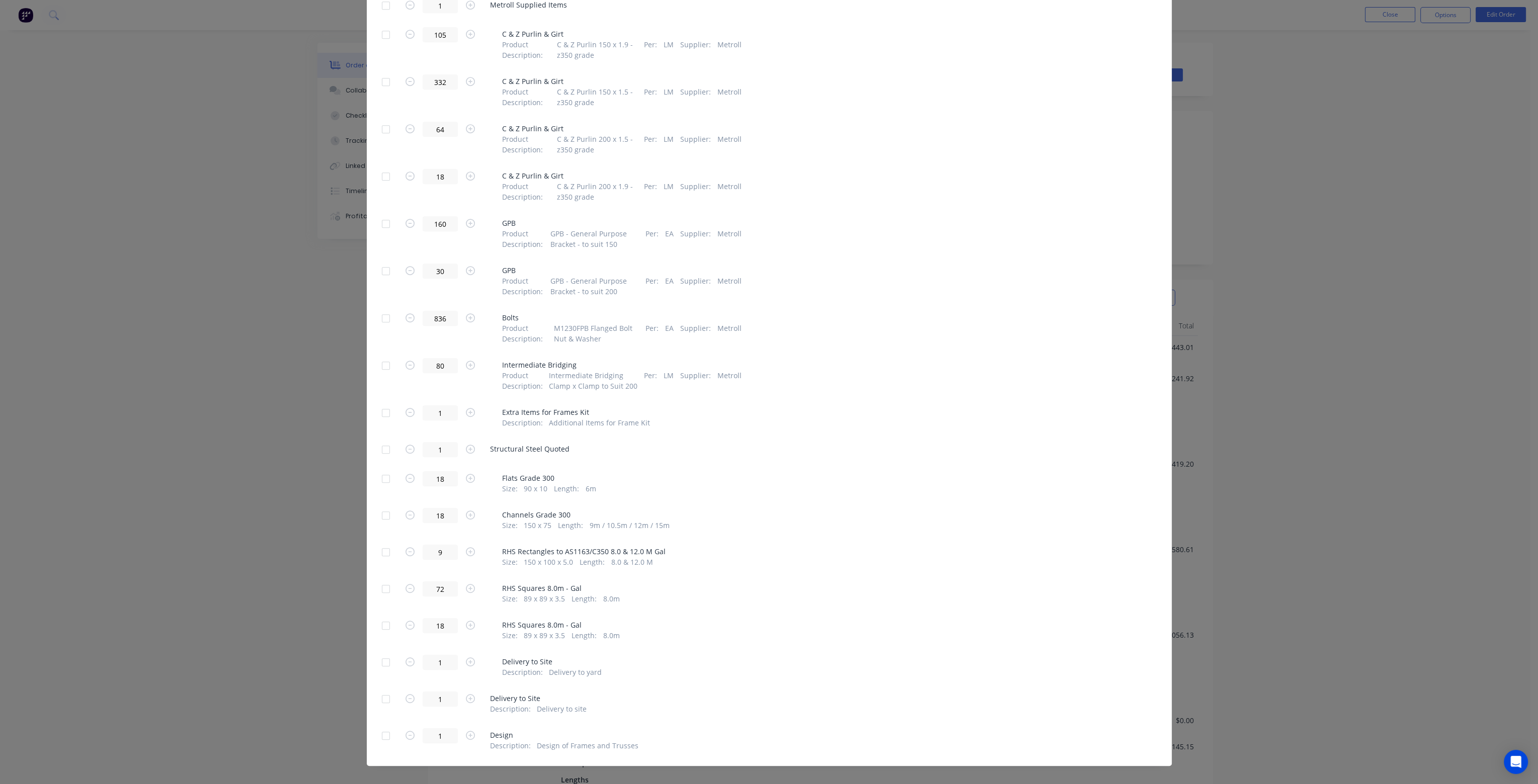
click at [380, 506] on div at bounding box center [386, 516] width 20 height 20
click at [382, 506] on div at bounding box center [386, 516] width 20 height 20
click at [383, 506] on div at bounding box center [386, 516] width 20 height 20
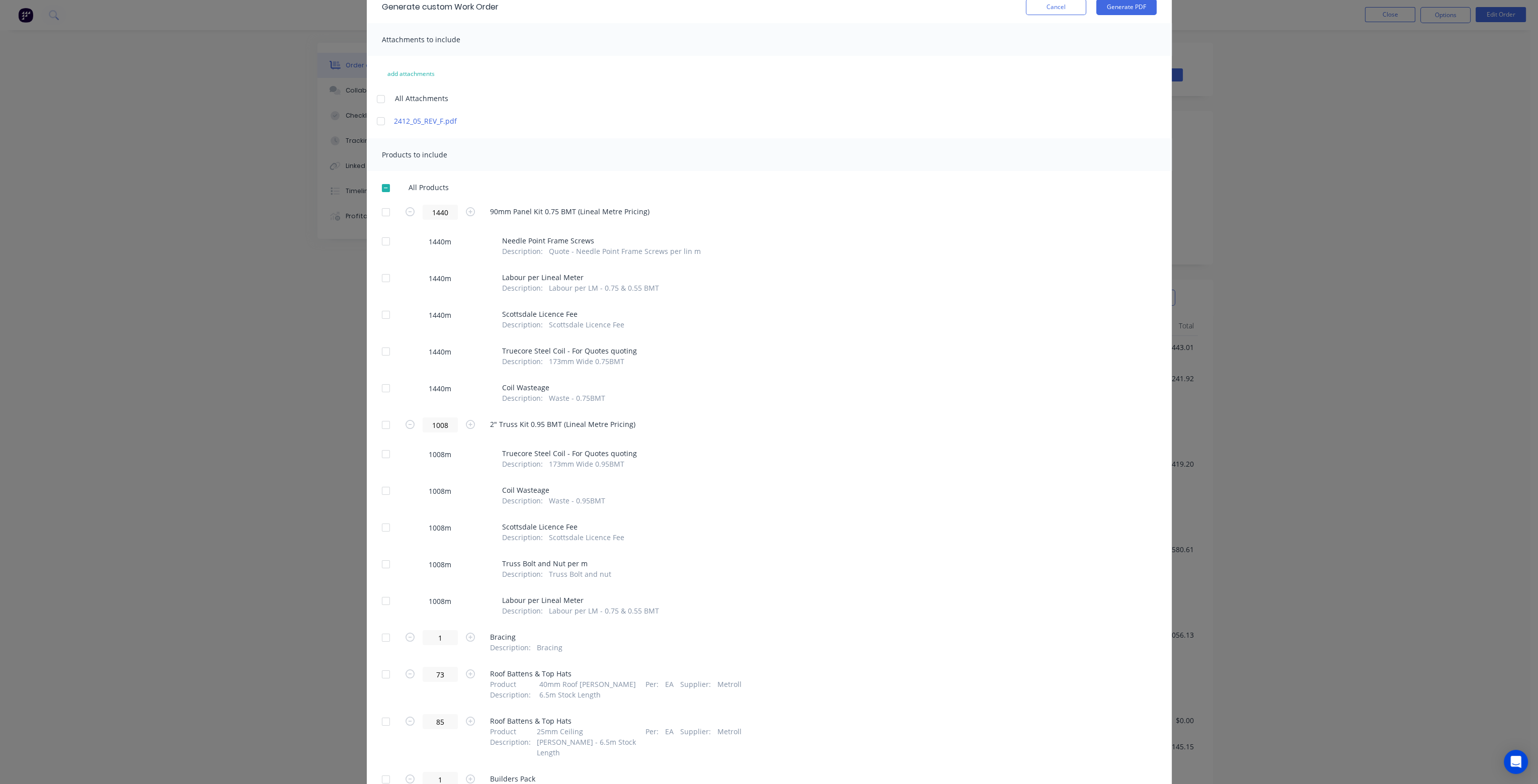
scroll to position [0, 0]
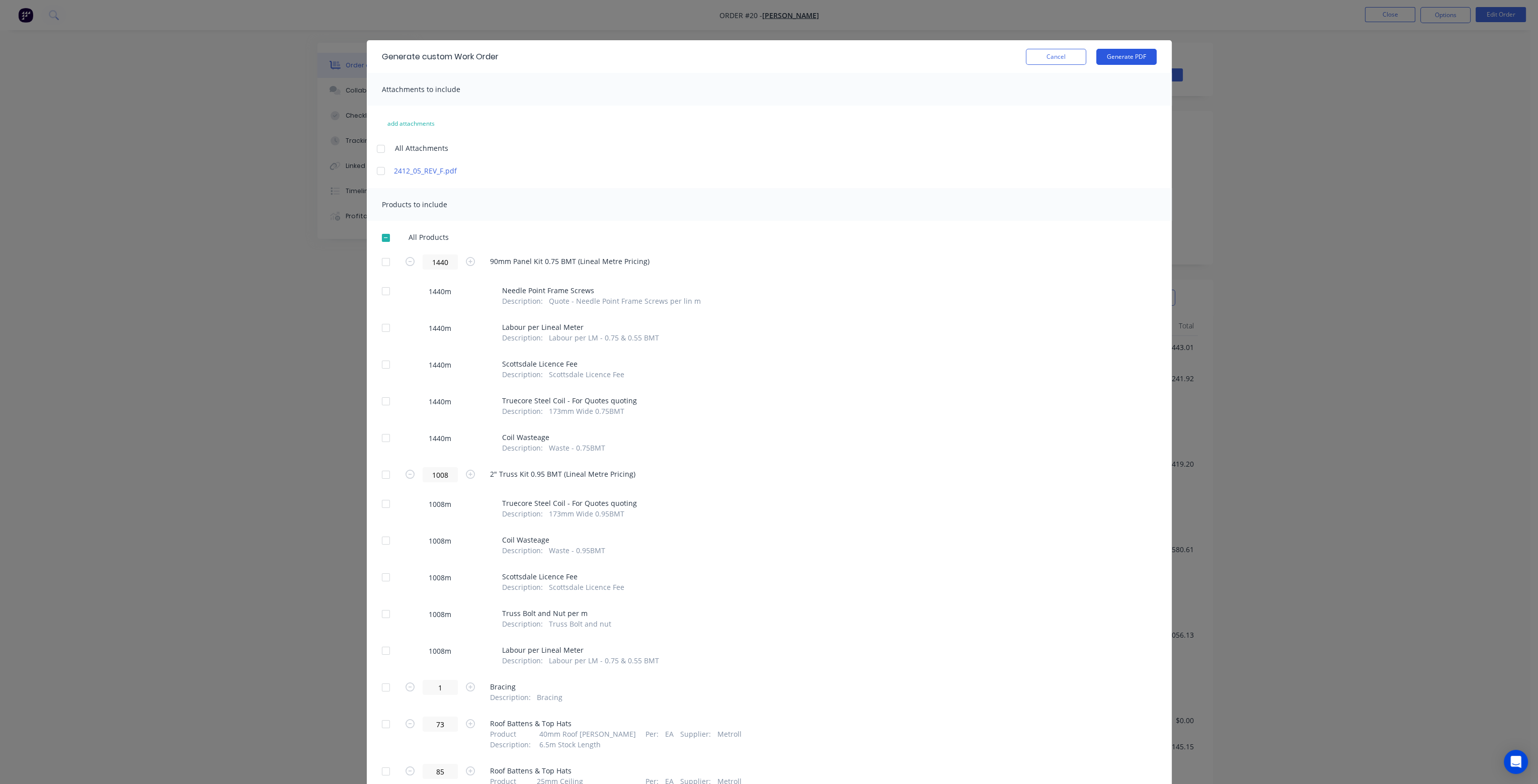
click at [1119, 55] on button "Generate PDF" at bounding box center [1126, 56] width 61 height 16
click at [1045, 59] on button "Cancel" at bounding box center [1056, 56] width 61 height 16
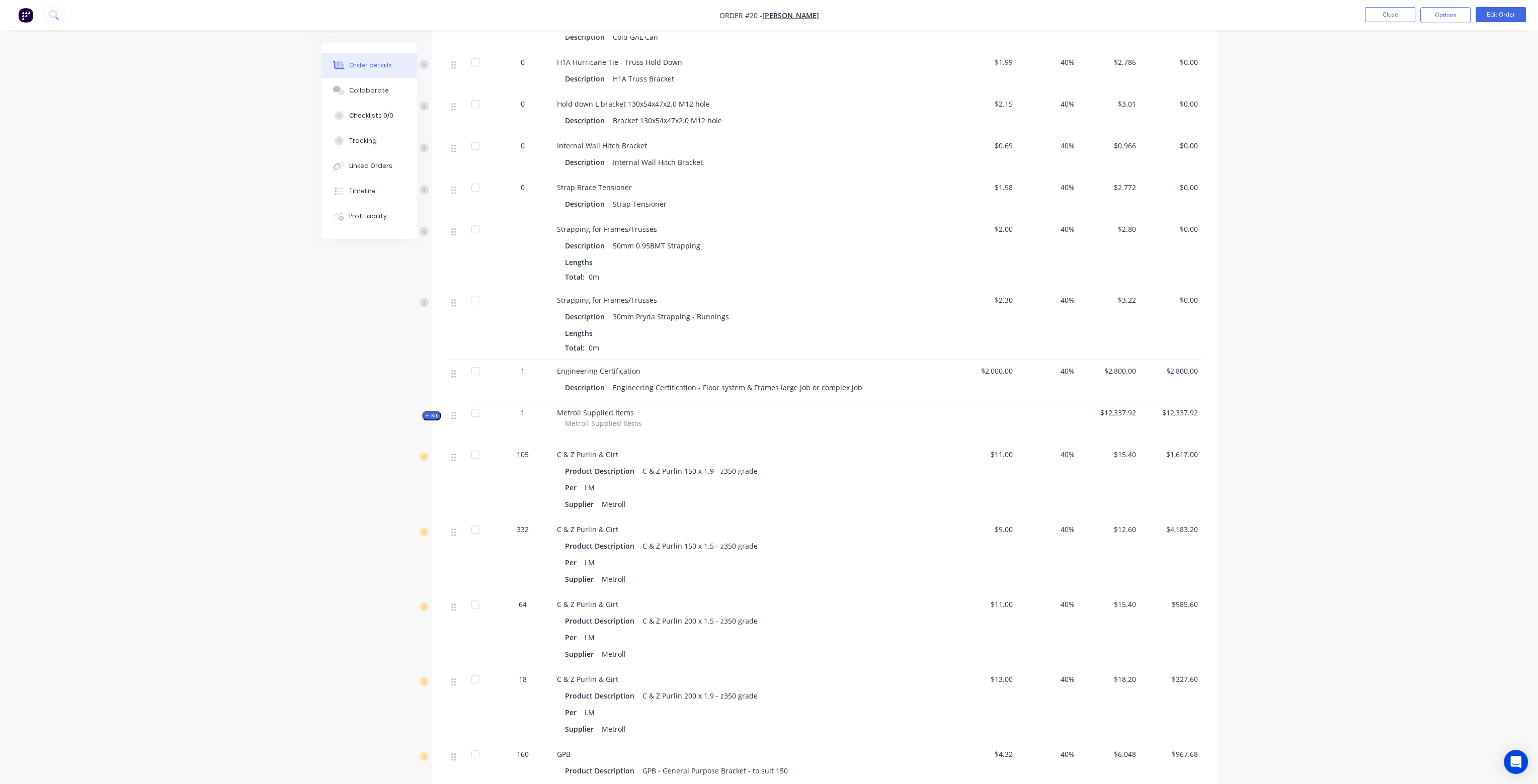
scroll to position [1609, 0]
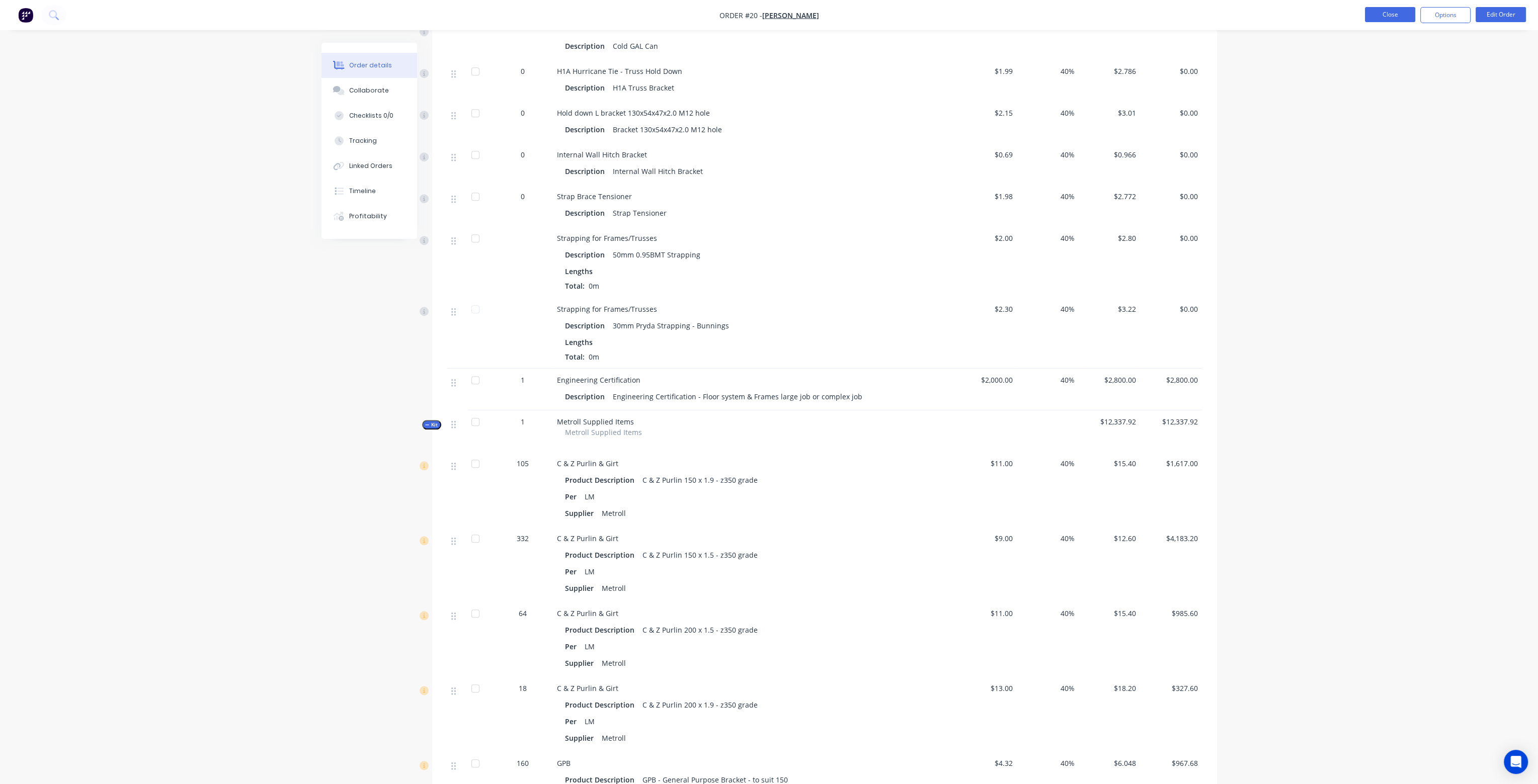
click at [1386, 13] on button "Close" at bounding box center [1390, 14] width 50 height 15
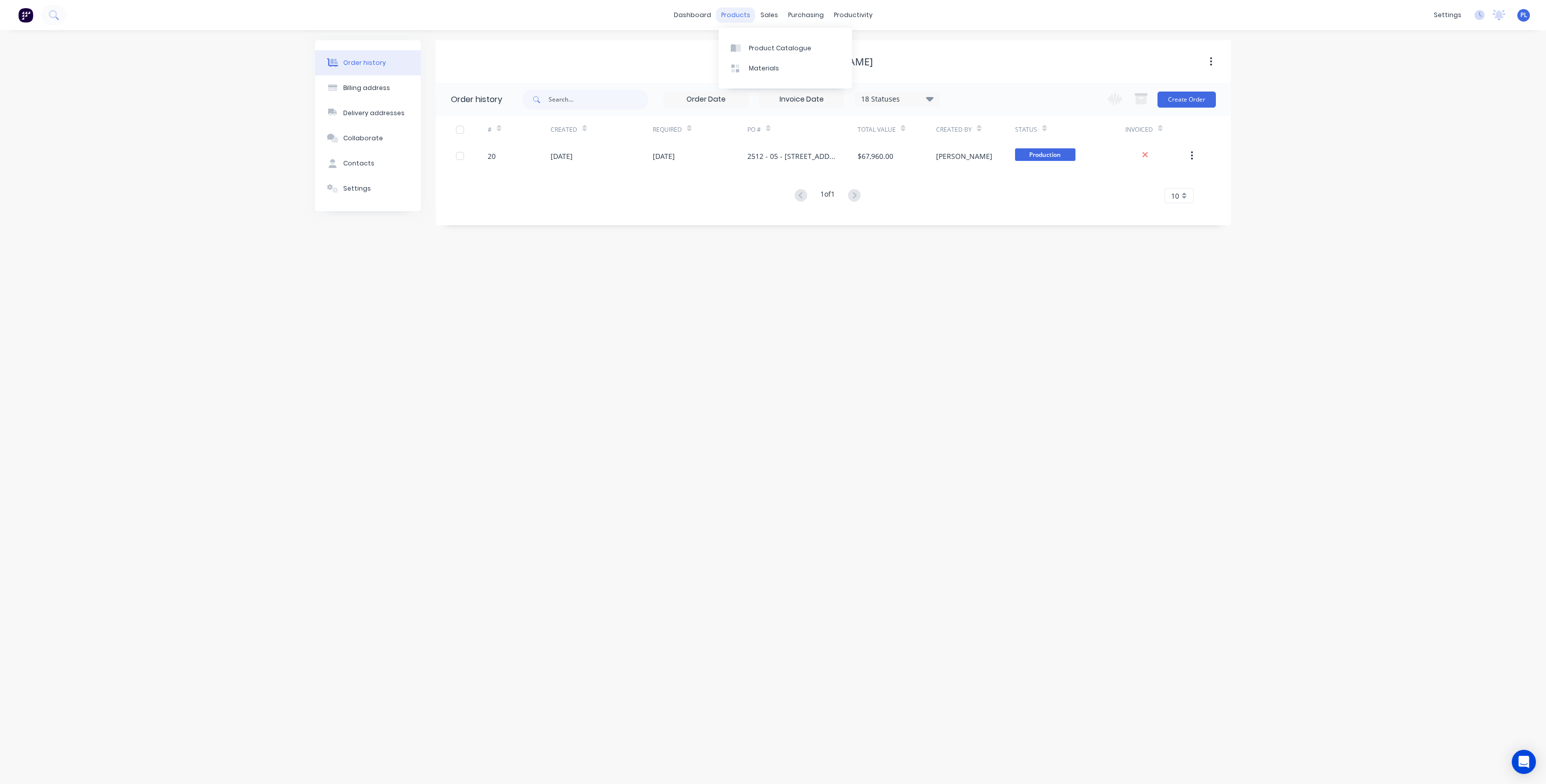
click at [732, 11] on div "products" at bounding box center [735, 15] width 39 height 15
click at [759, 45] on div "Product Catalogue" at bounding box center [780, 48] width 62 height 9
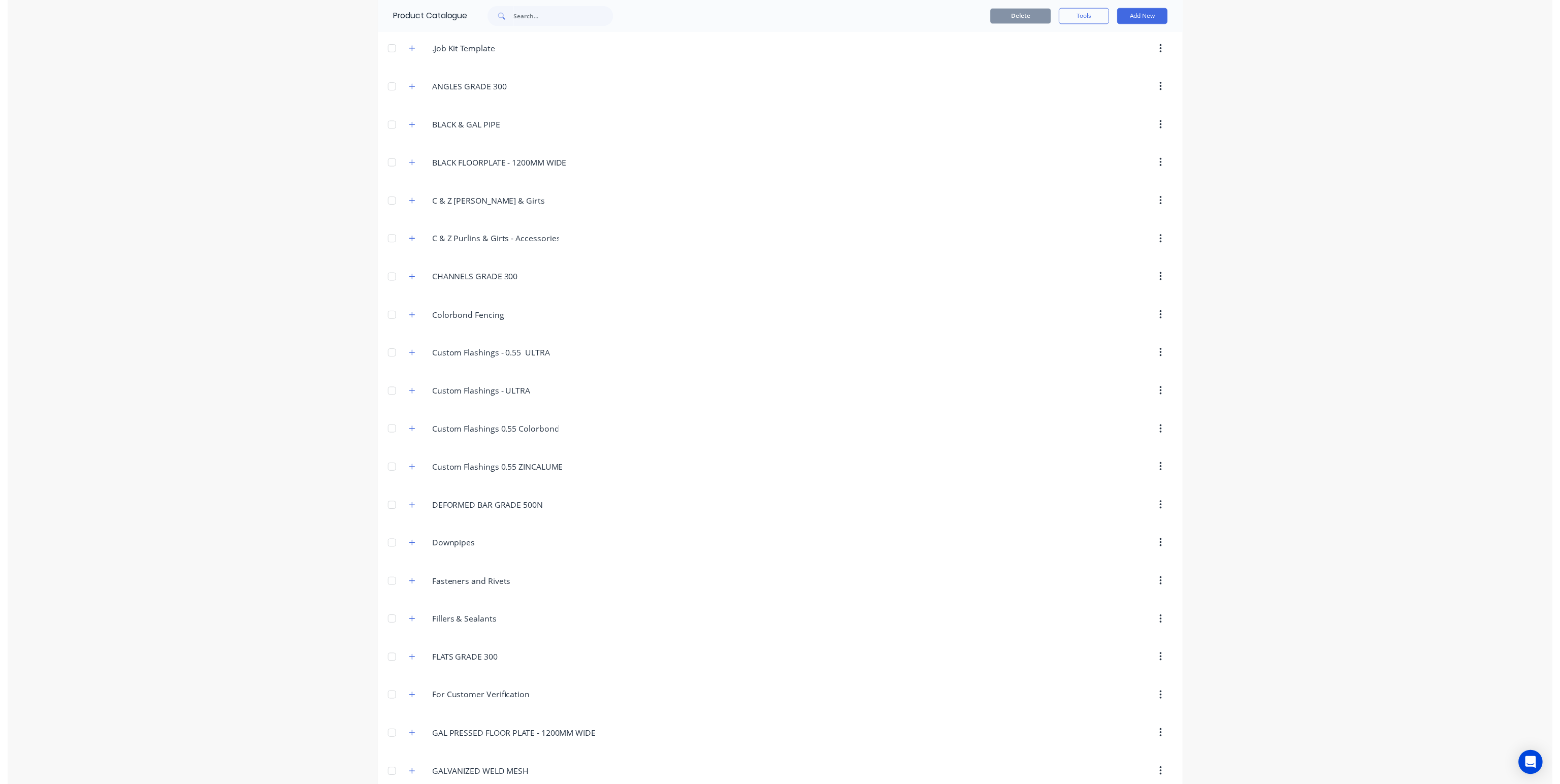
scroll to position [153, 0]
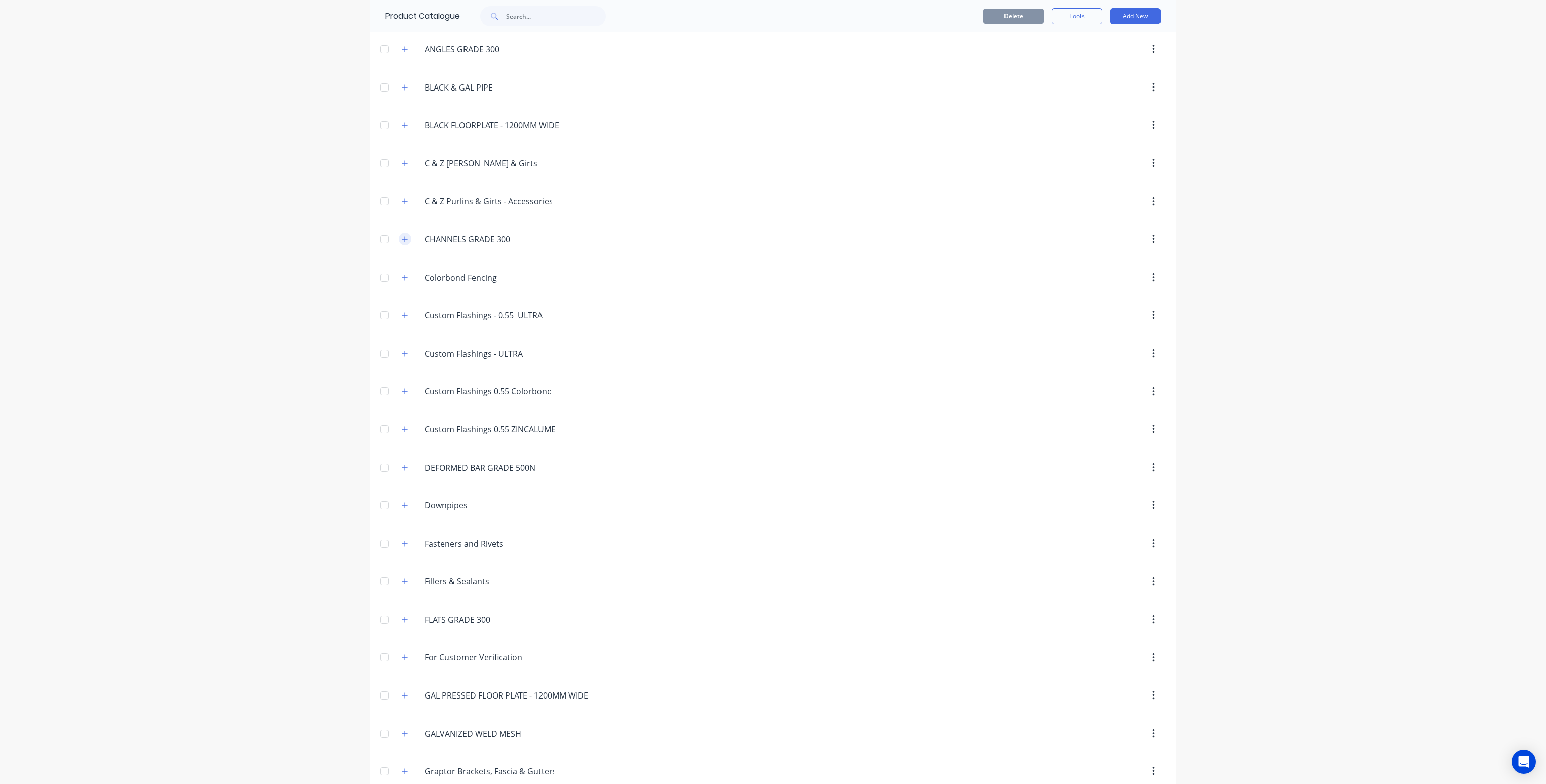
click at [402, 236] on icon "button" at bounding box center [405, 239] width 6 height 7
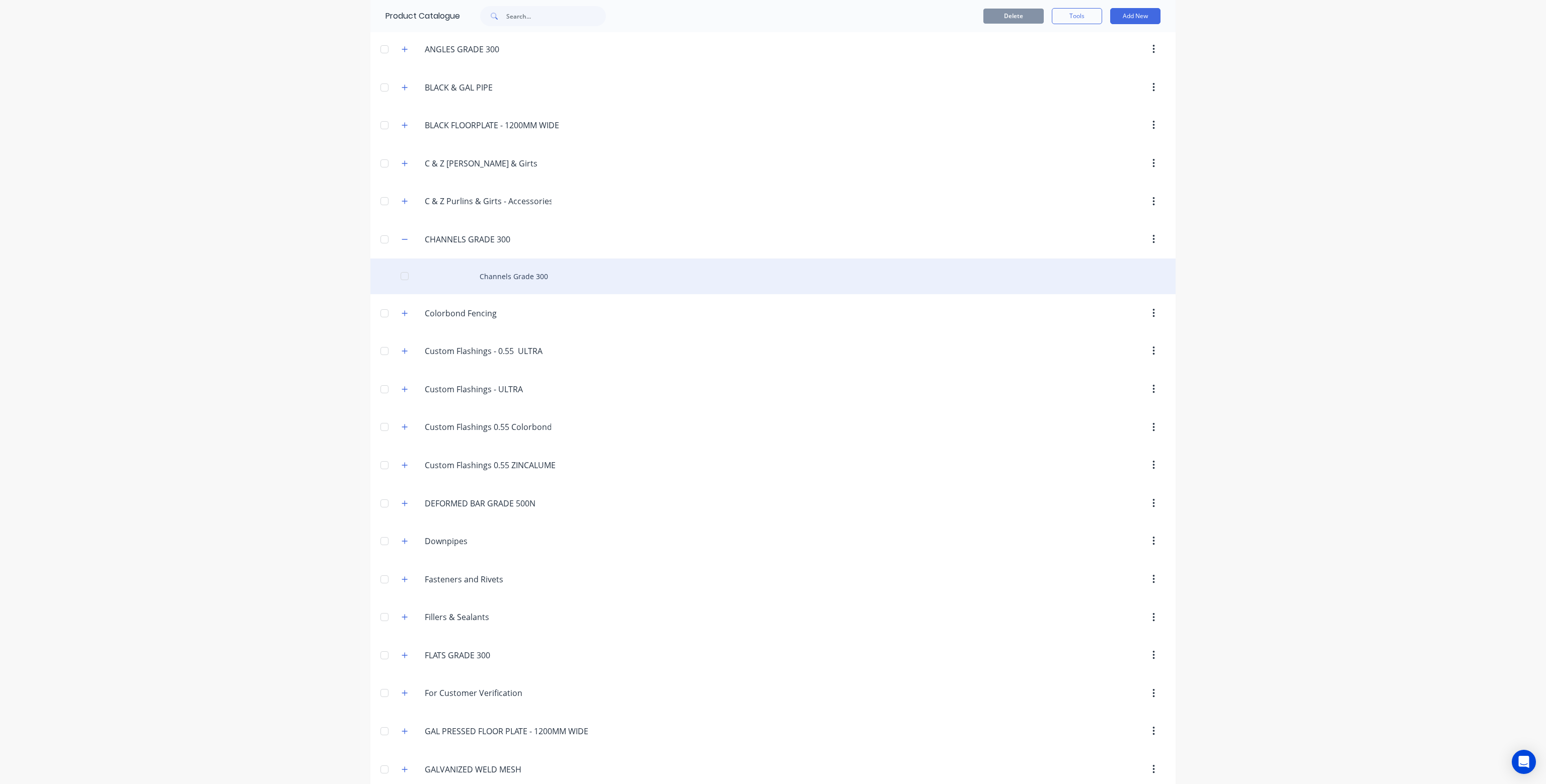
click at [513, 277] on div "Channels Grade 300" at bounding box center [773, 277] width 805 height 36
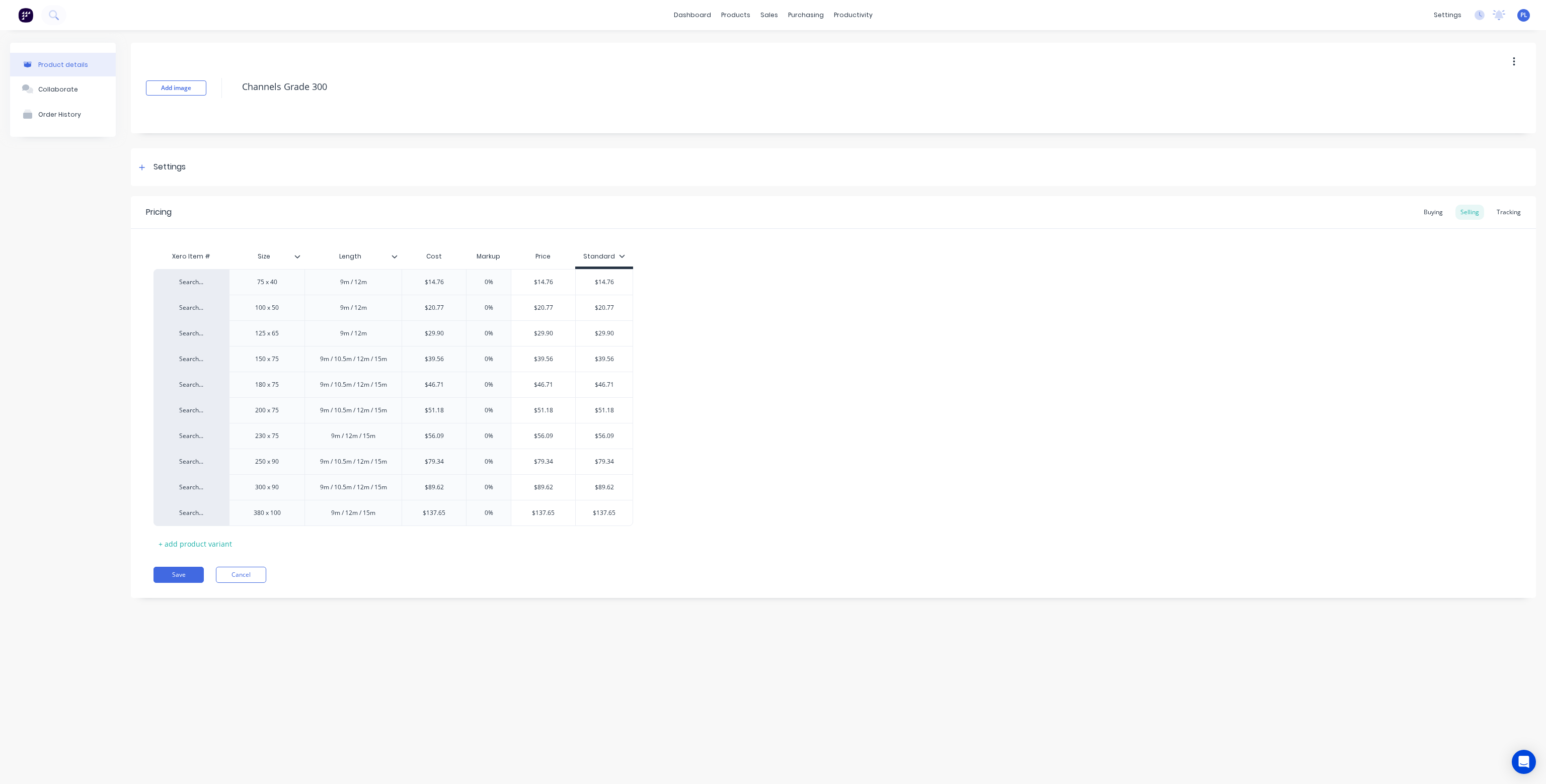
click at [300, 257] on icon at bounding box center [298, 257] width 6 height 6
click at [294, 426] on div at bounding box center [296, 425] width 20 height 20
click at [395, 254] on icon at bounding box center [394, 257] width 6 height 6
click at [394, 422] on div at bounding box center [393, 425] width 20 height 20
click at [393, 344] on div at bounding box center [393, 344] width 20 height 20
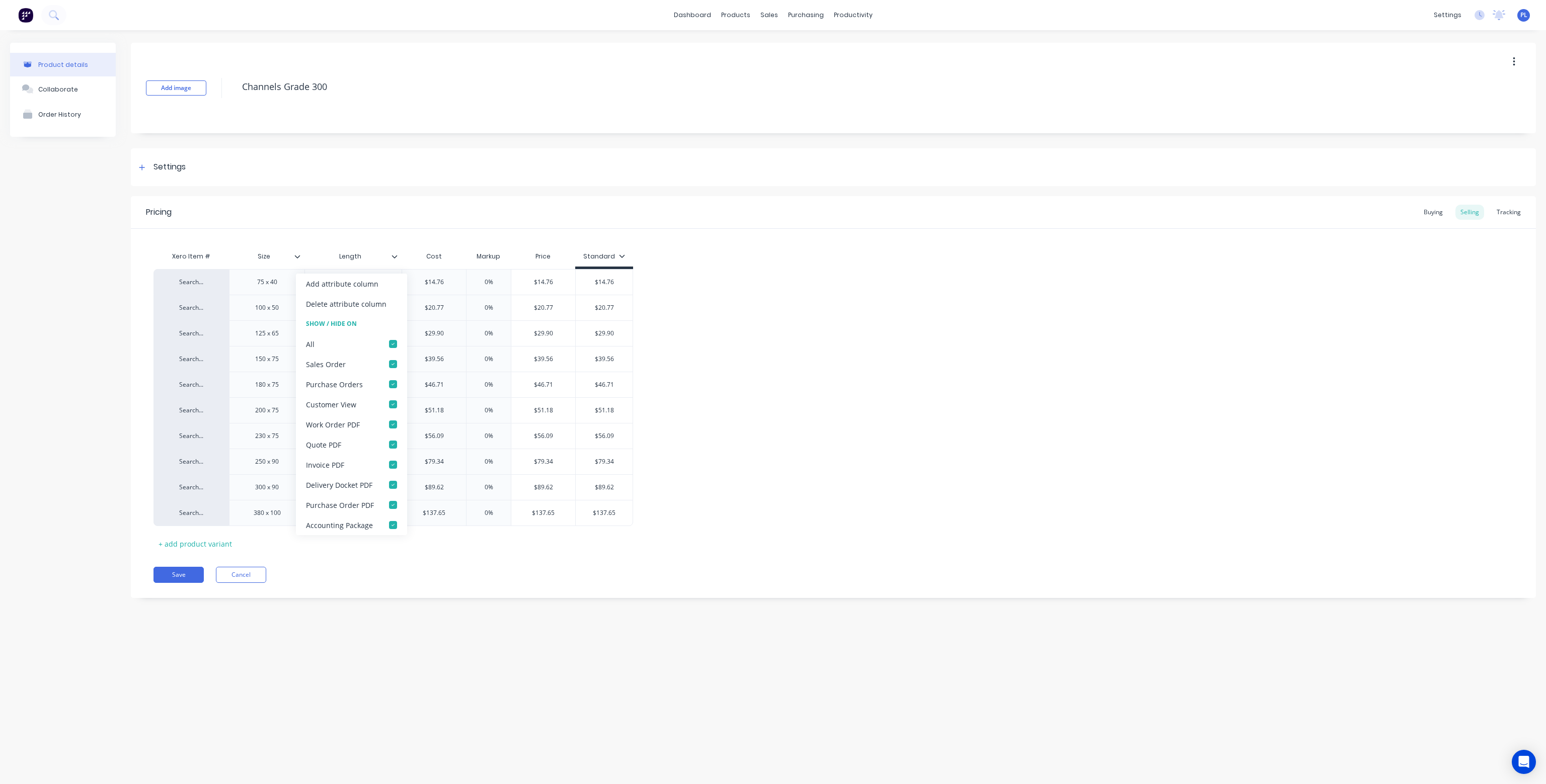
type textarea "x"
click at [440, 214] on div "Pricing Buying Selling Tracking" at bounding box center [833, 212] width 1405 height 33
click at [867, 44] on div "Workflow" at bounding box center [871, 48] width 30 height 9
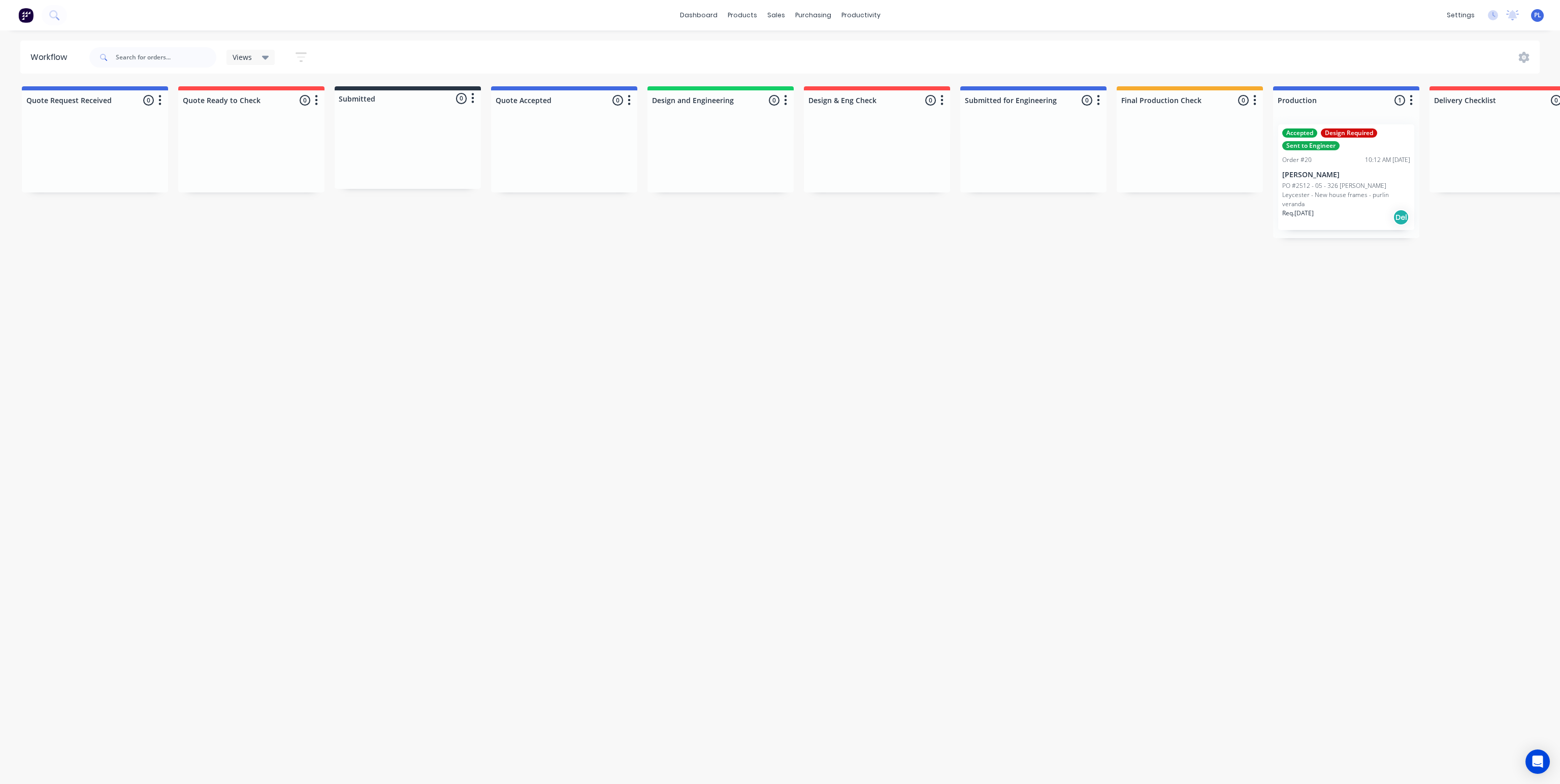
click at [1324, 174] on p "[PERSON_NAME]" at bounding box center [1346, 175] width 128 height 8
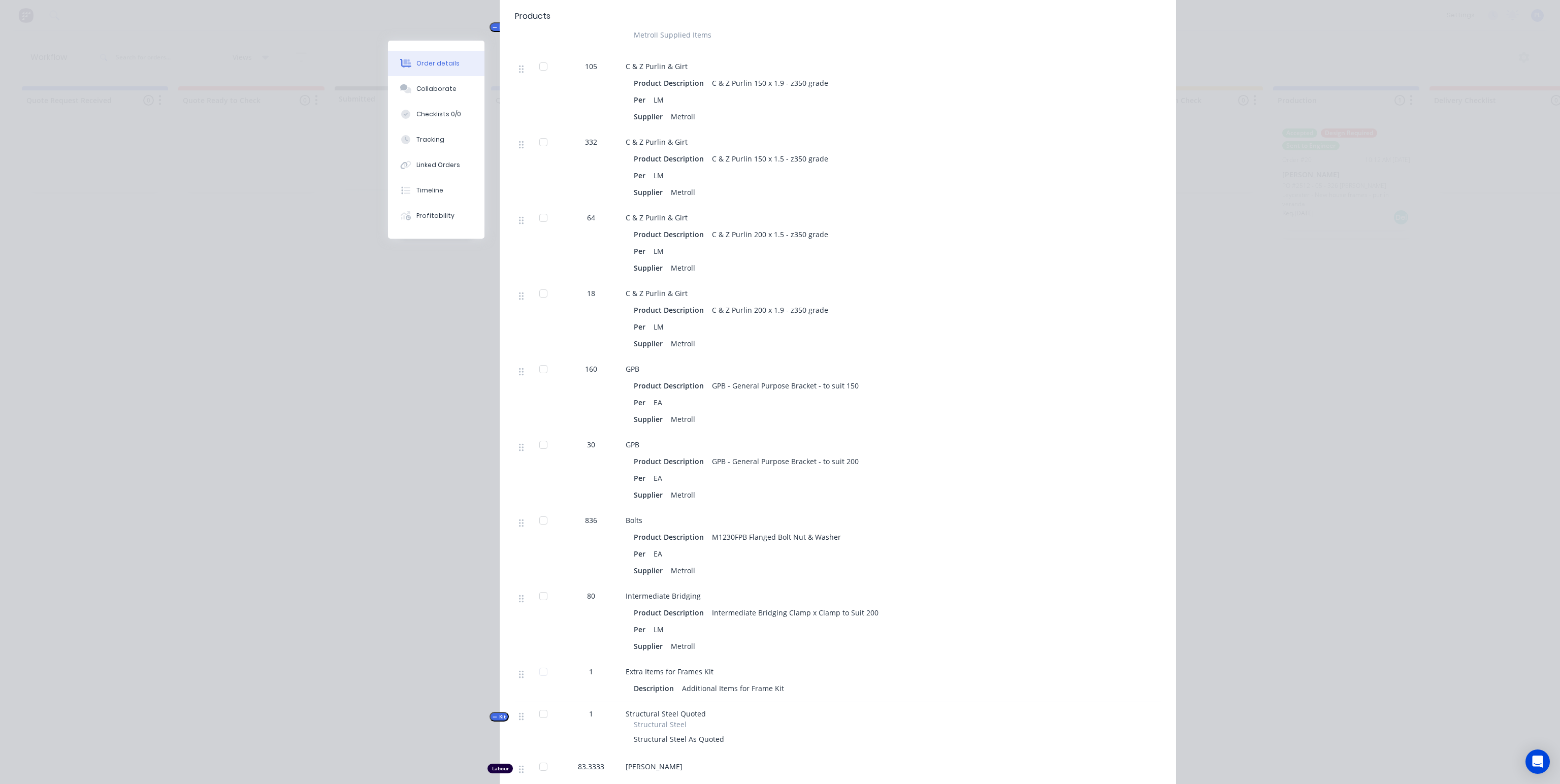
scroll to position [2386, 0]
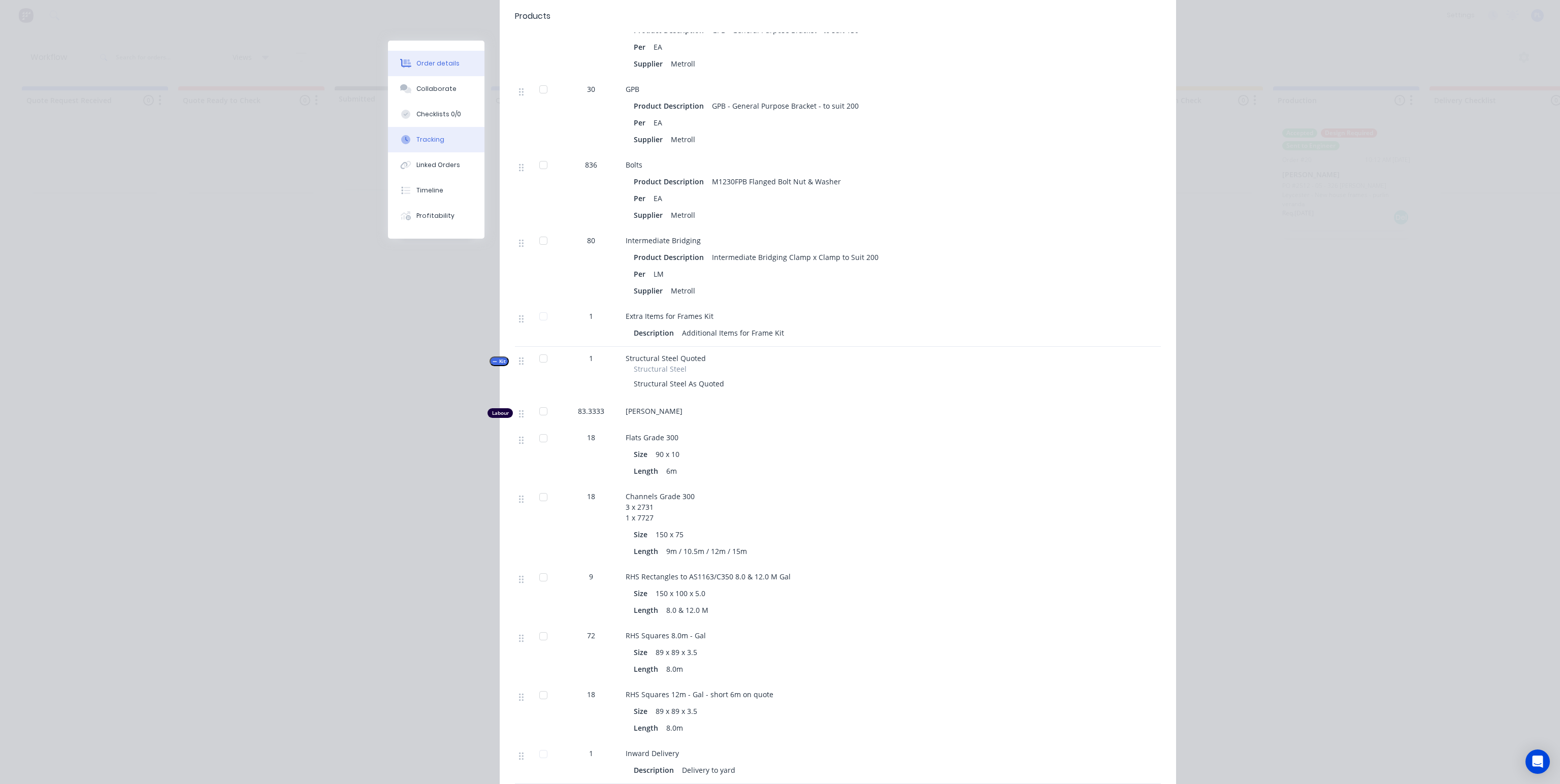
click at [431, 136] on div "Tracking" at bounding box center [431, 139] width 28 height 9
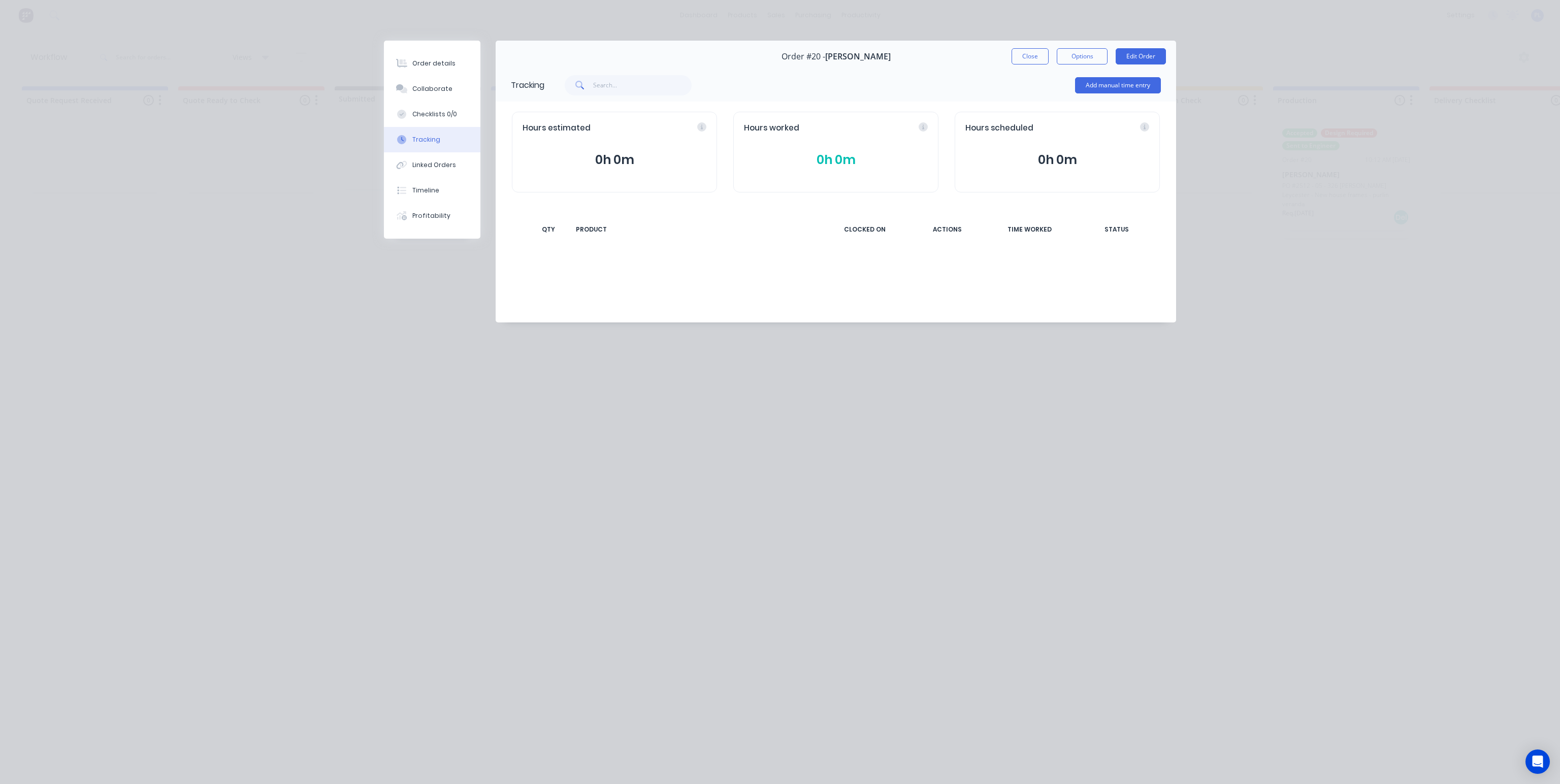
scroll to position [0, 0]
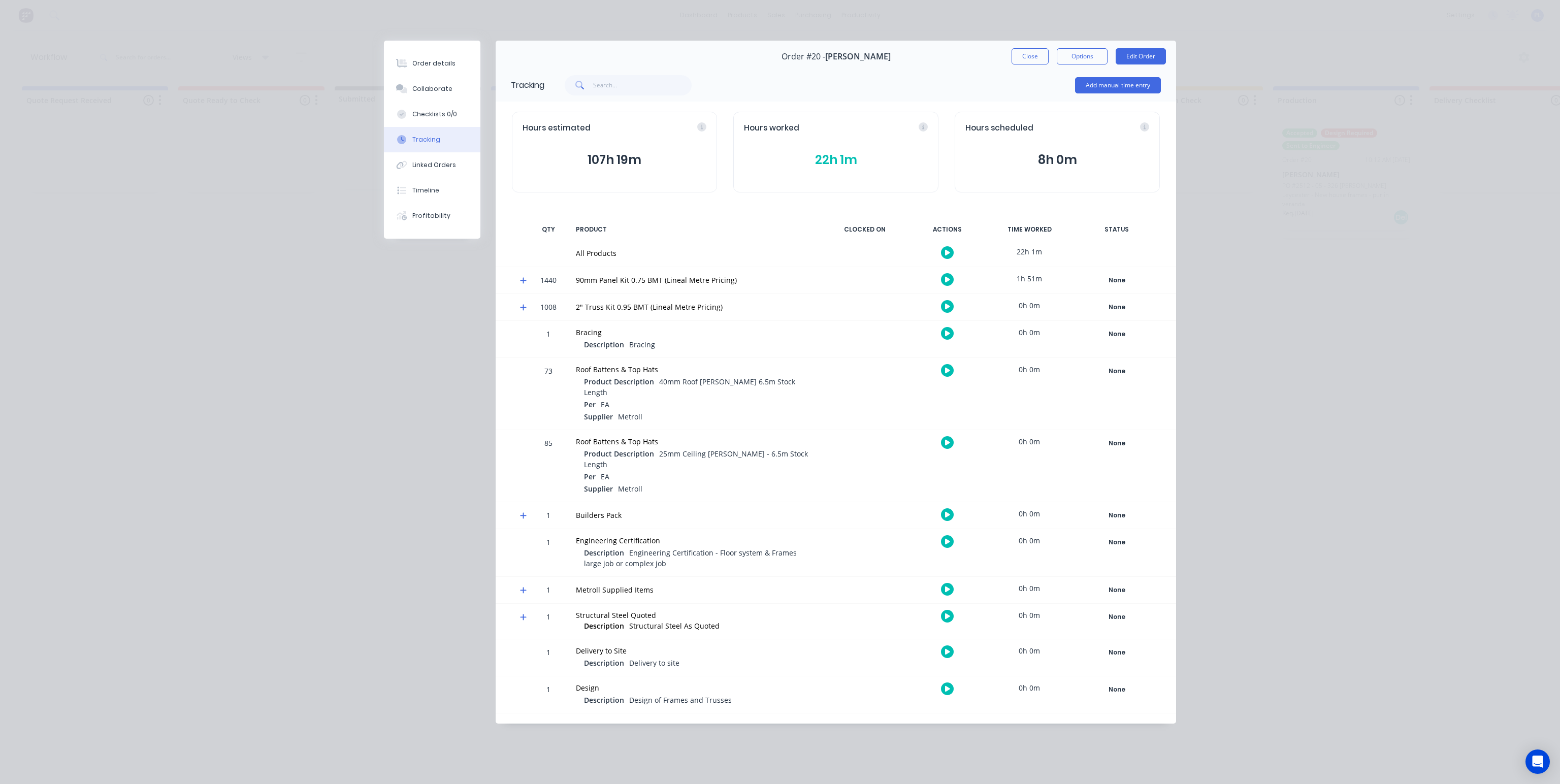
click at [828, 163] on button "22h 1m" at bounding box center [836, 160] width 184 height 19
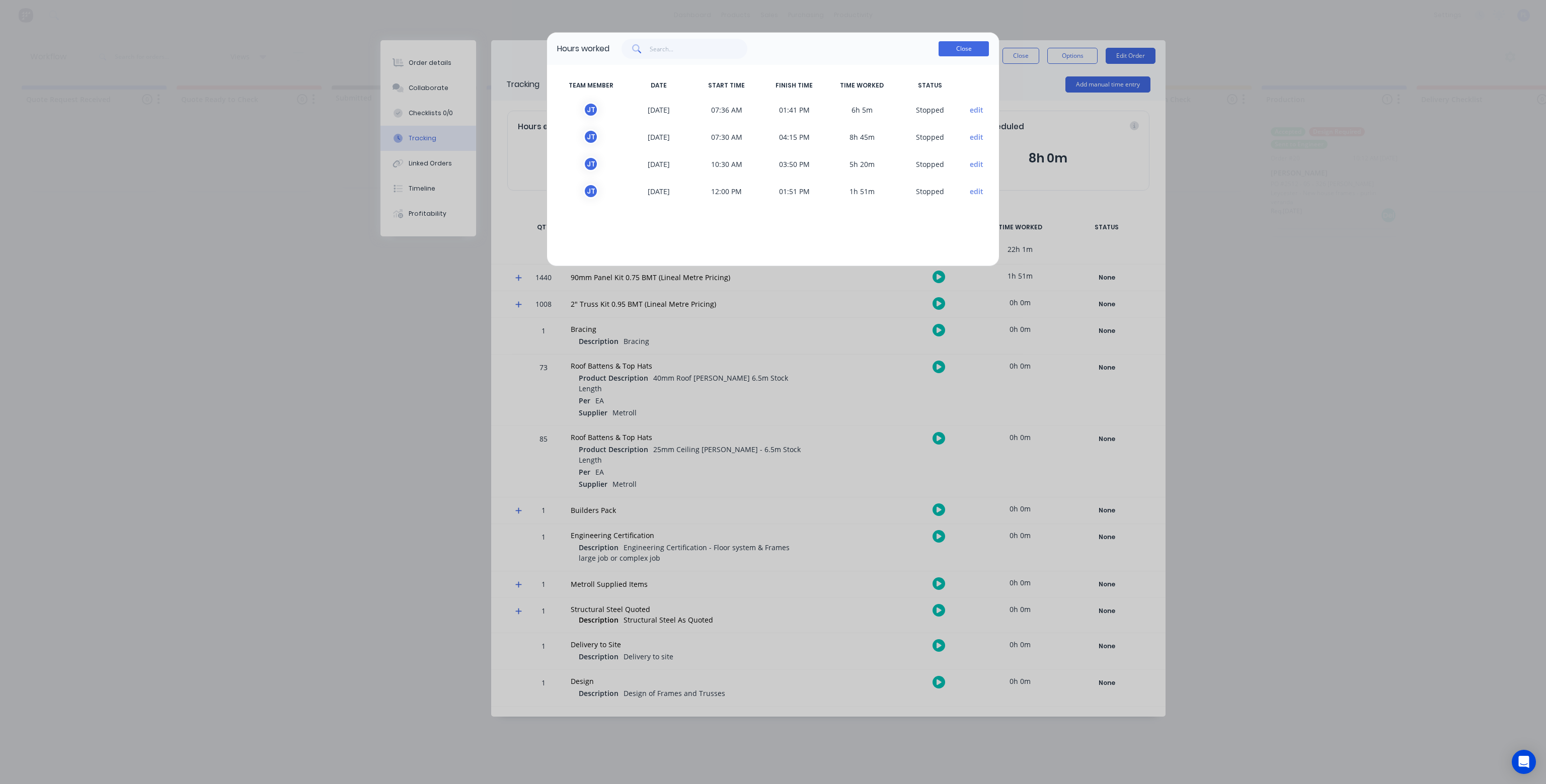
click at [968, 49] on button "Close" at bounding box center [964, 49] width 50 height 15
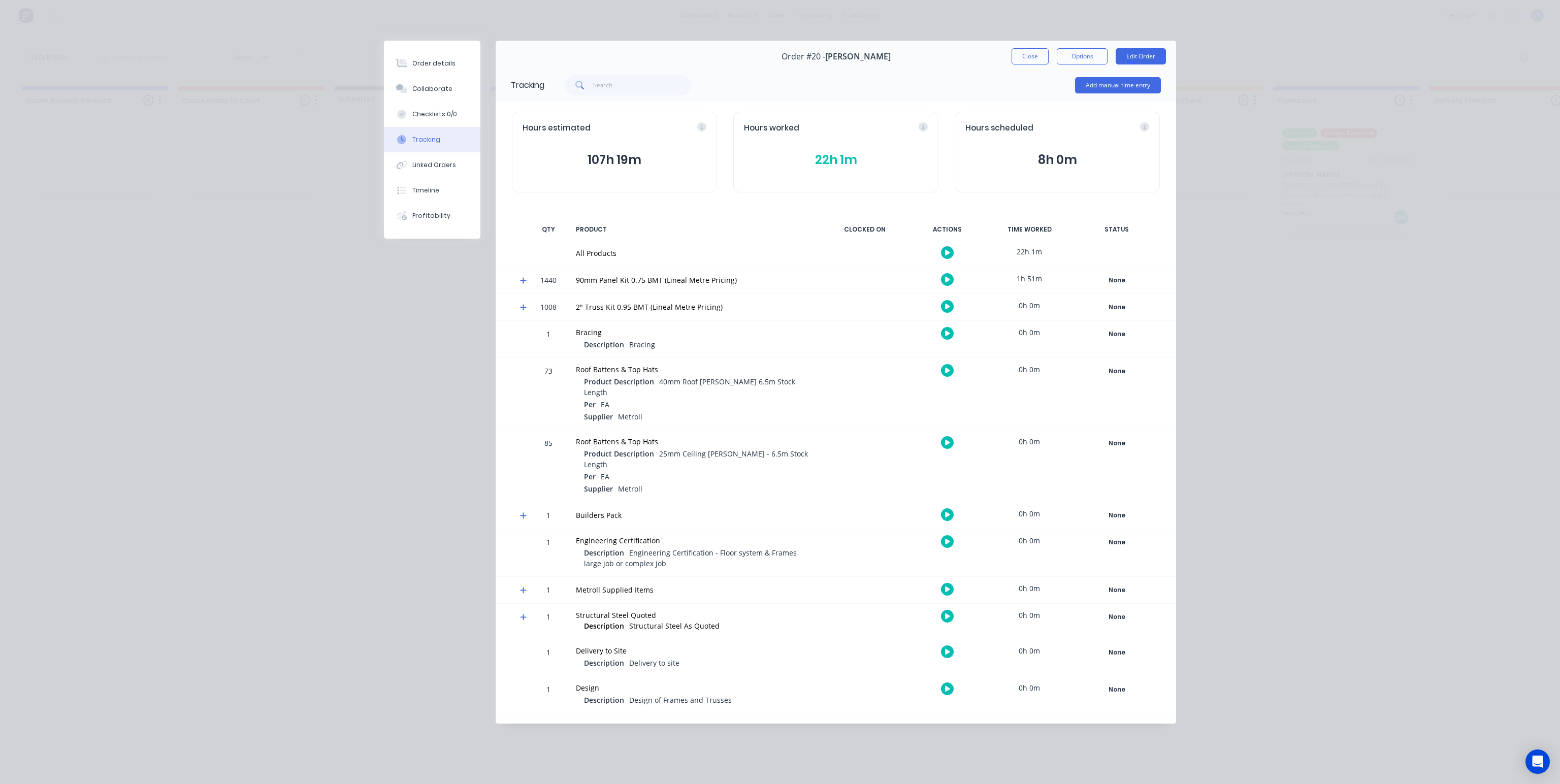
click at [832, 158] on button "22h 1m" at bounding box center [836, 160] width 184 height 19
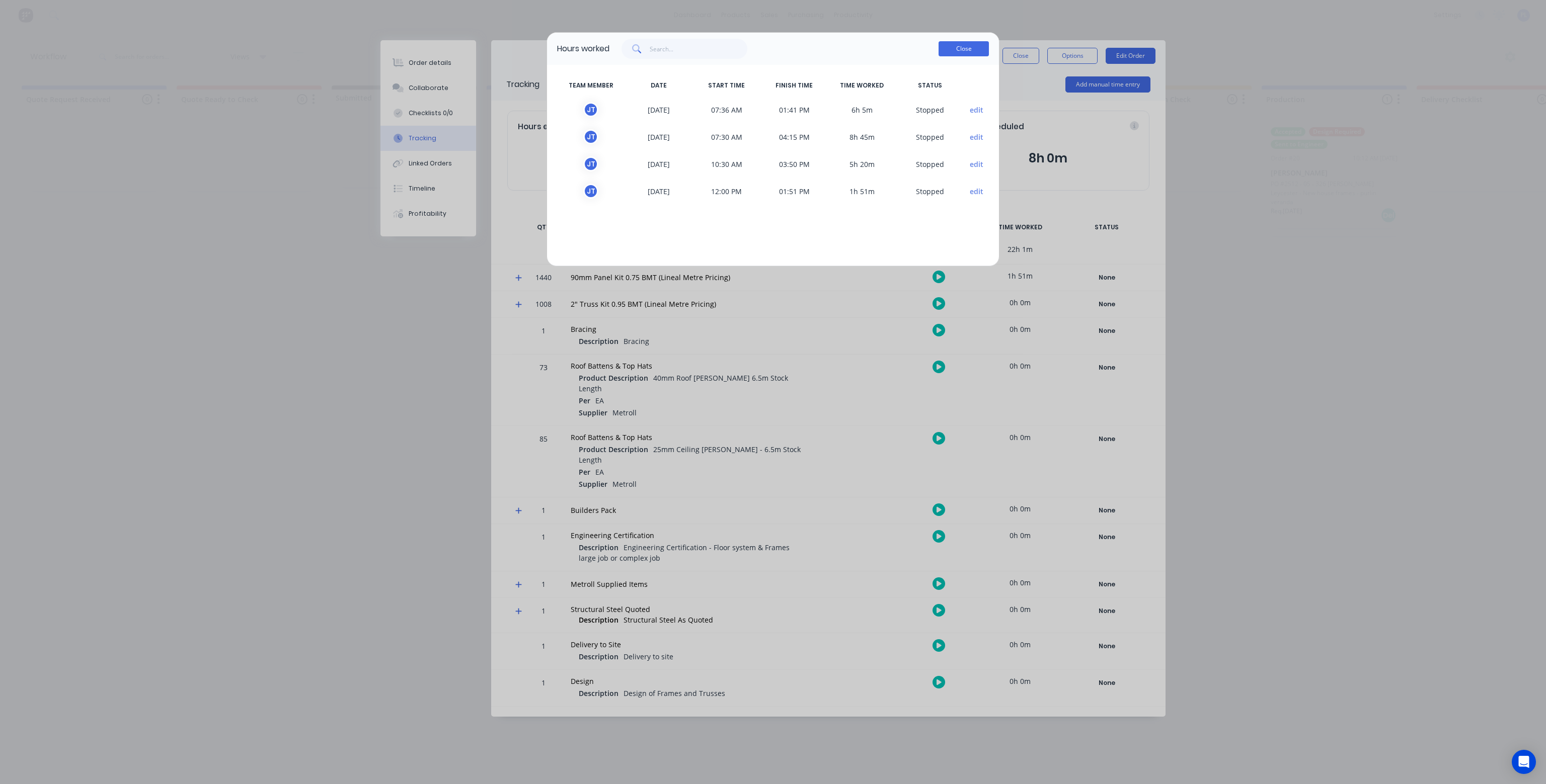
click at [959, 46] on button "Close" at bounding box center [964, 49] width 50 height 15
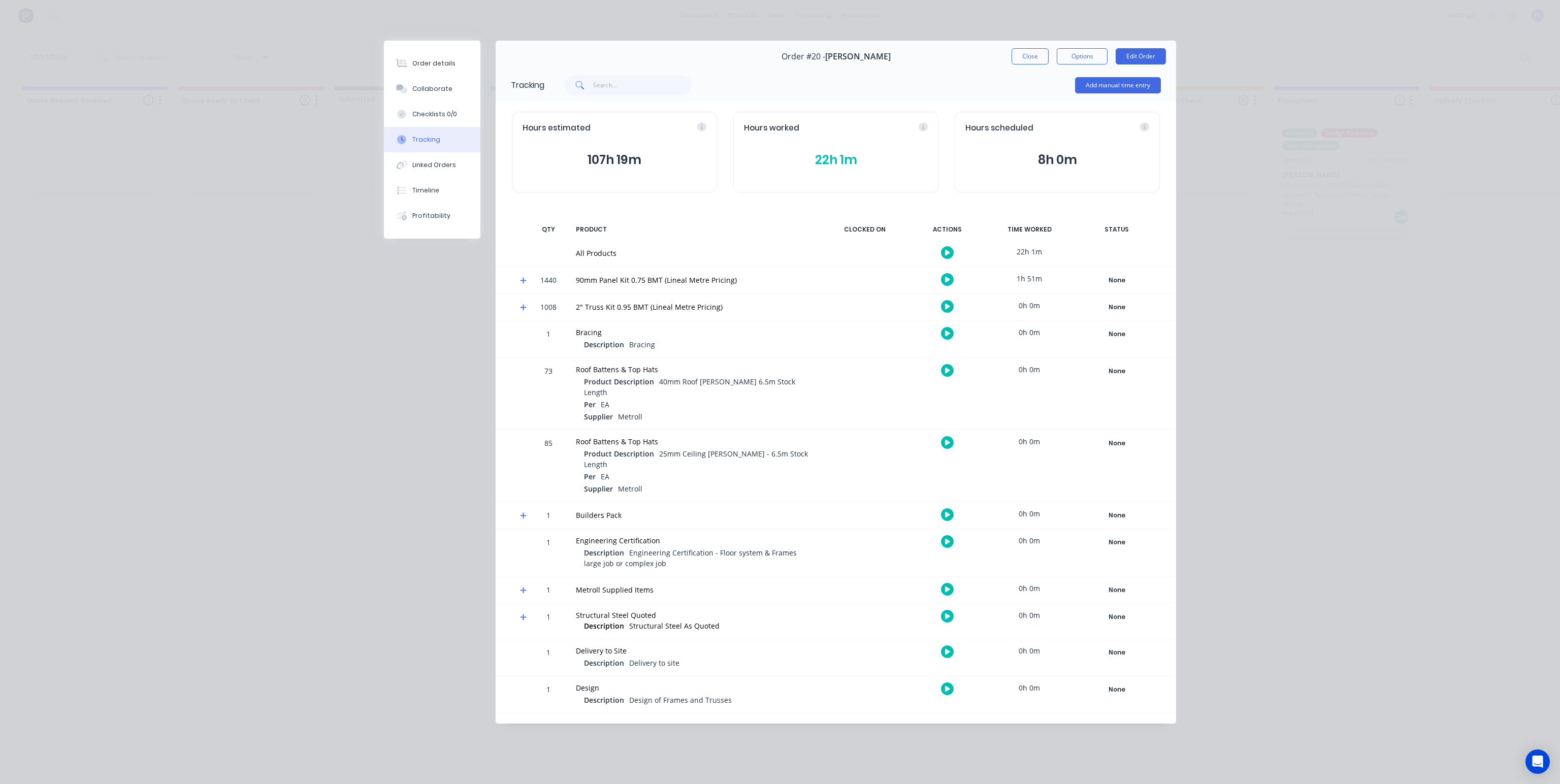
click at [521, 281] on icon at bounding box center [523, 280] width 7 height 7
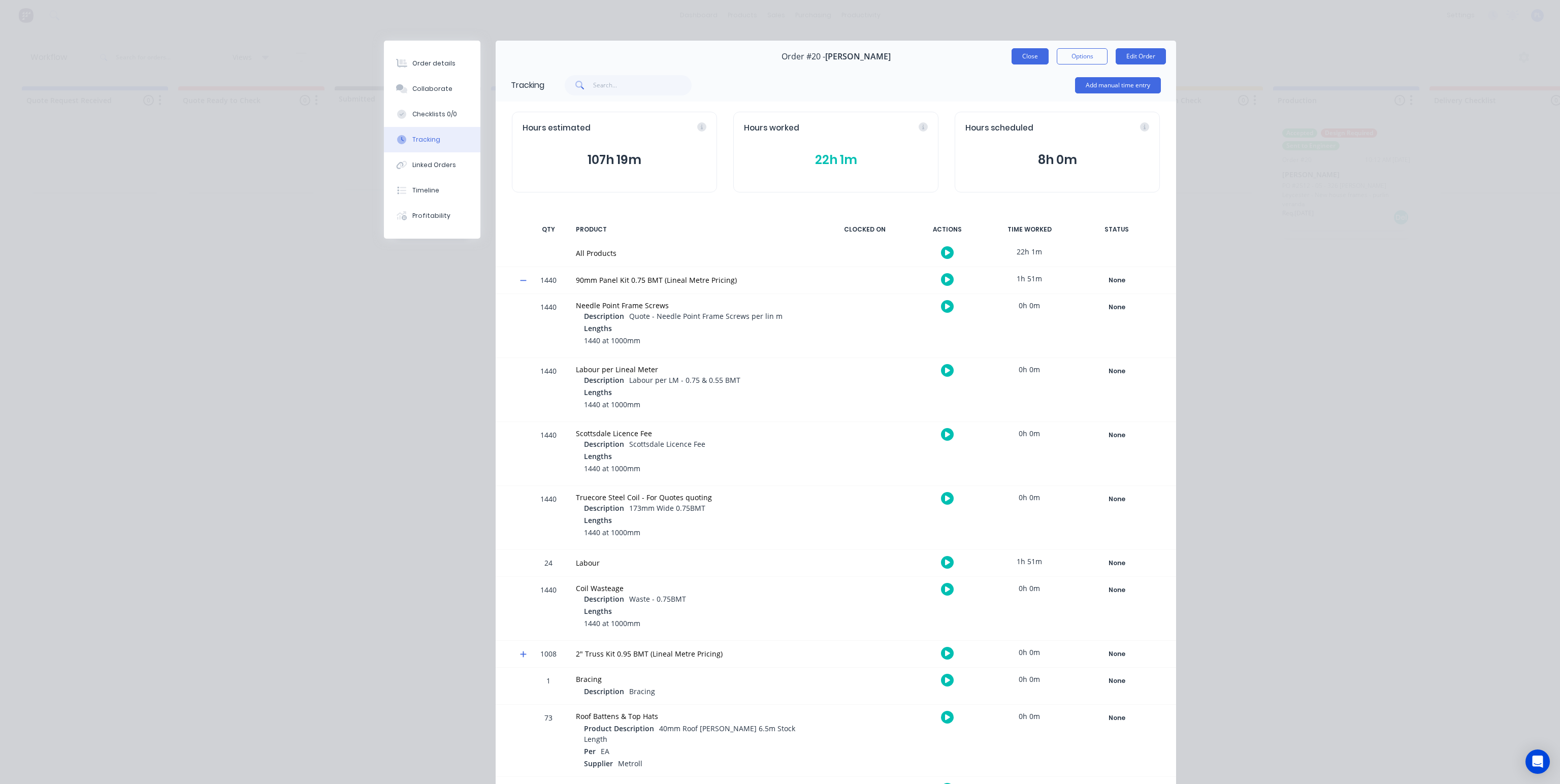
click at [1032, 52] on button "Close" at bounding box center [1030, 56] width 37 height 16
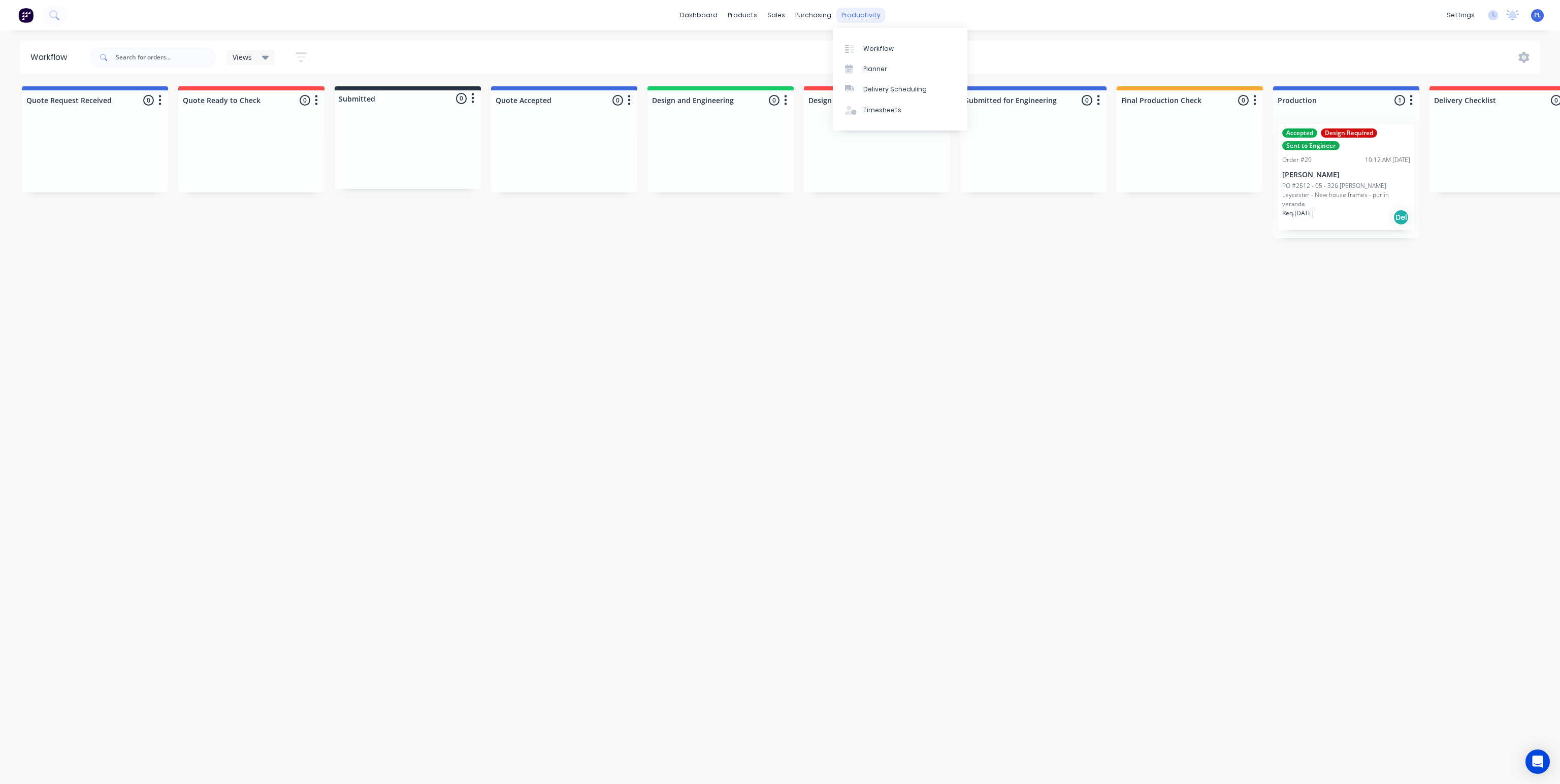
click at [855, 19] on div "productivity" at bounding box center [861, 15] width 49 height 15
click at [868, 107] on div "Timesheets" at bounding box center [882, 110] width 38 height 9
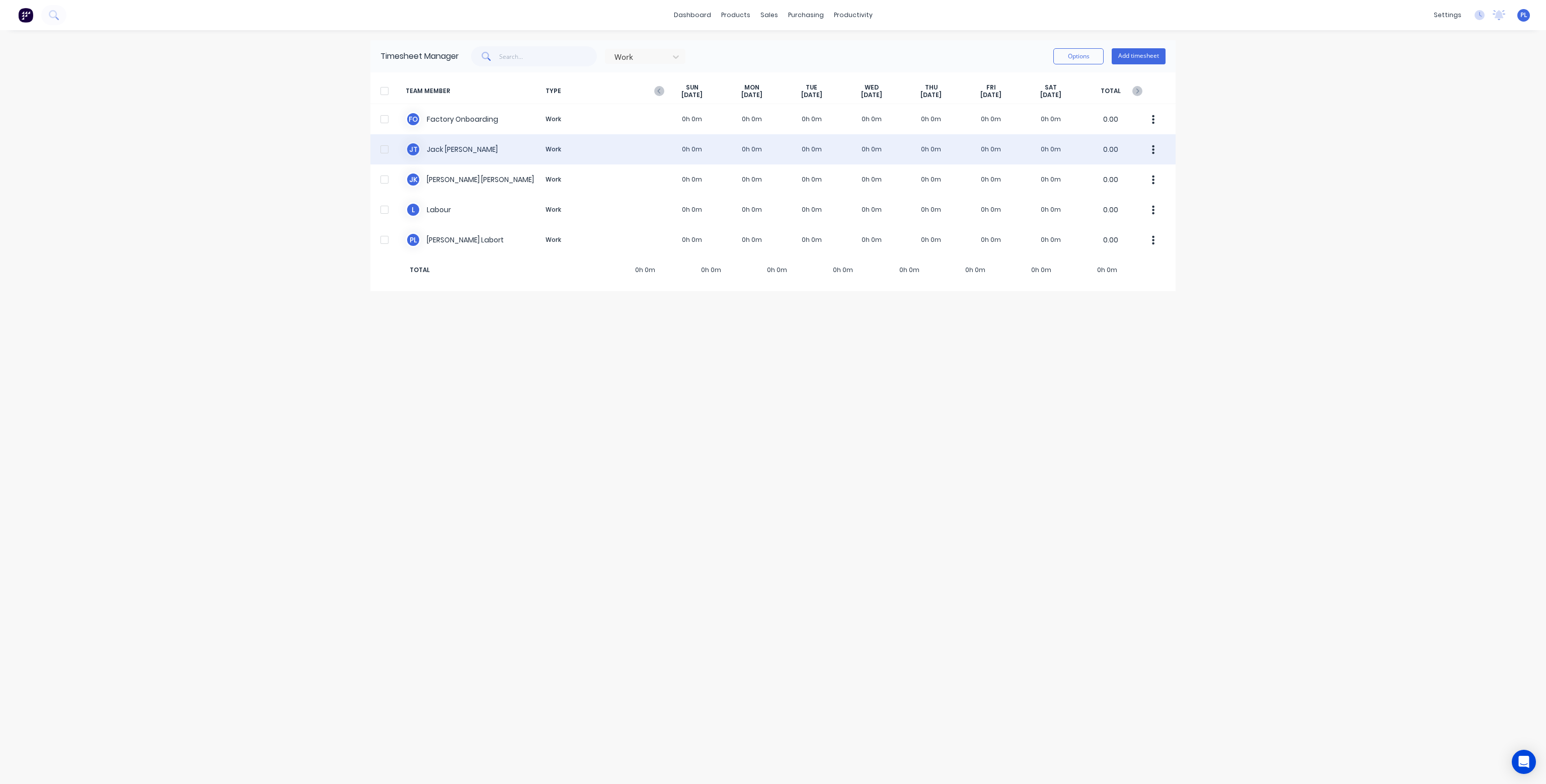
click at [473, 148] on div "J T Jack Thompson Work 0h 0m 0h 0m 0h 0m 0h 0m 0h 0m 0h 0m 0h 0m 0.00" at bounding box center [773, 149] width 805 height 30
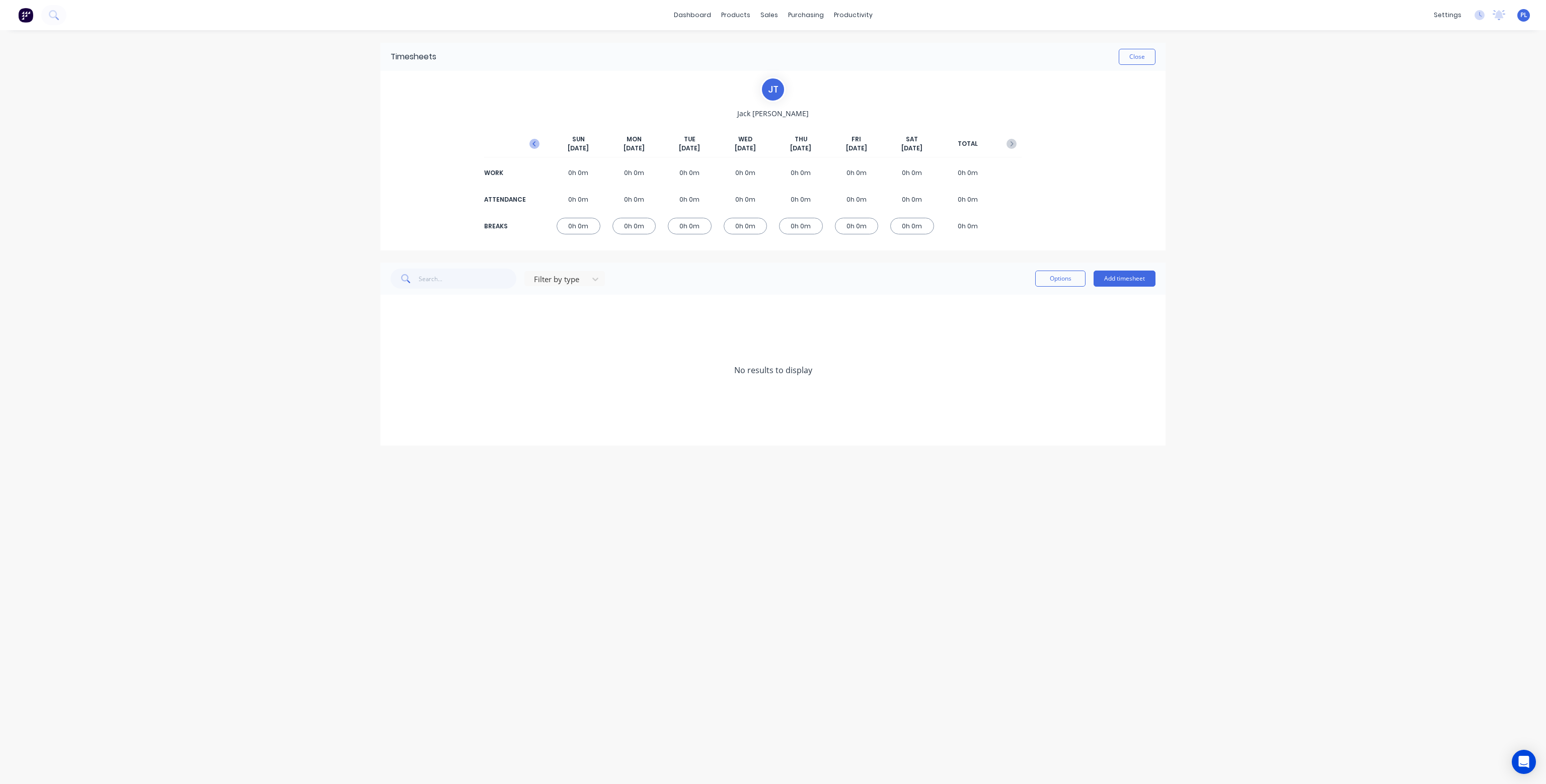
click at [535, 140] on icon "button" at bounding box center [534, 143] width 10 height 10
click at [393, 311] on icon at bounding box center [394, 310] width 6 height 6
click at [393, 436] on icon at bounding box center [394, 440] width 7 height 7
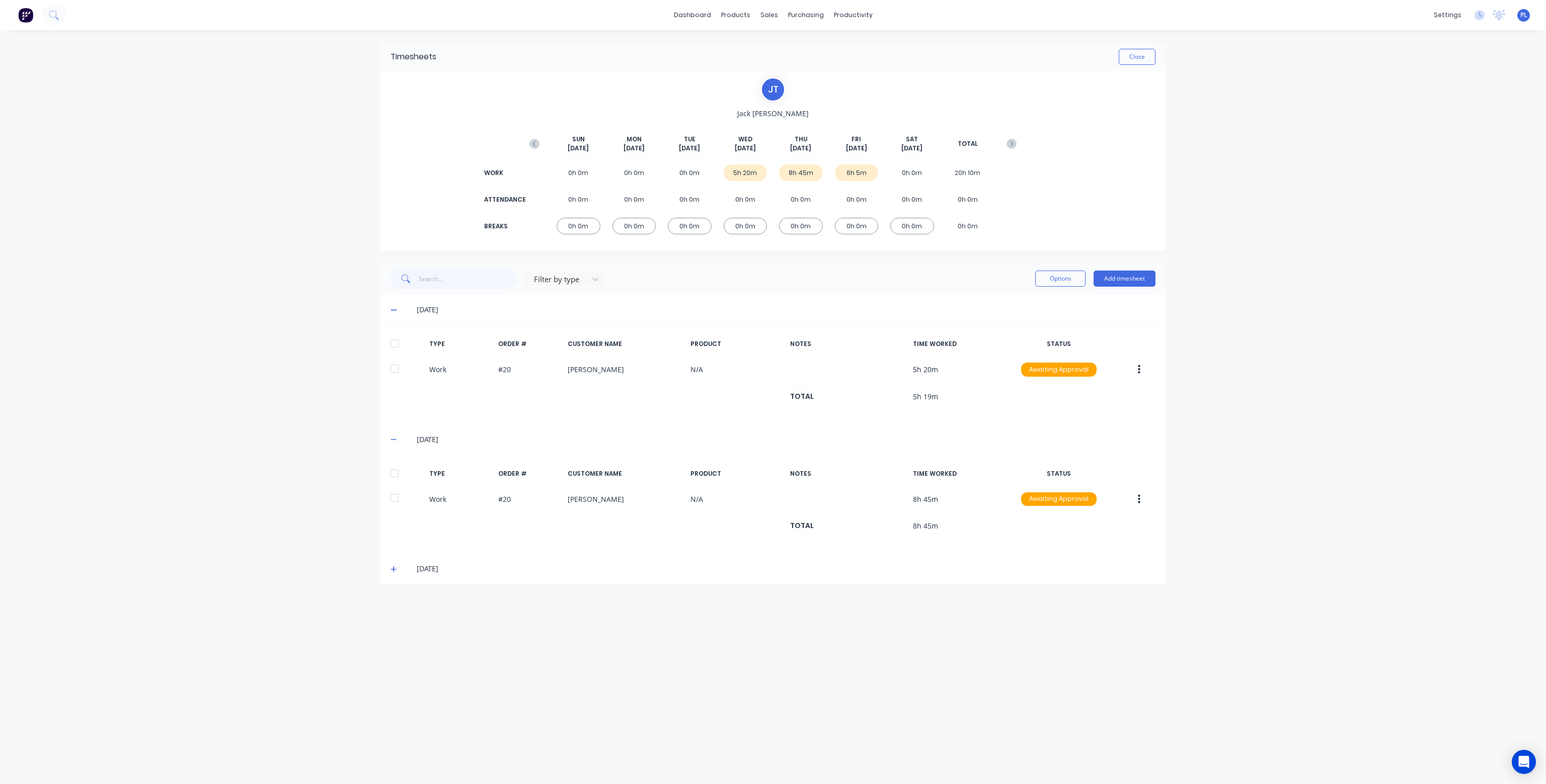
click at [397, 567] on span at bounding box center [396, 569] width 10 height 10
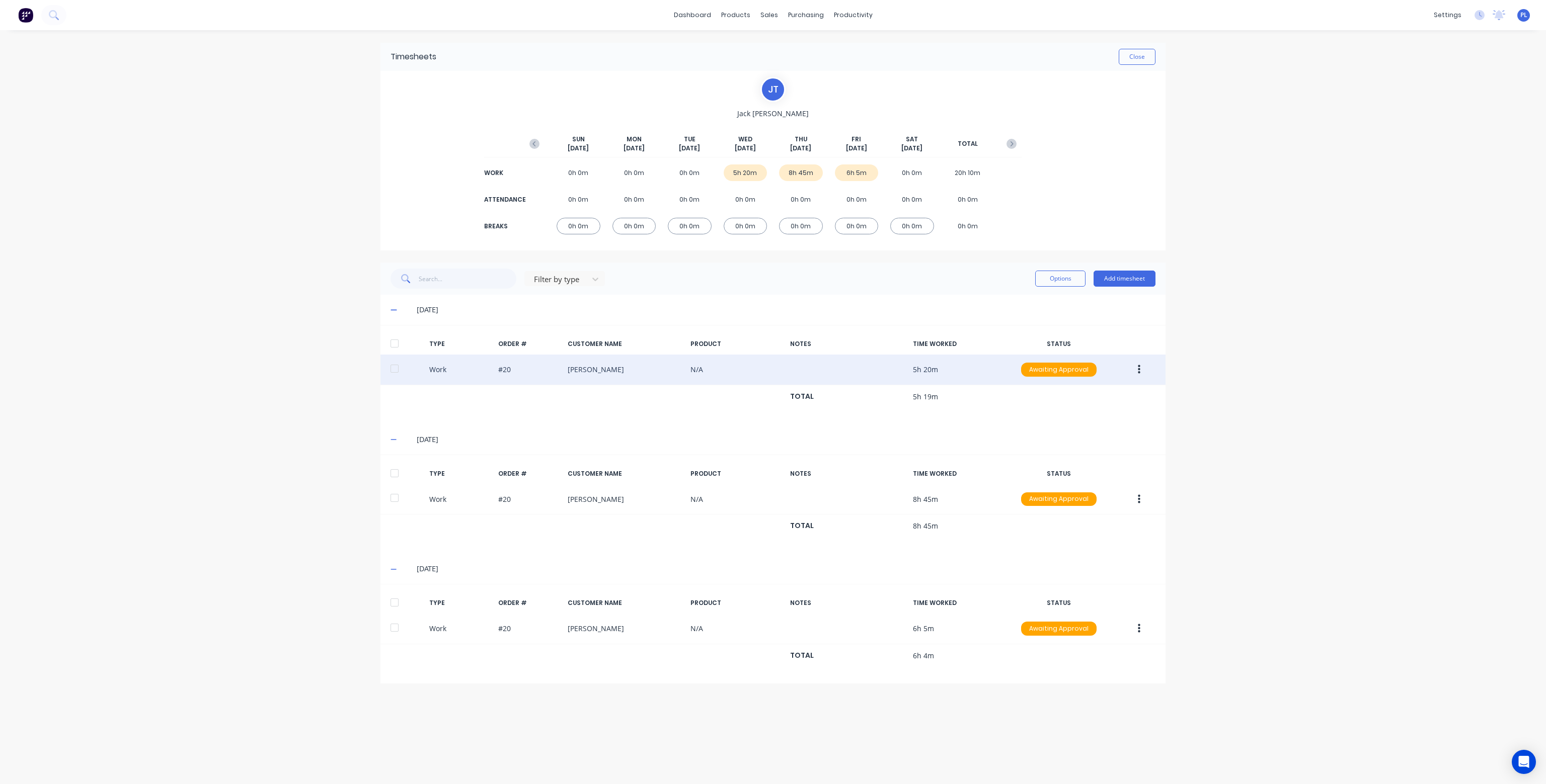
click at [1139, 365] on icon "button" at bounding box center [1139, 370] width 2 height 9
click at [1127, 333] on div "Edit" at bounding box center [1103, 332] width 77 height 14
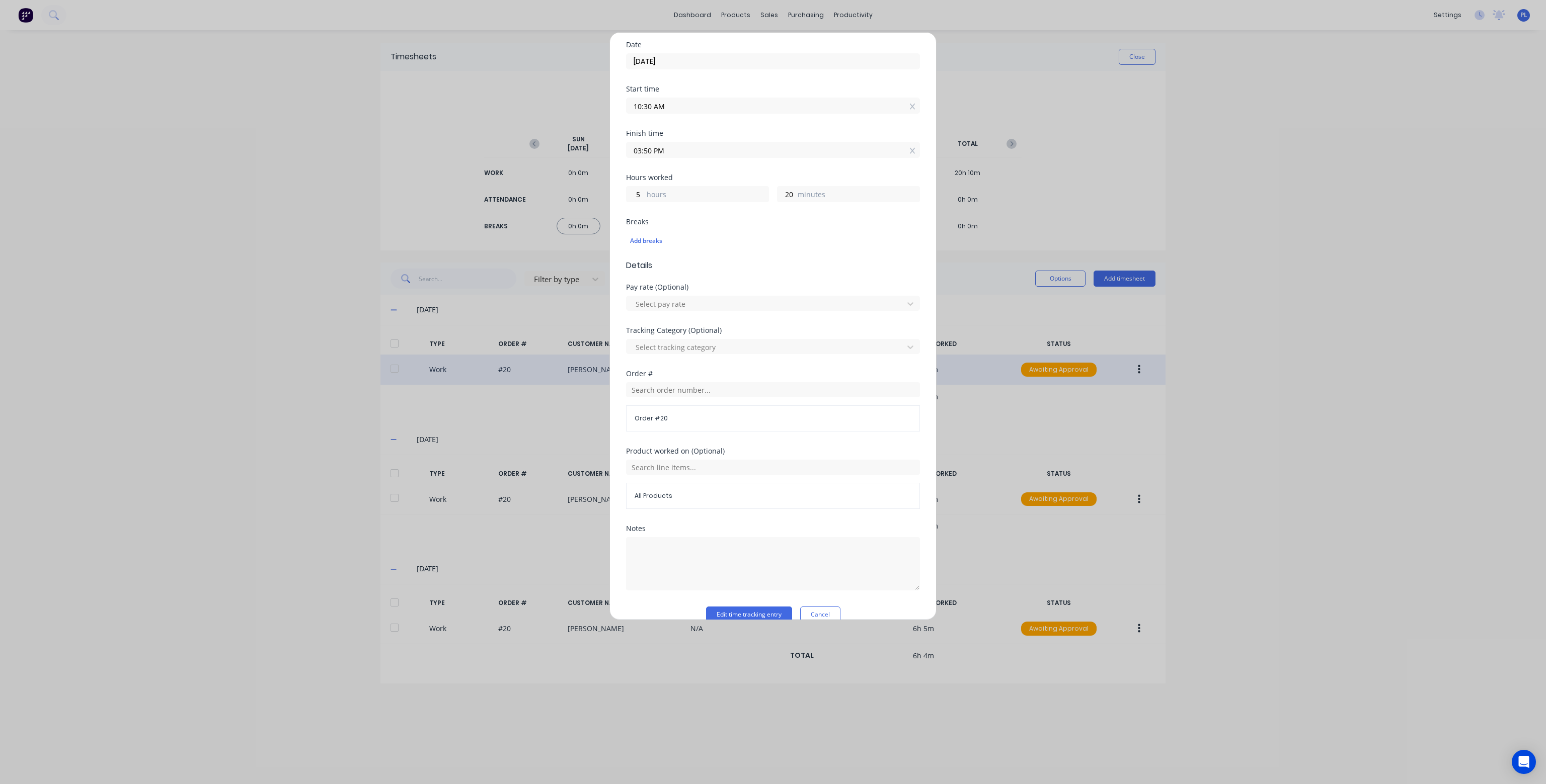
scroll to position [110, 0]
click at [693, 450] on input "text" at bounding box center [773, 452] width 294 height 15
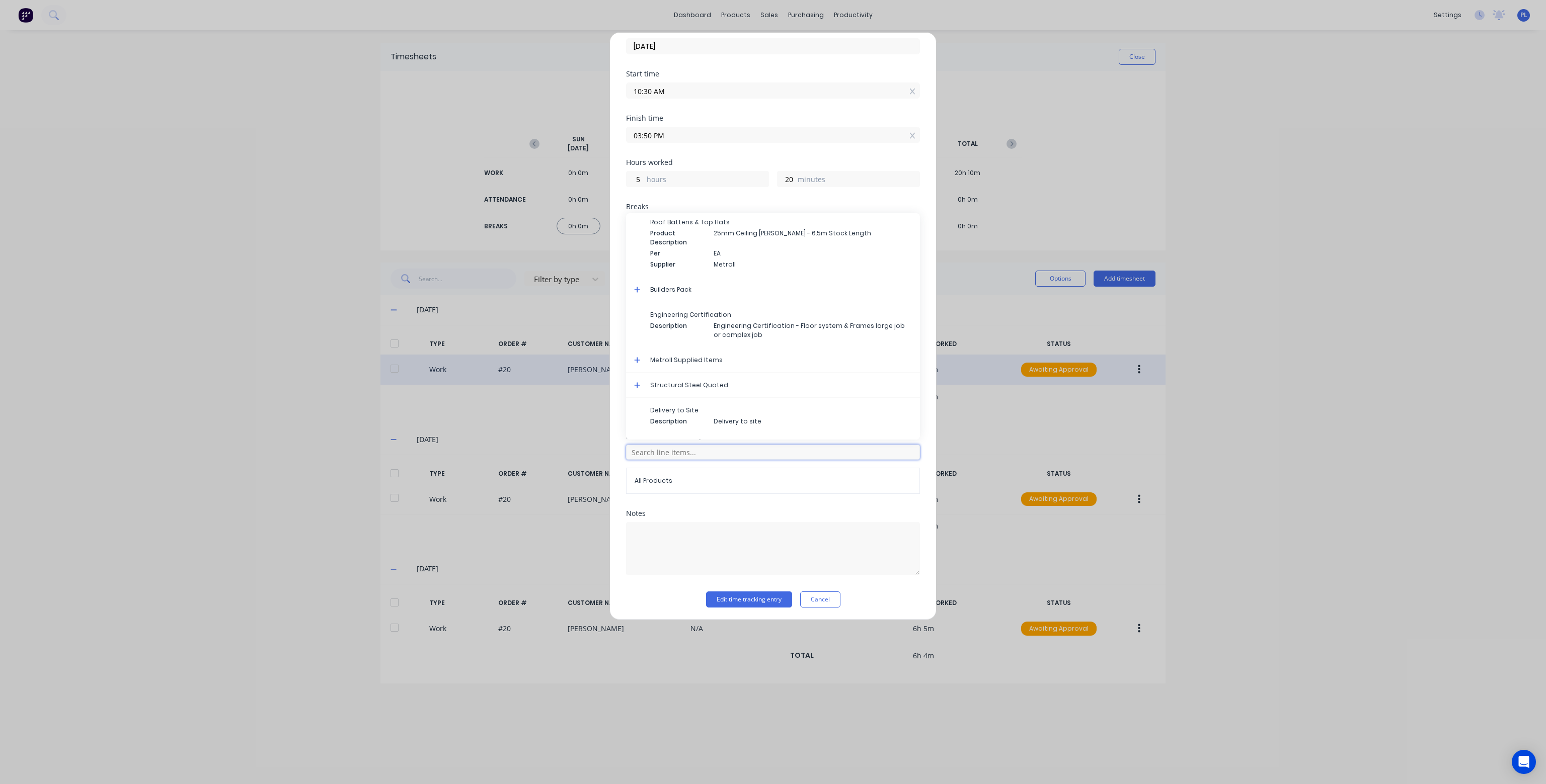
scroll to position [214, 0]
click at [636, 352] on icon at bounding box center [637, 355] width 7 height 7
click at [688, 334] on span "[PERSON_NAME]" at bounding box center [781, 333] width 262 height 9
click at [755, 599] on button "Edit time tracking entry" at bounding box center [748, 599] width 86 height 16
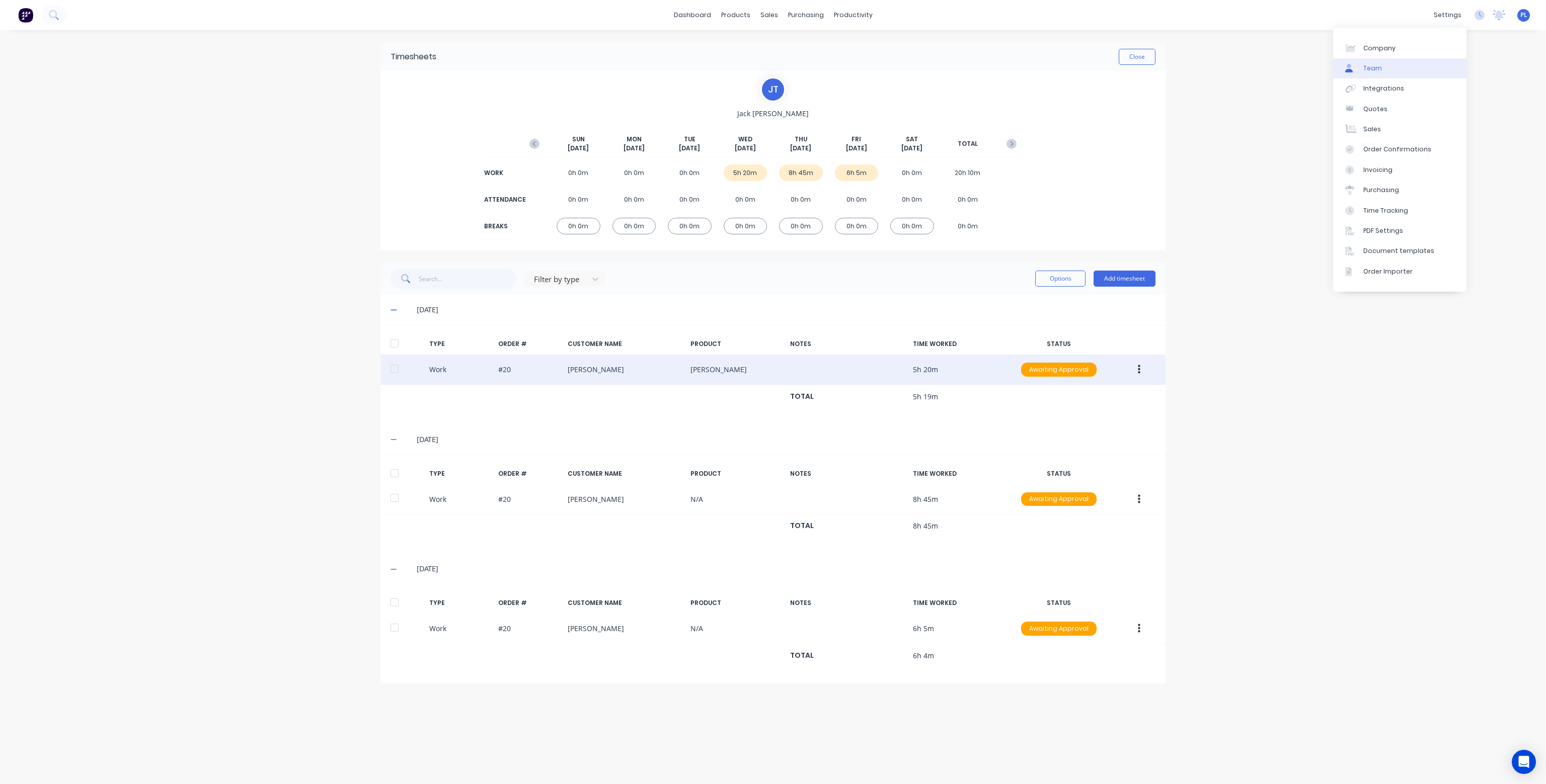
click at [1374, 67] on div "Team" at bounding box center [1373, 68] width 19 height 9
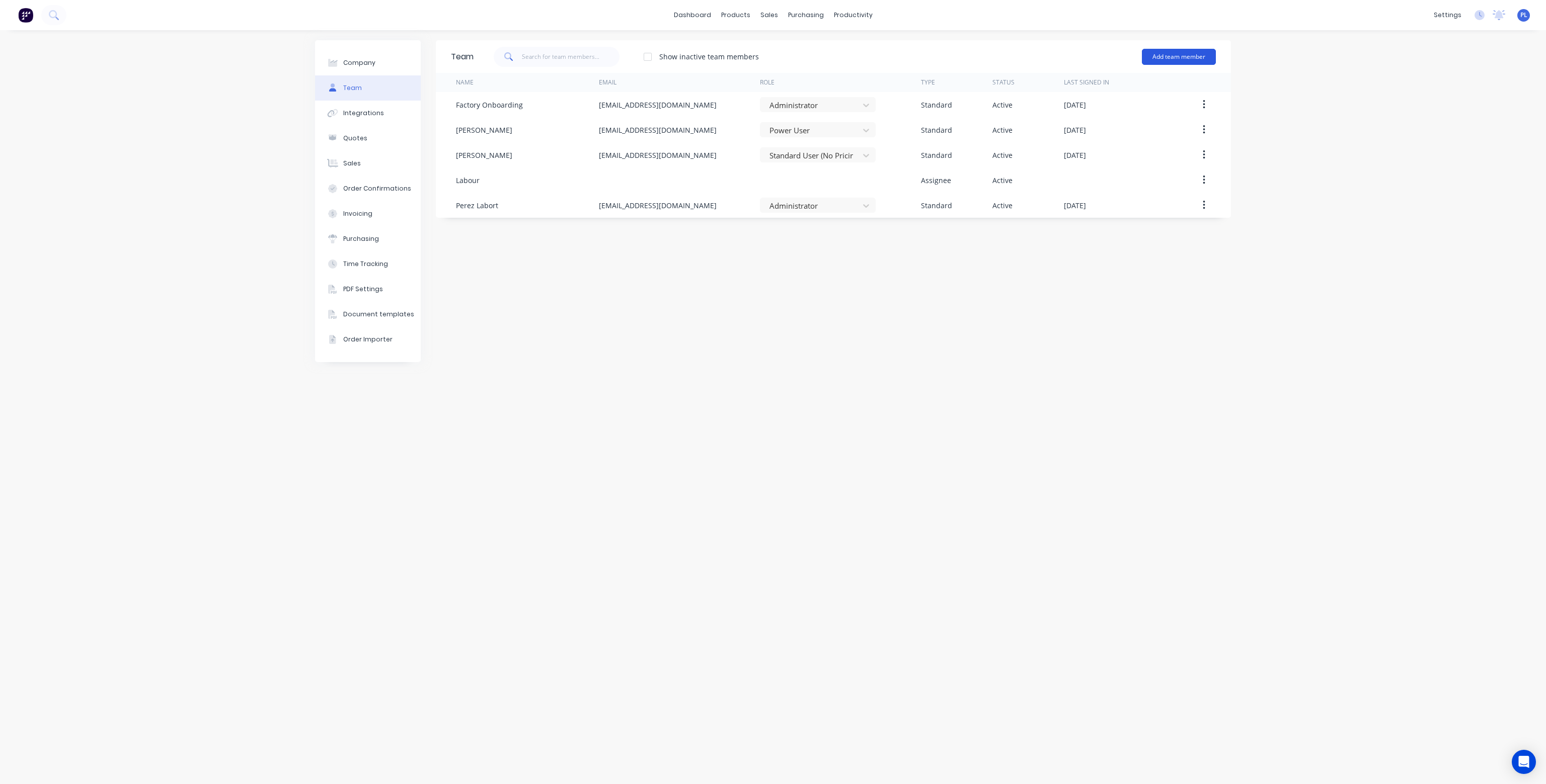
click at [1189, 58] on button "Add team member" at bounding box center [1179, 56] width 74 height 16
click at [1095, 55] on div "Show inactive team members Add team member Standard team member A team member t…" at bounding box center [844, 57] width 742 height 30
